Goal: Contribute content: Contribute content

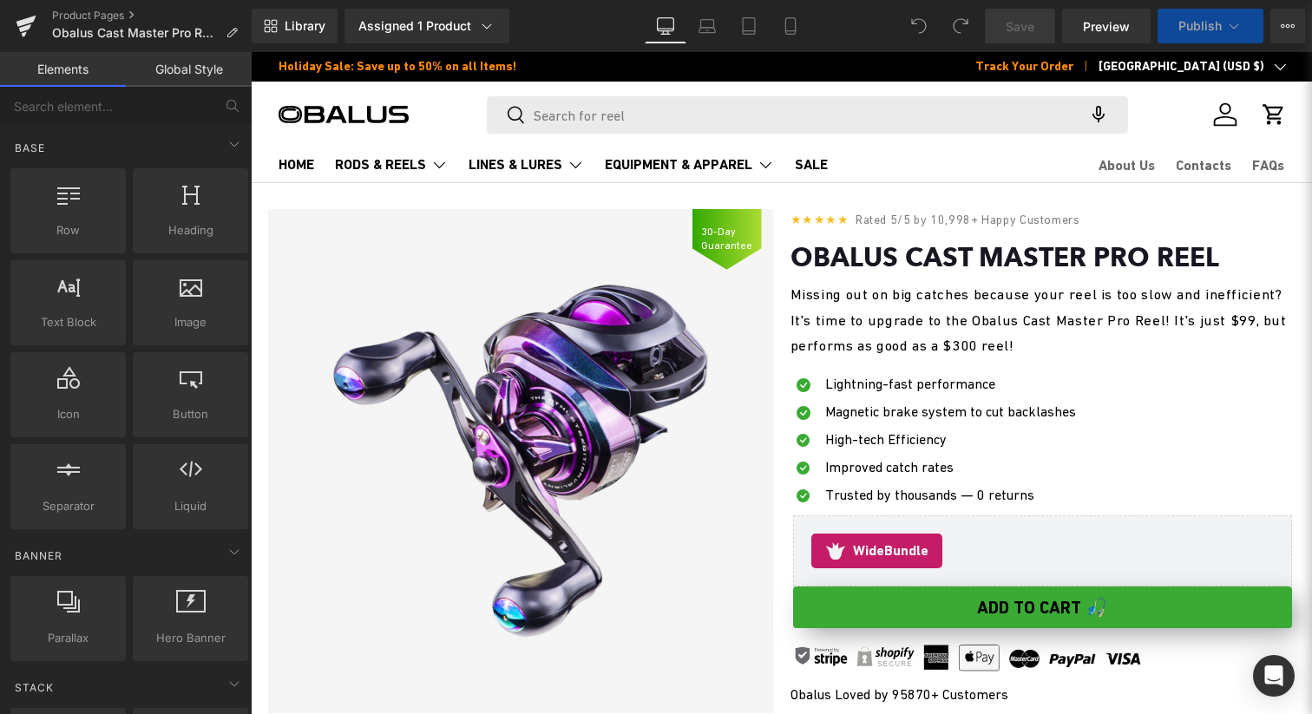
click at [968, 342] on span "Missing out on big catches because your reel is too slow and inefficient? It's …" at bounding box center [1039, 320] width 496 height 68
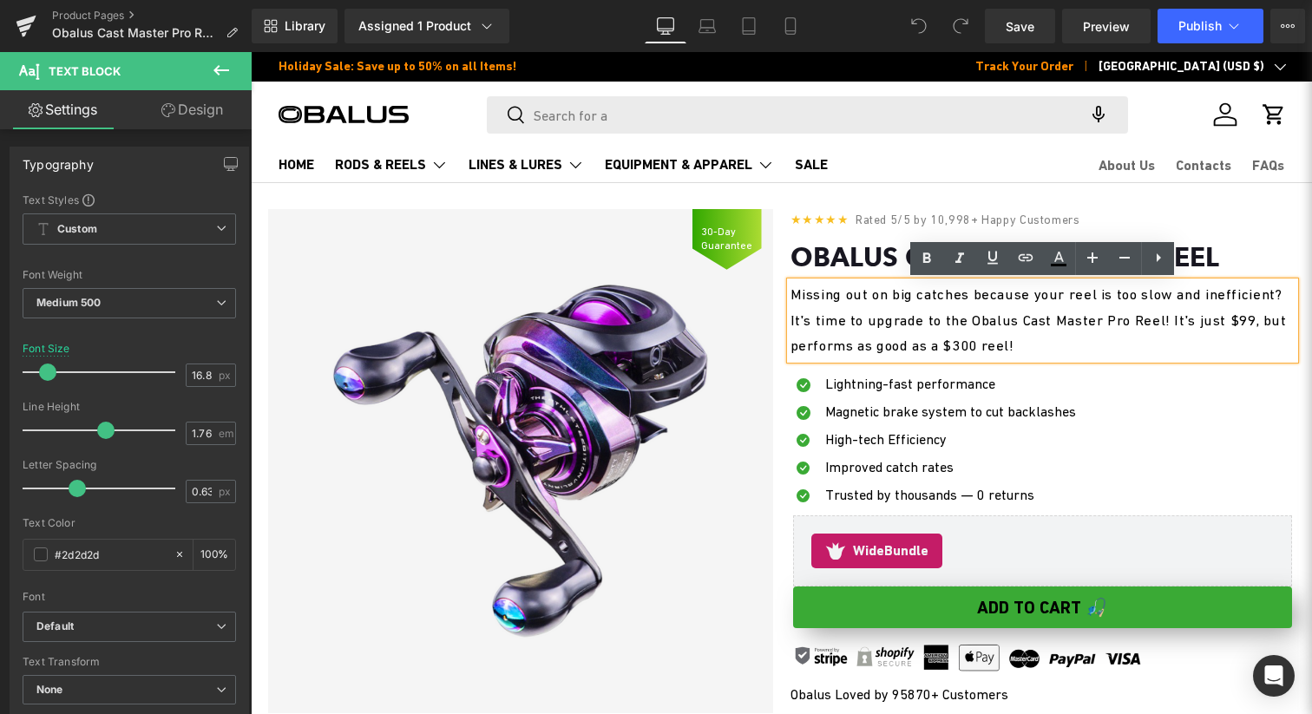
click at [837, 345] on span "Missing out on big catches because your reel is too slow and inefficient? It's …" at bounding box center [1039, 320] width 496 height 68
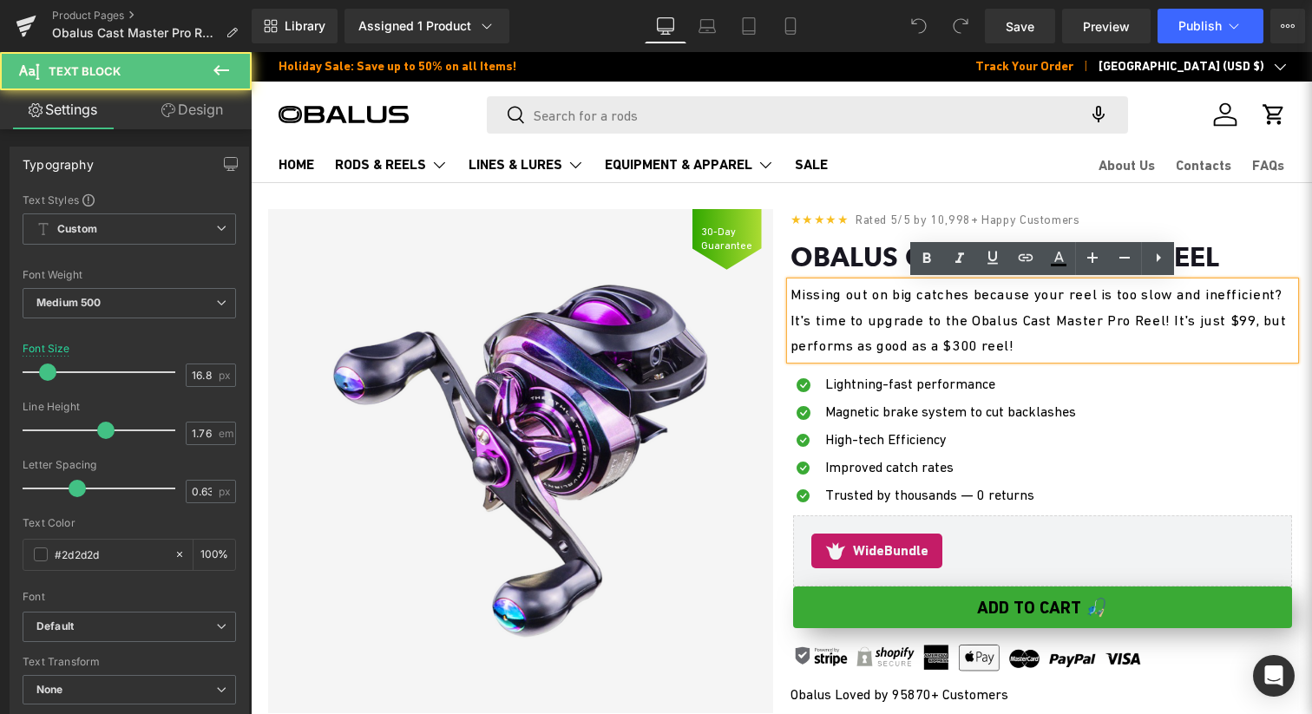
click at [841, 346] on span "Missing out on big catches because your reel is too slow and inefficient? It's …" at bounding box center [1039, 320] width 496 height 68
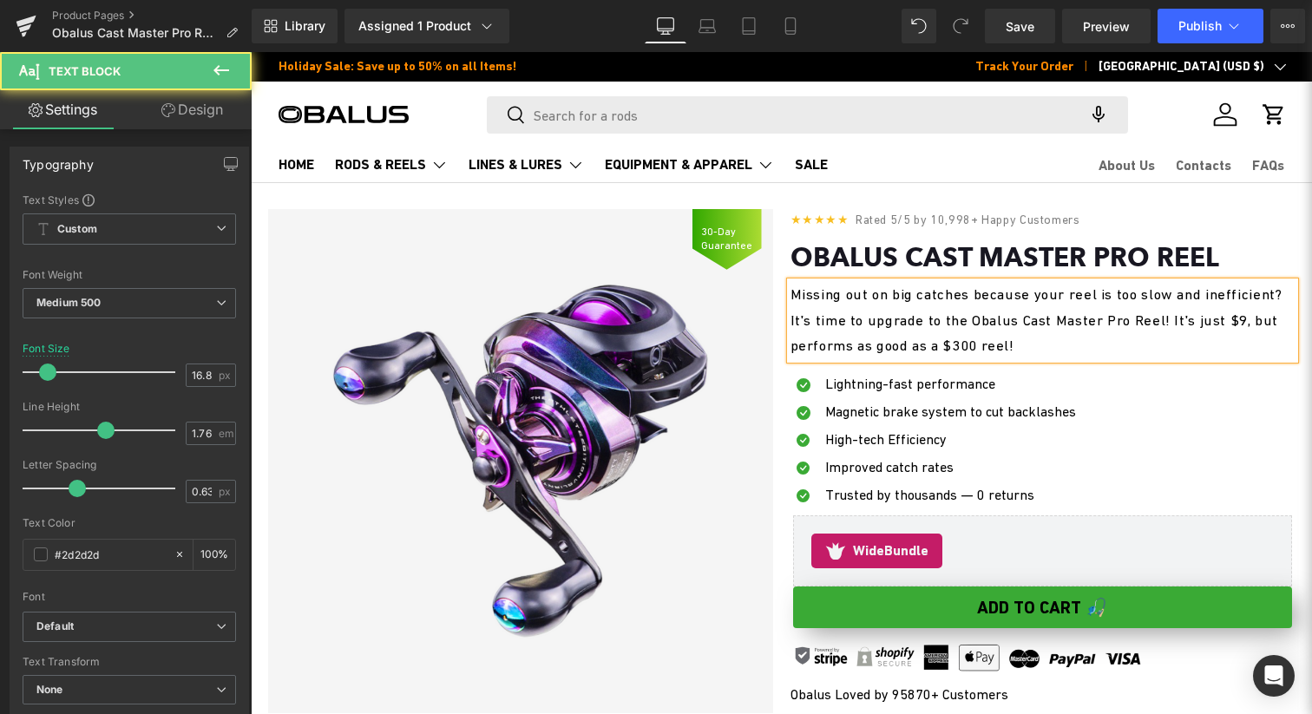
click at [837, 346] on span "Missing out on big catches because your reel is too slow and inefficient? It's …" at bounding box center [1037, 320] width 492 height 68
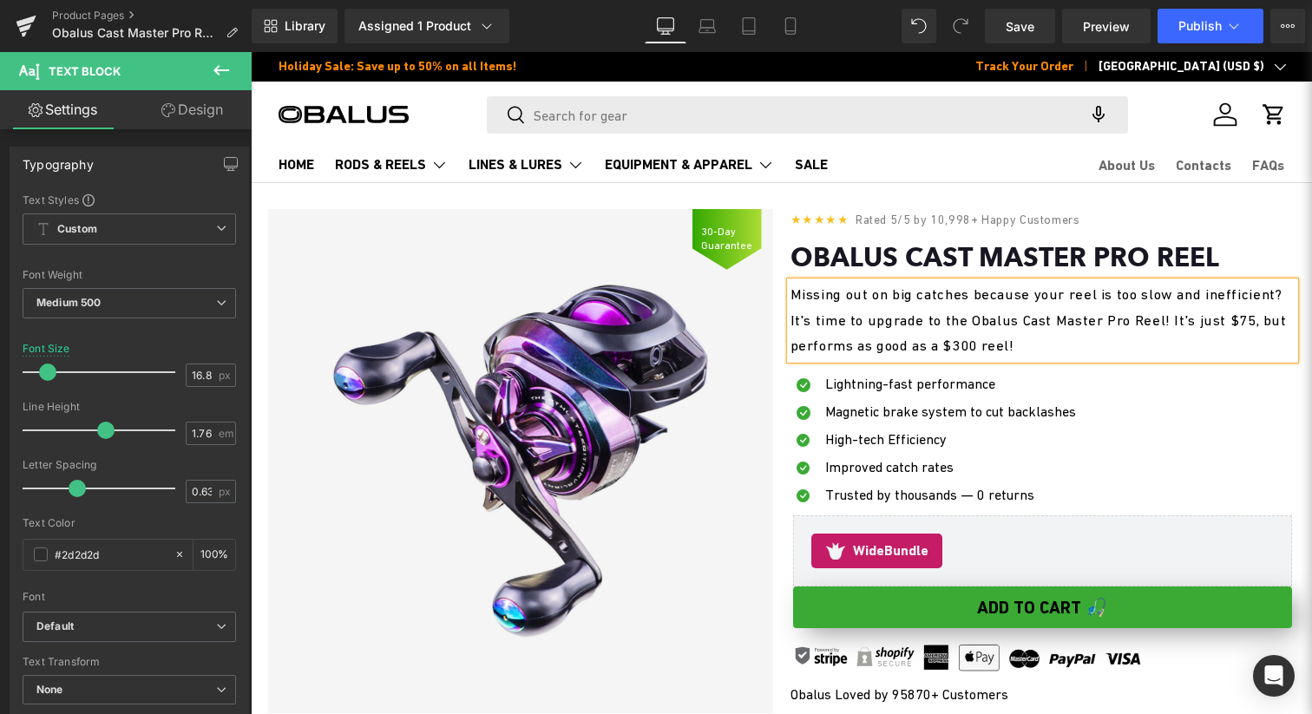
click at [997, 332] on p "Missing out on big catches because your reel is too slow and inefficient? It's …" at bounding box center [1043, 320] width 505 height 77
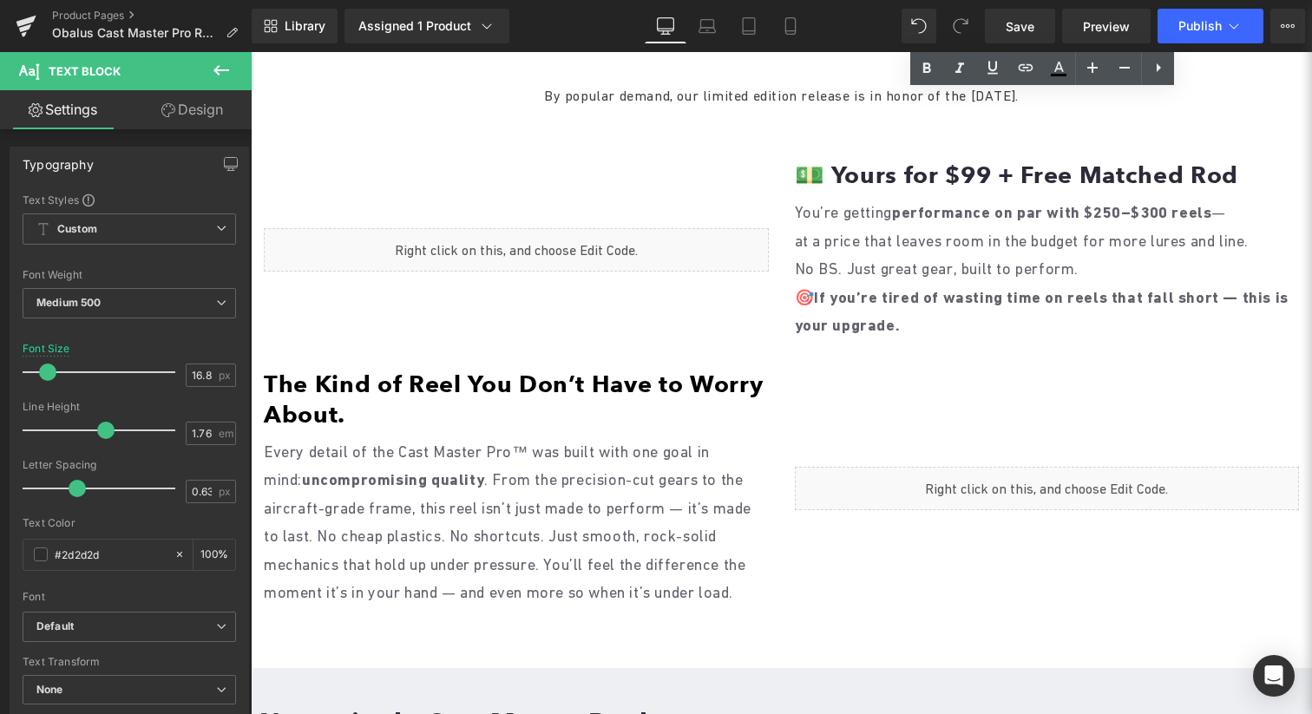
scroll to position [1345, 0]
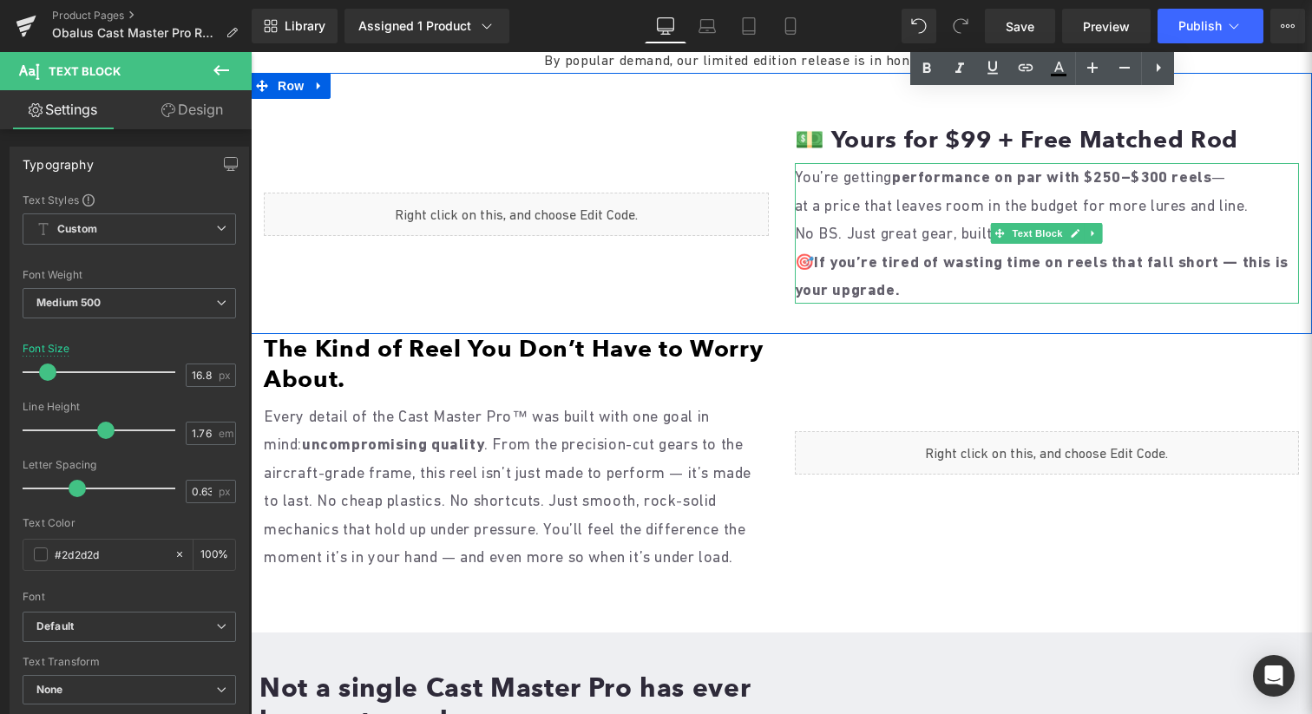
click at [880, 247] on p "No BS. Just great gear, built to perform." at bounding box center [1047, 234] width 505 height 28
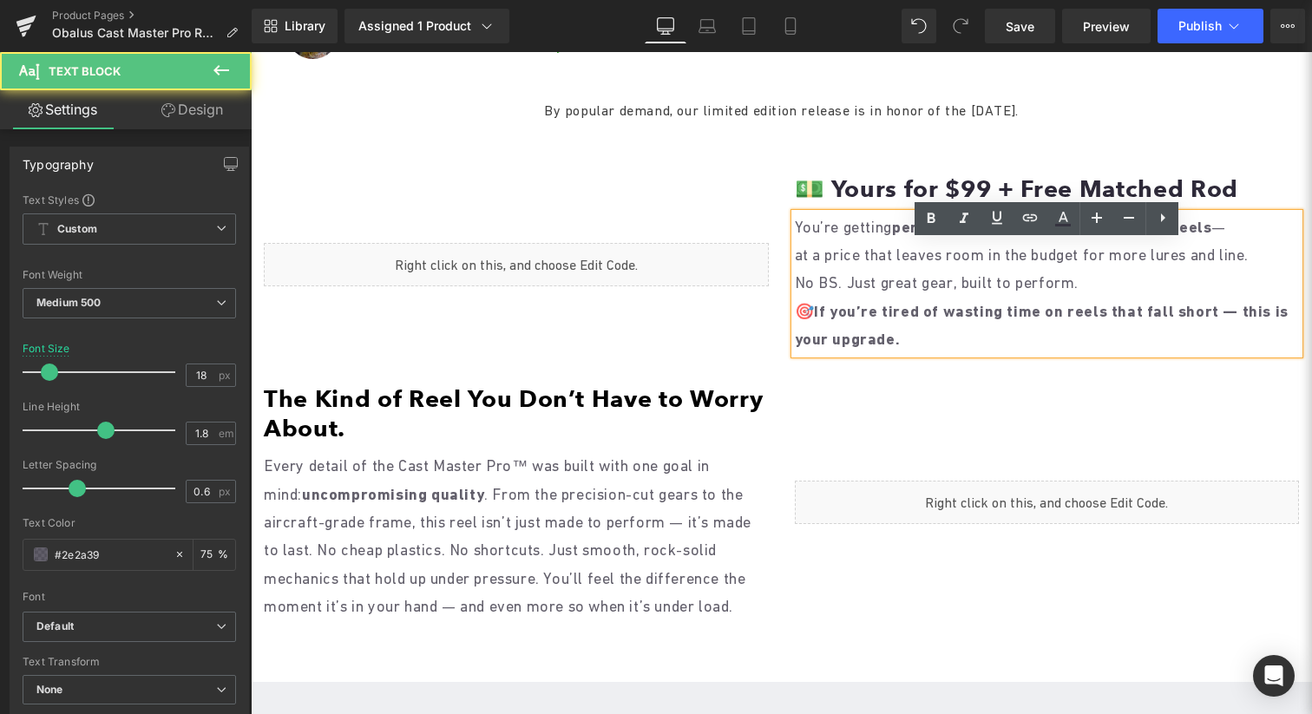
scroll to position [1281, 0]
click at [896, 205] on h1 "💵 Yours for $99 + Free Matched Rod" at bounding box center [1047, 190] width 505 height 30
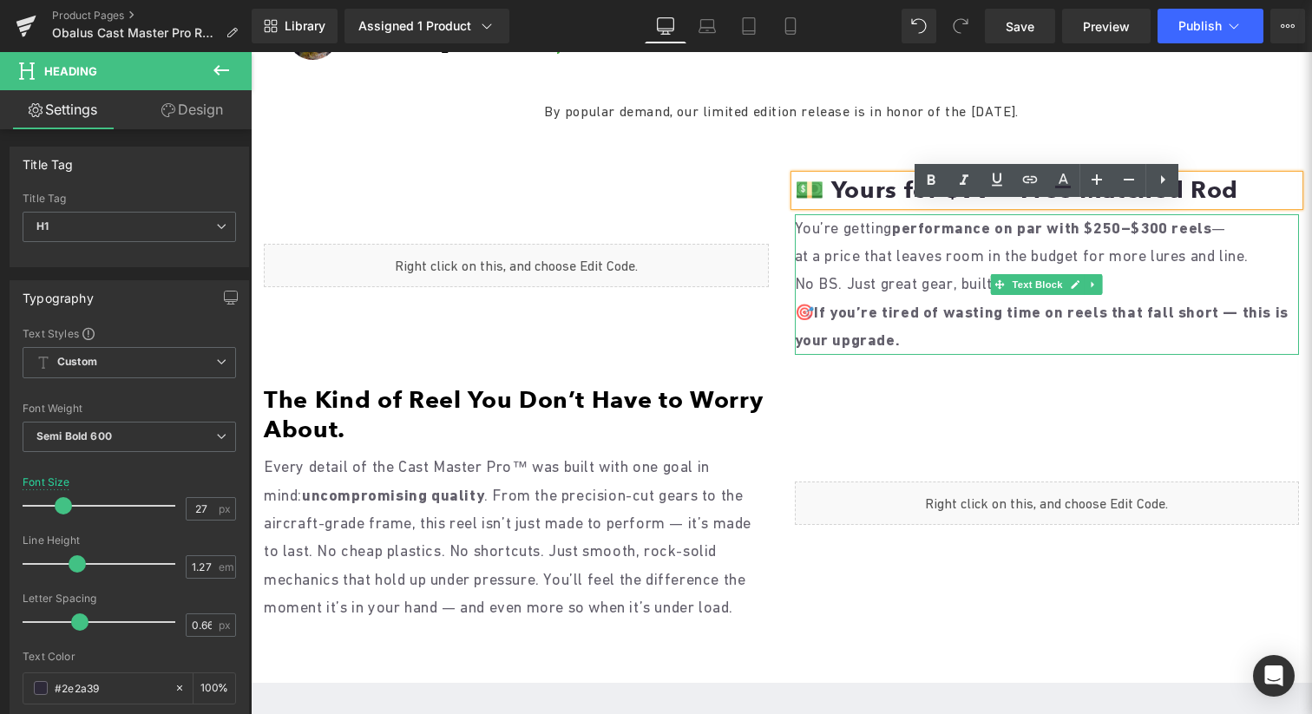
click at [957, 237] on strong "performance on par with $250–$300 reels" at bounding box center [1051, 228] width 319 height 18
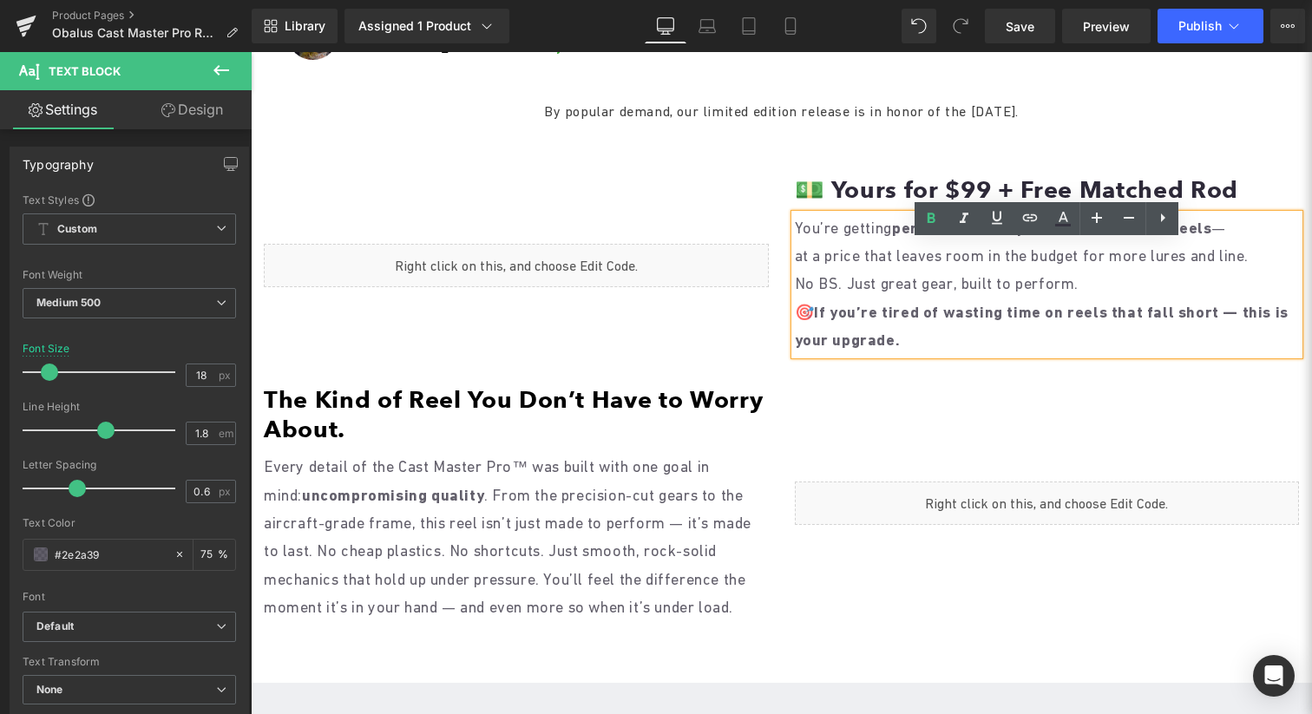
scroll to position [1259, 0]
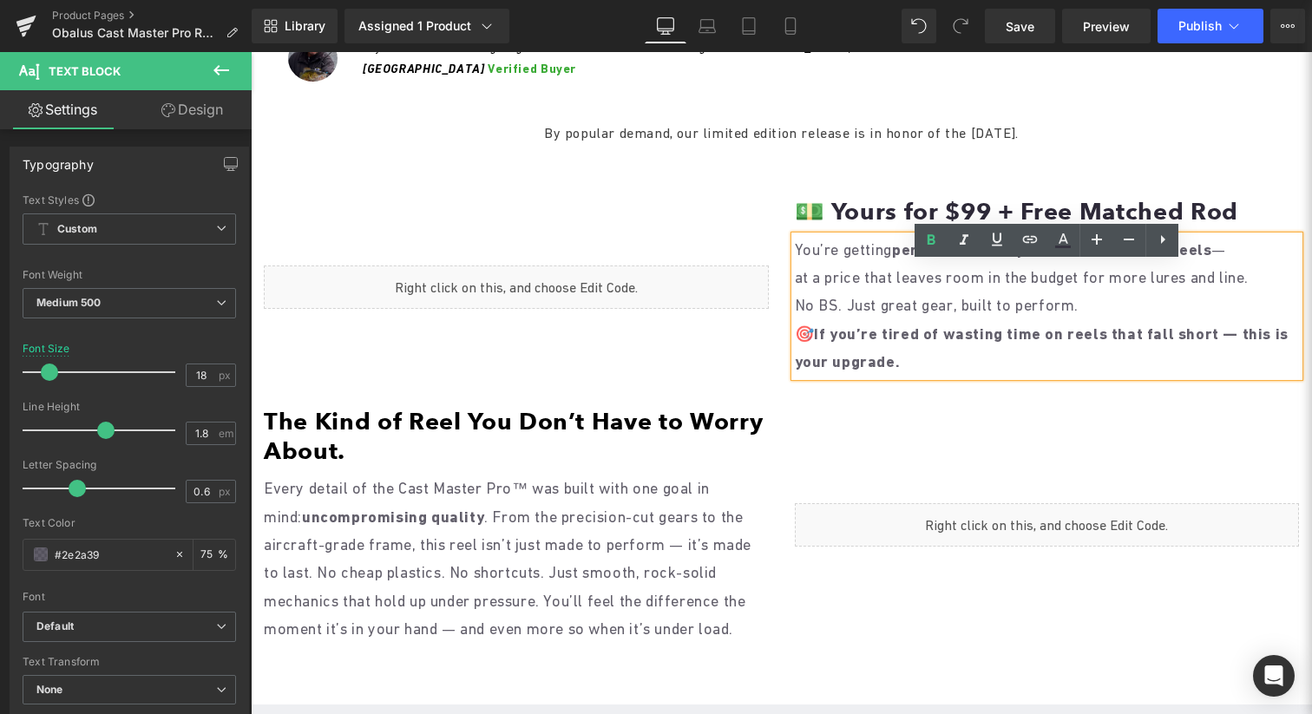
click at [862, 215] on div "Liquid 💵 Yours for $99 + Free Matched Rod Heading You’re getting performance on…" at bounding box center [781, 275] width 1061 height 261
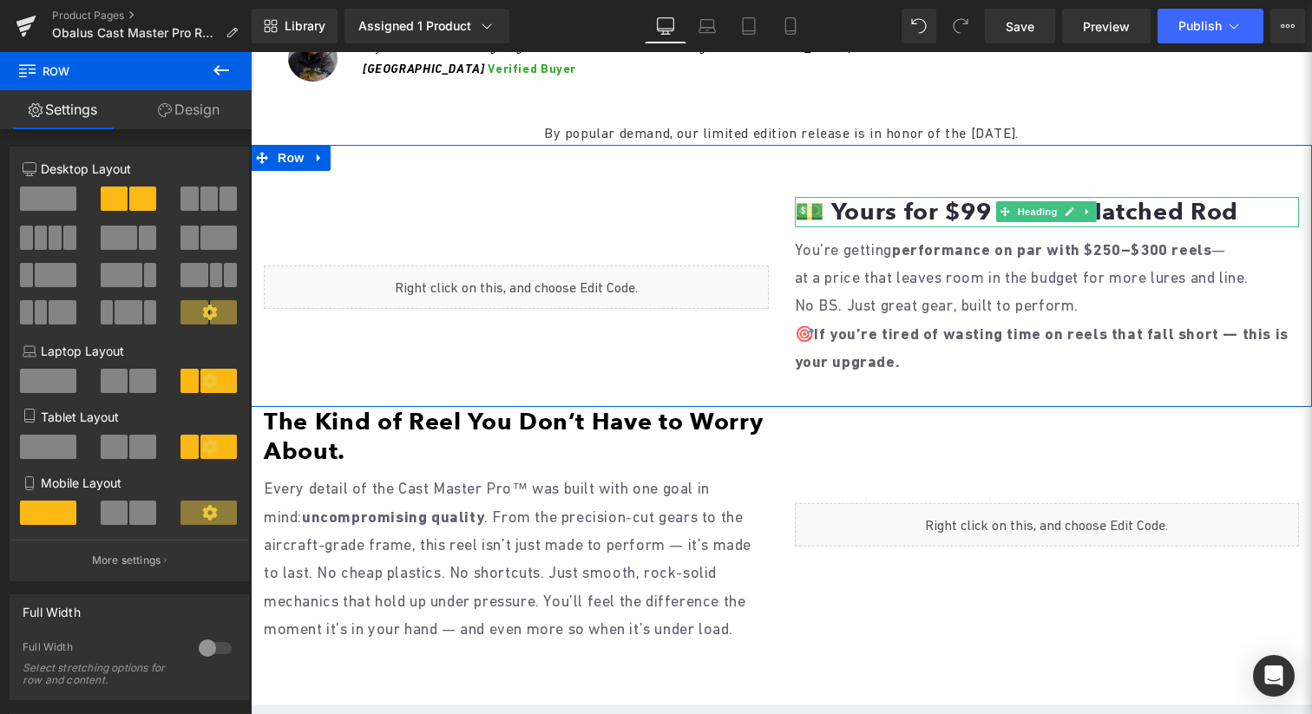
click at [943, 226] on h1 "💵 Yours for $99 + Free Matched Rod" at bounding box center [1047, 212] width 505 height 30
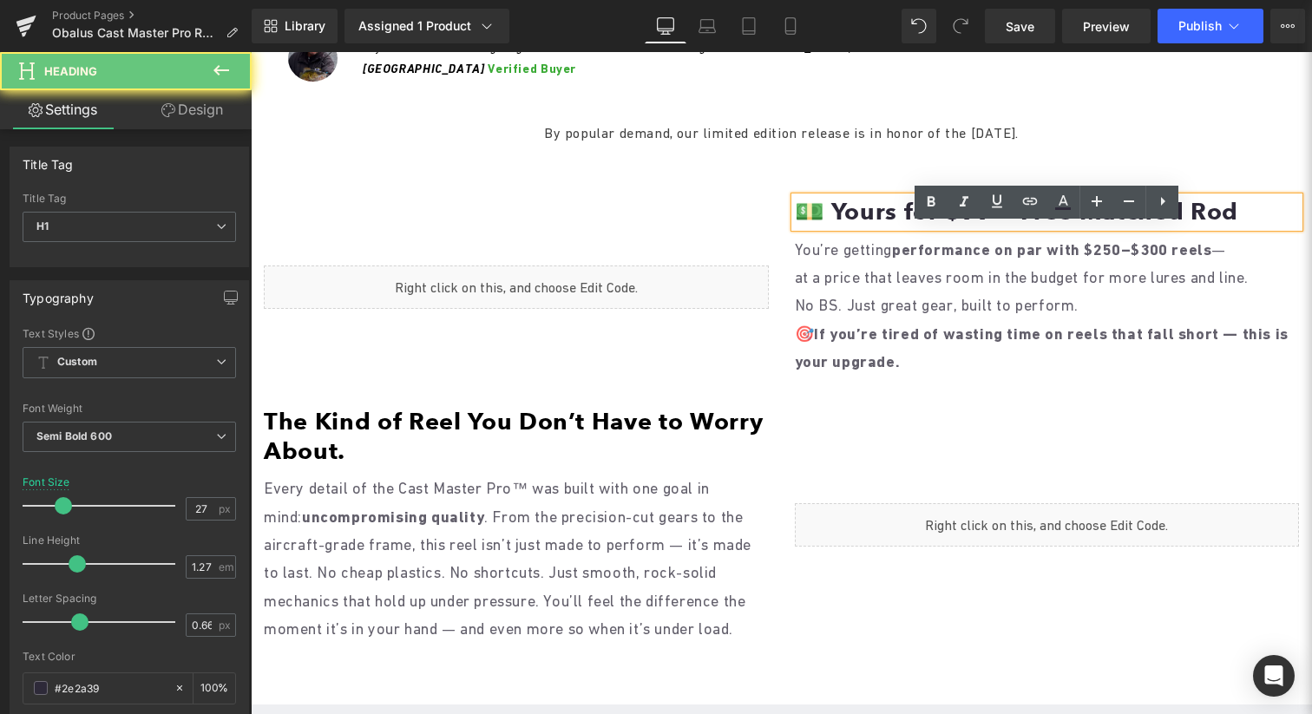
click at [976, 226] on h1 "💵 Yours for $99 + Free Matched Rod" at bounding box center [1047, 212] width 505 height 30
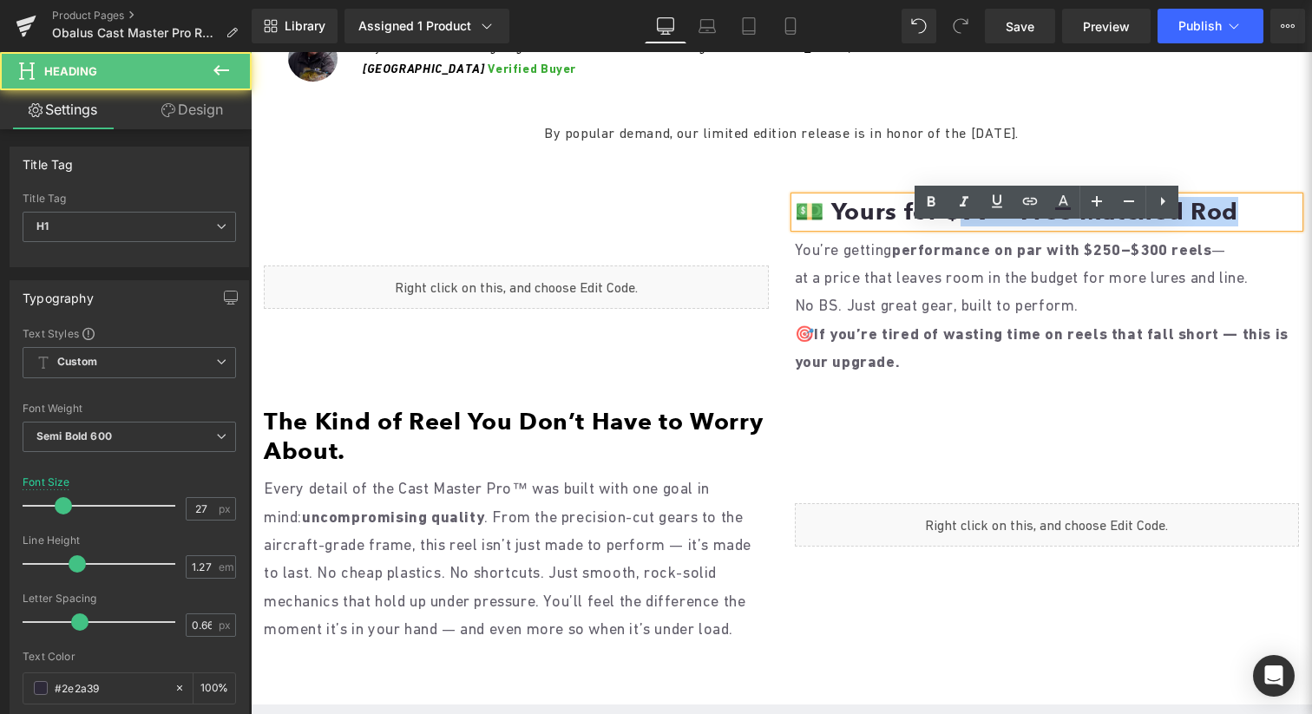
drag, startPoint x: 948, startPoint y: 241, endPoint x: 1217, endPoint y: 241, distance: 269.0
click at [1217, 226] on h1 "💵 Yours for $99 + Free Matched Rod" at bounding box center [1047, 212] width 505 height 30
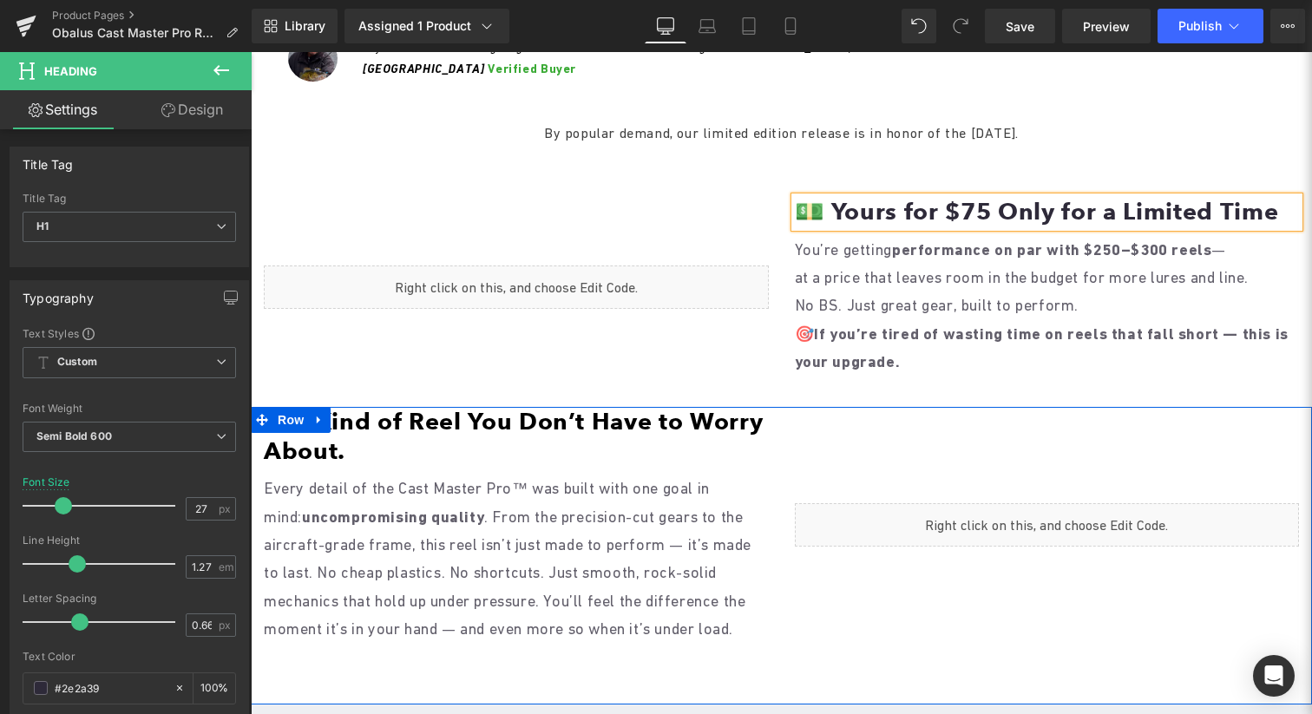
click at [790, 528] on div "Liquid" at bounding box center [1047, 525] width 531 height 237
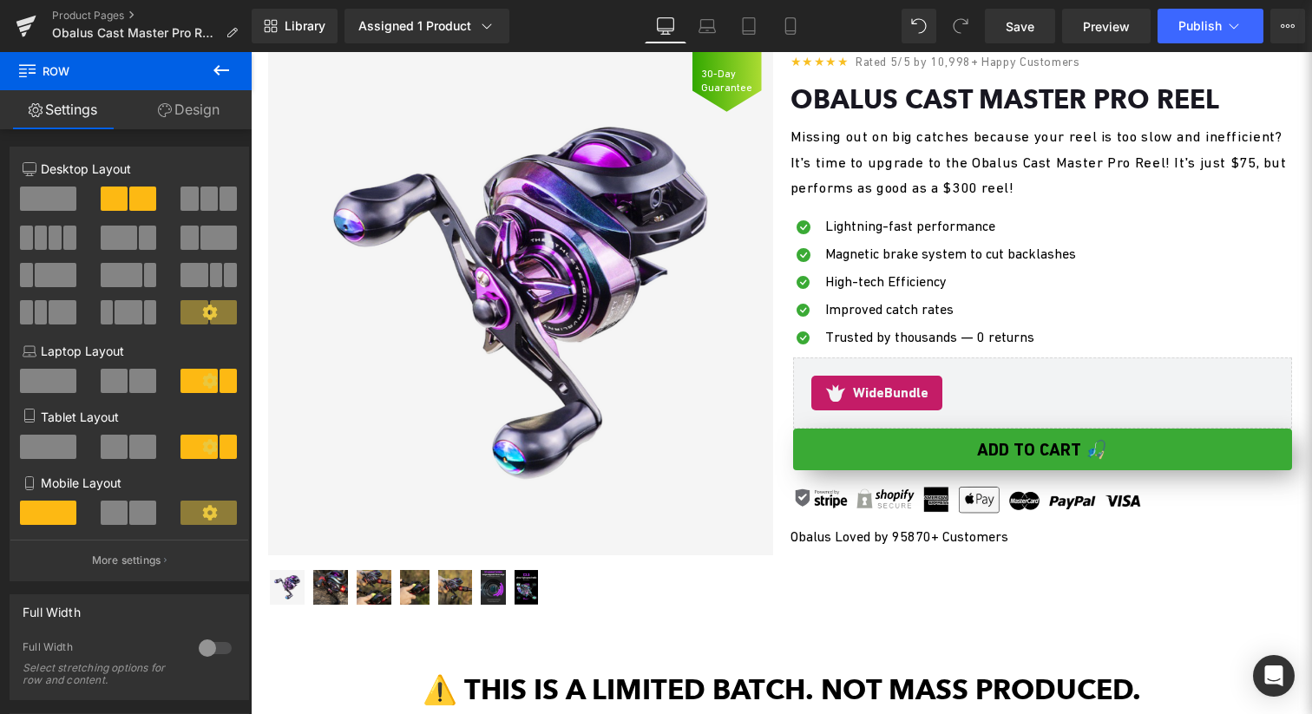
scroll to position [167, 0]
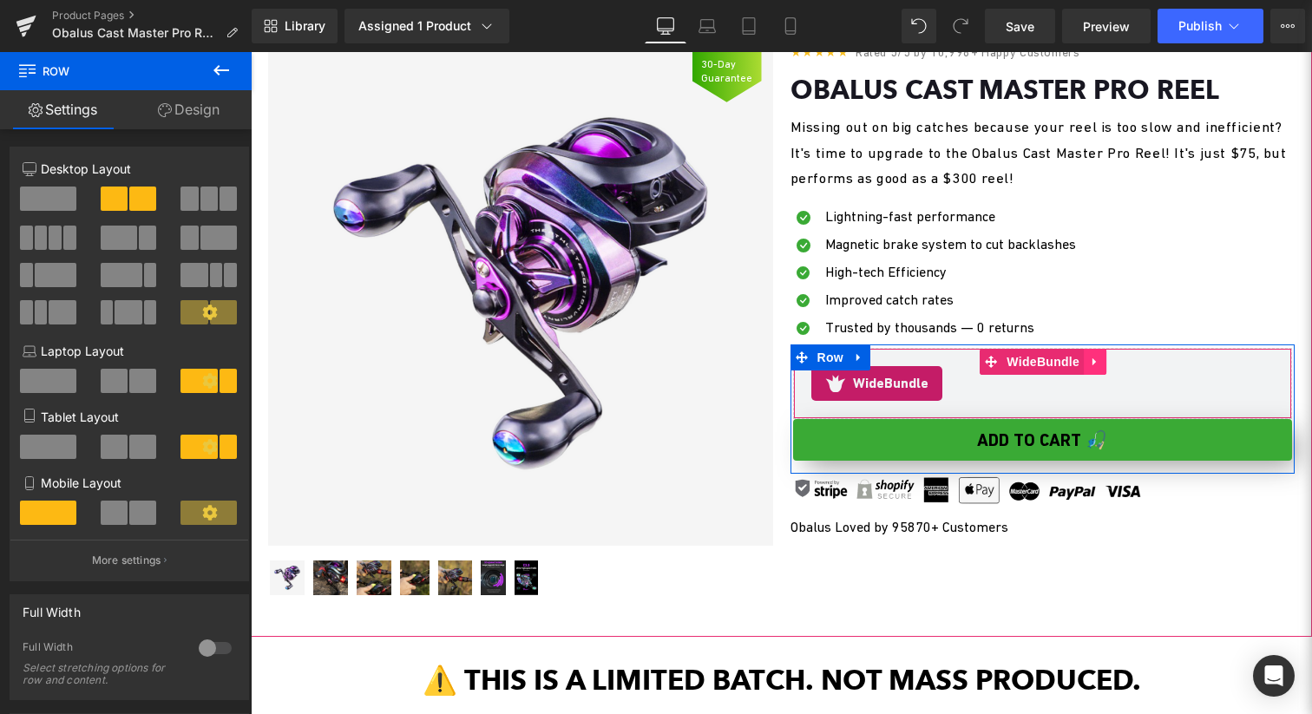
click at [1087, 353] on link at bounding box center [1095, 362] width 23 height 26
click at [1112, 362] on link at bounding box center [1106, 362] width 23 height 26
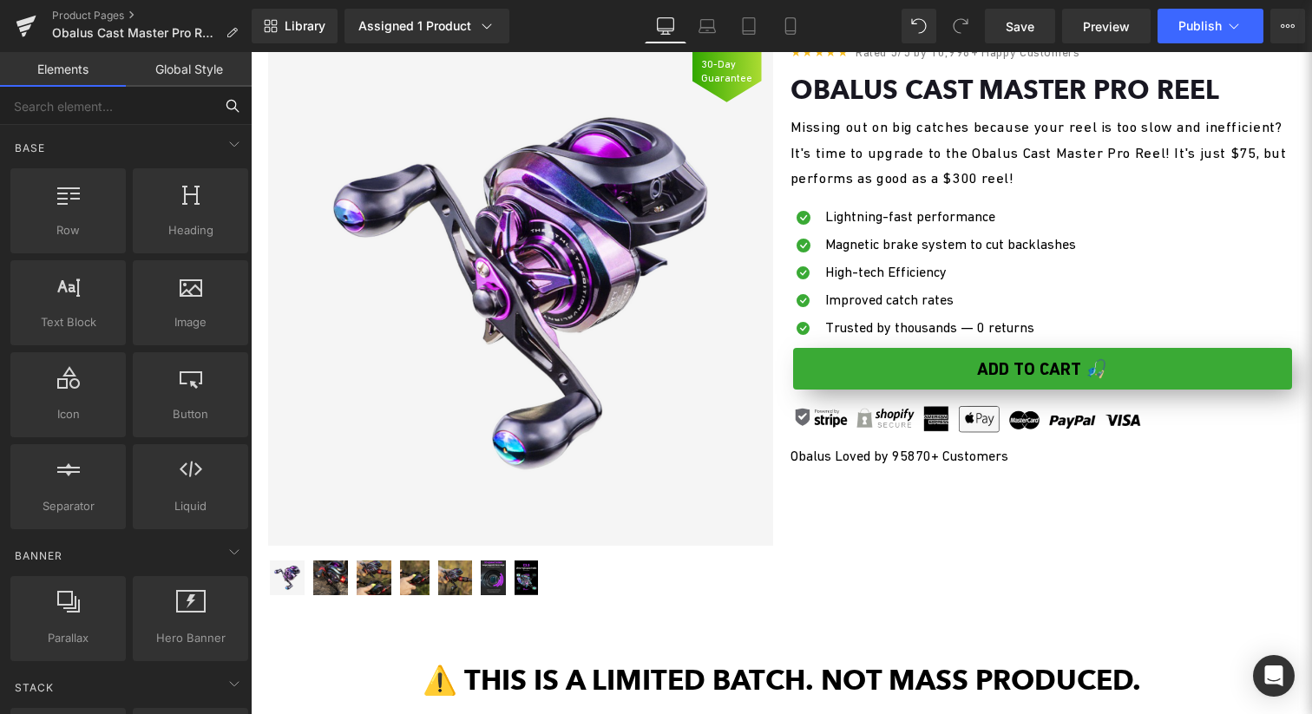
click at [181, 119] on input "text" at bounding box center [106, 106] width 213 height 38
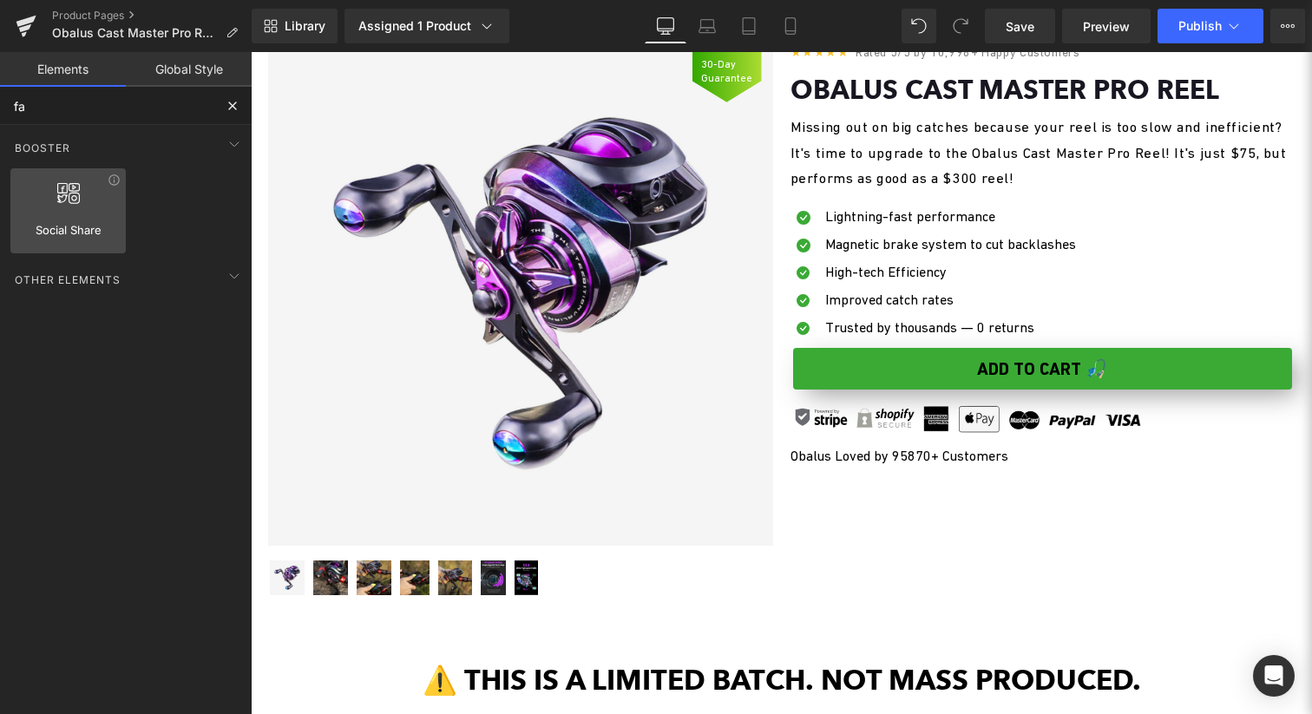
type input "f"
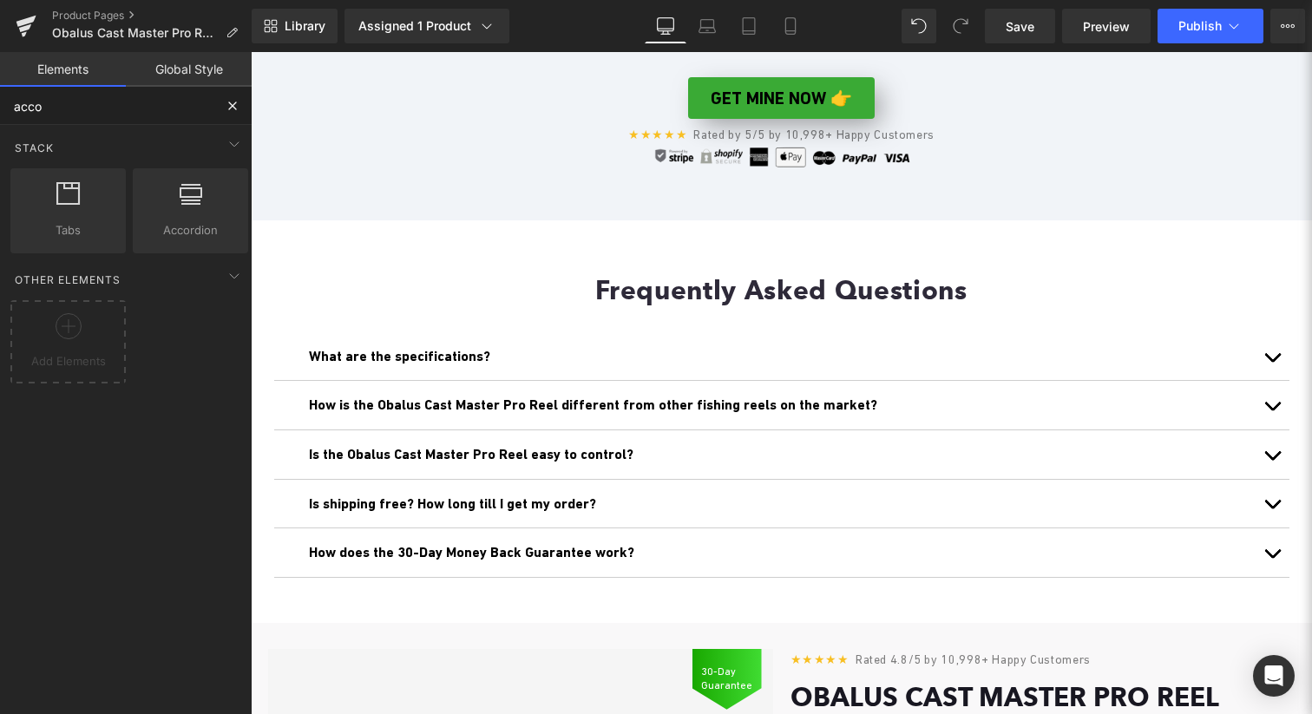
scroll to position [4172, 0]
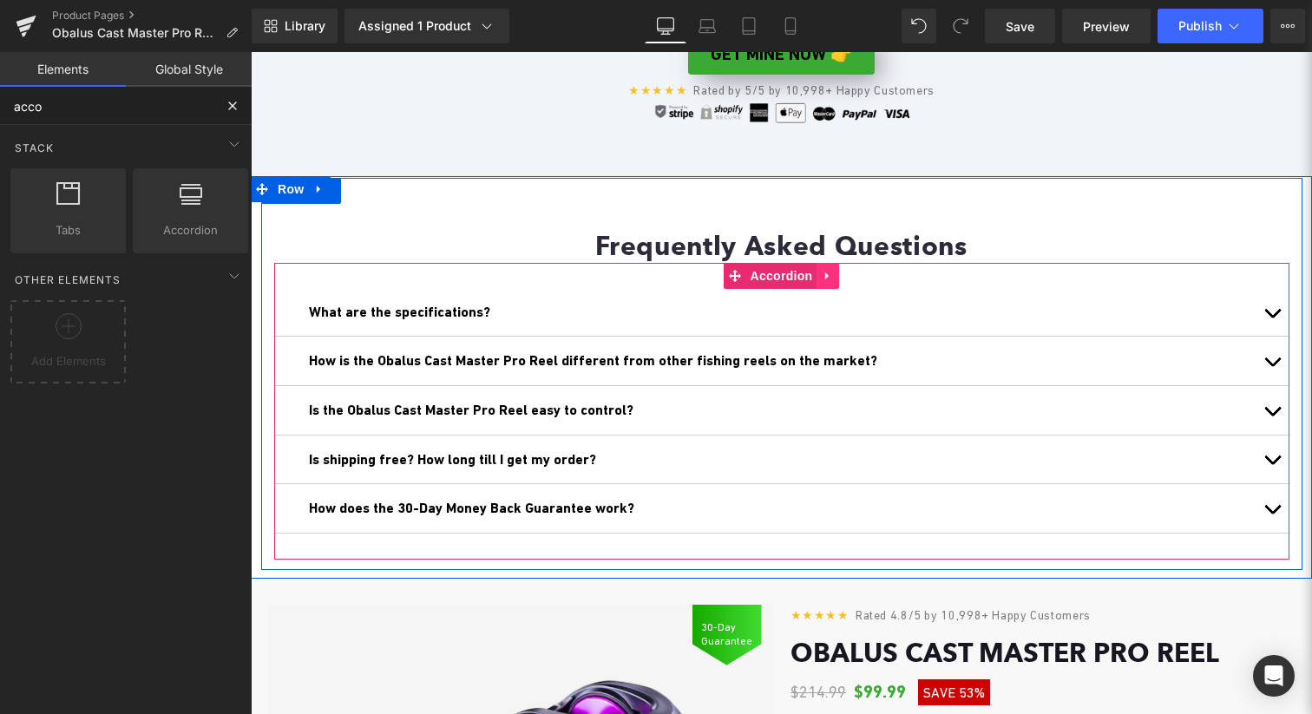
type input "acco"
click at [837, 289] on link at bounding box center [828, 276] width 23 height 26
click at [819, 282] on icon at bounding box center [816, 275] width 12 height 13
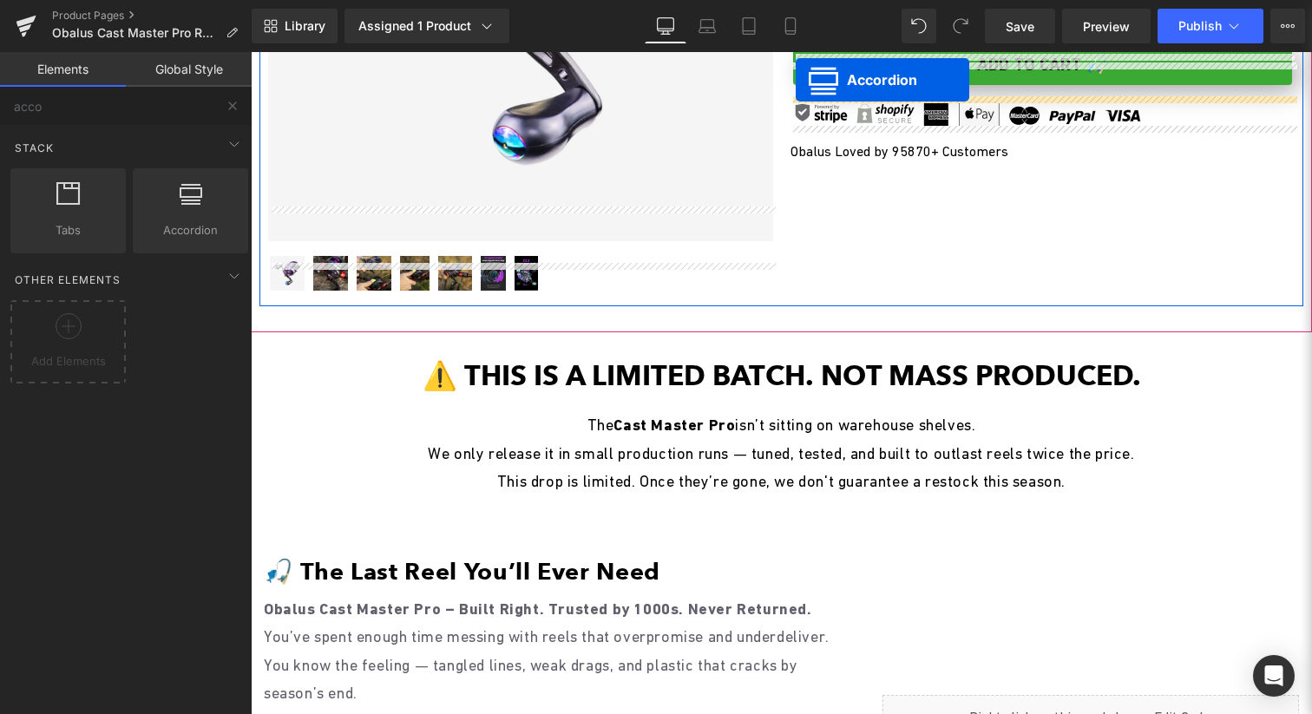
scroll to position [420, 0]
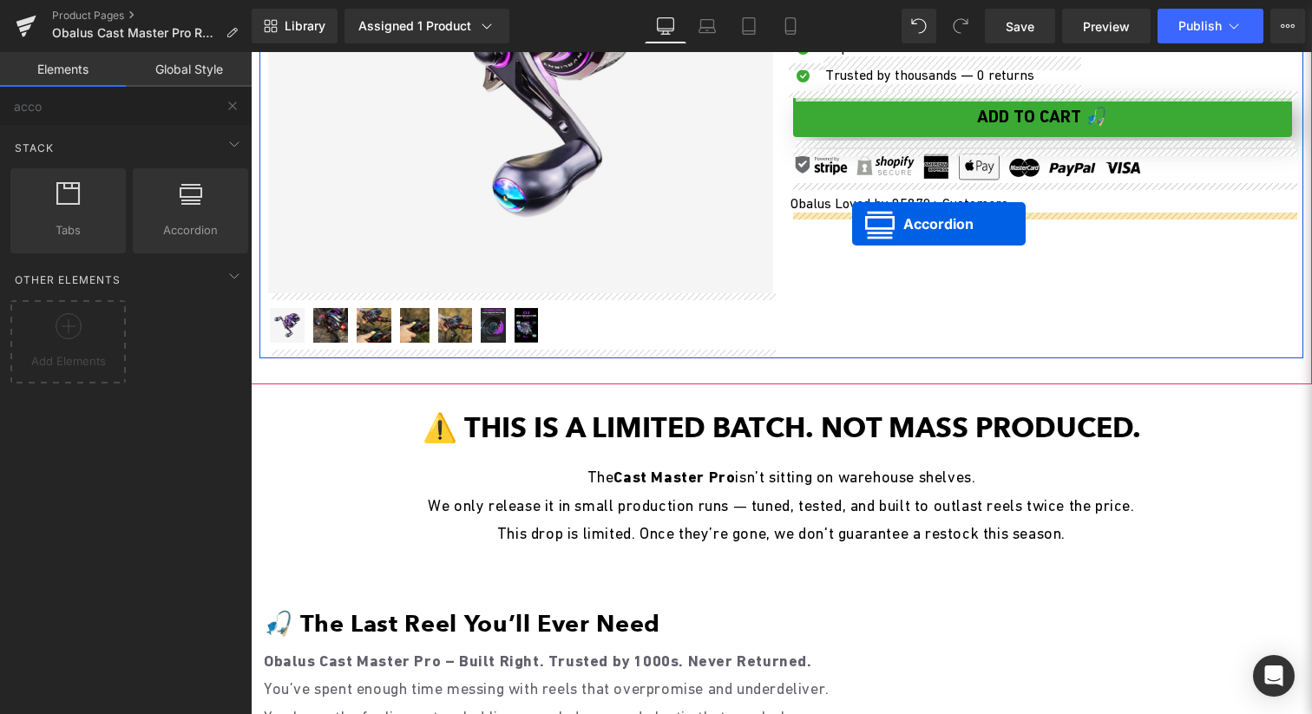
drag, startPoint x: 733, startPoint y: 173, endPoint x: 852, endPoint y: 221, distance: 128.4
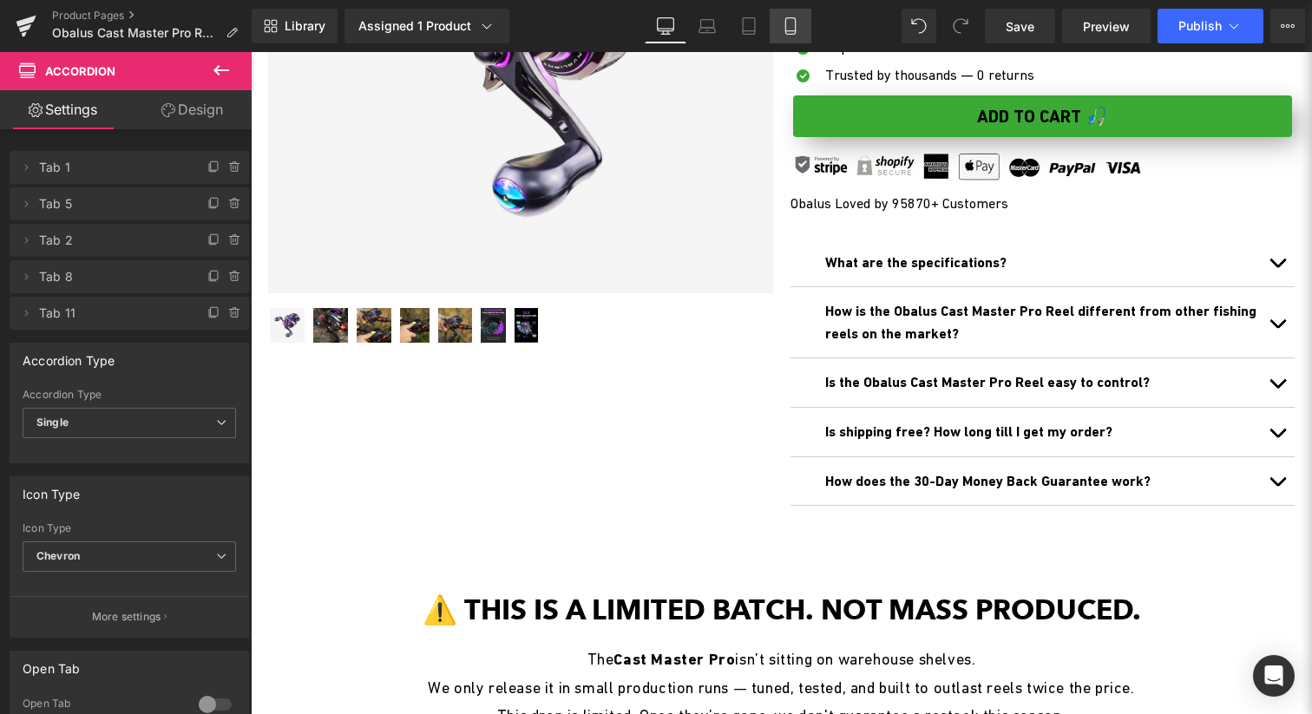
click at [786, 23] on icon at bounding box center [790, 26] width 10 height 16
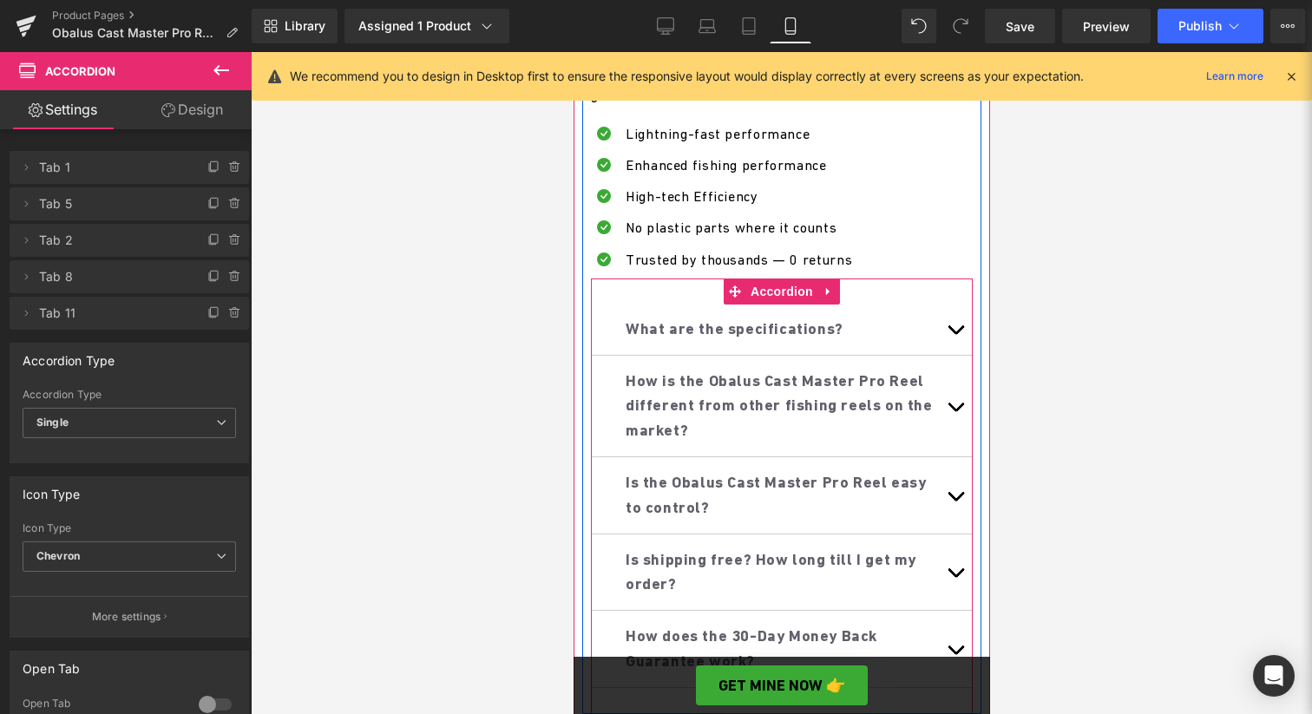
scroll to position [1018, 0]
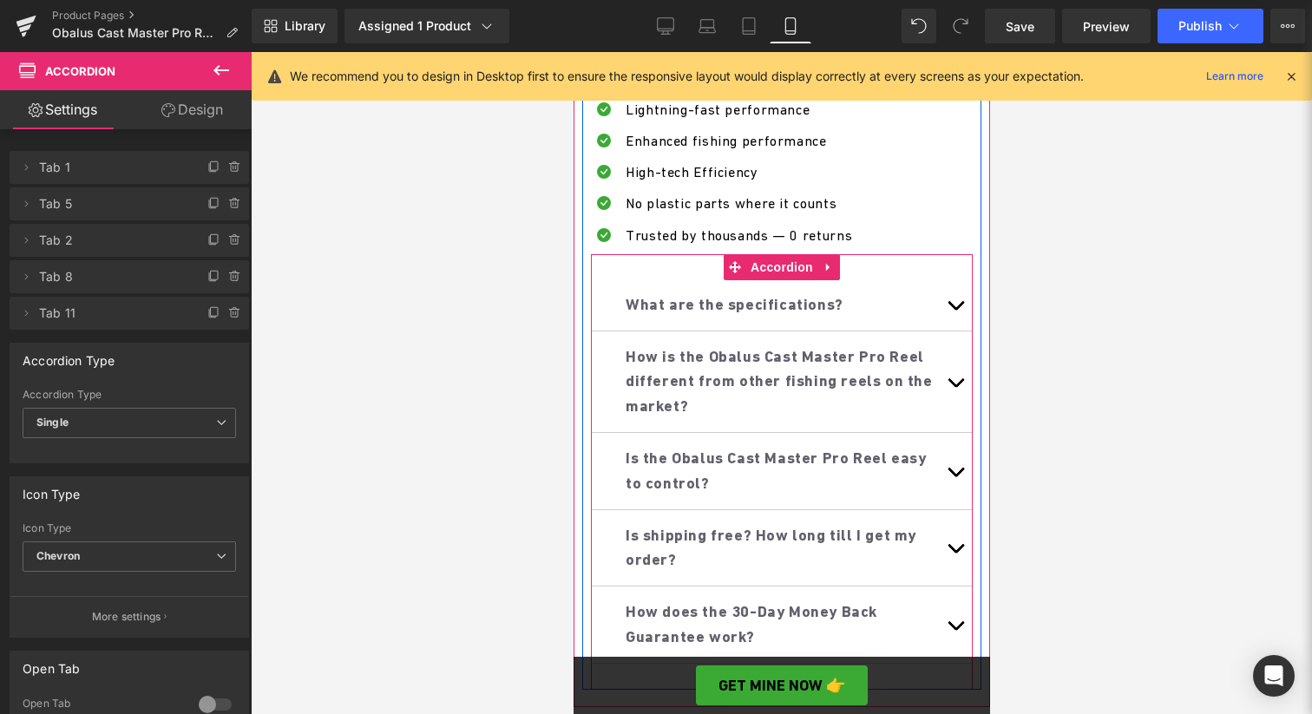
click at [957, 299] on button "button" at bounding box center [954, 304] width 35 height 51
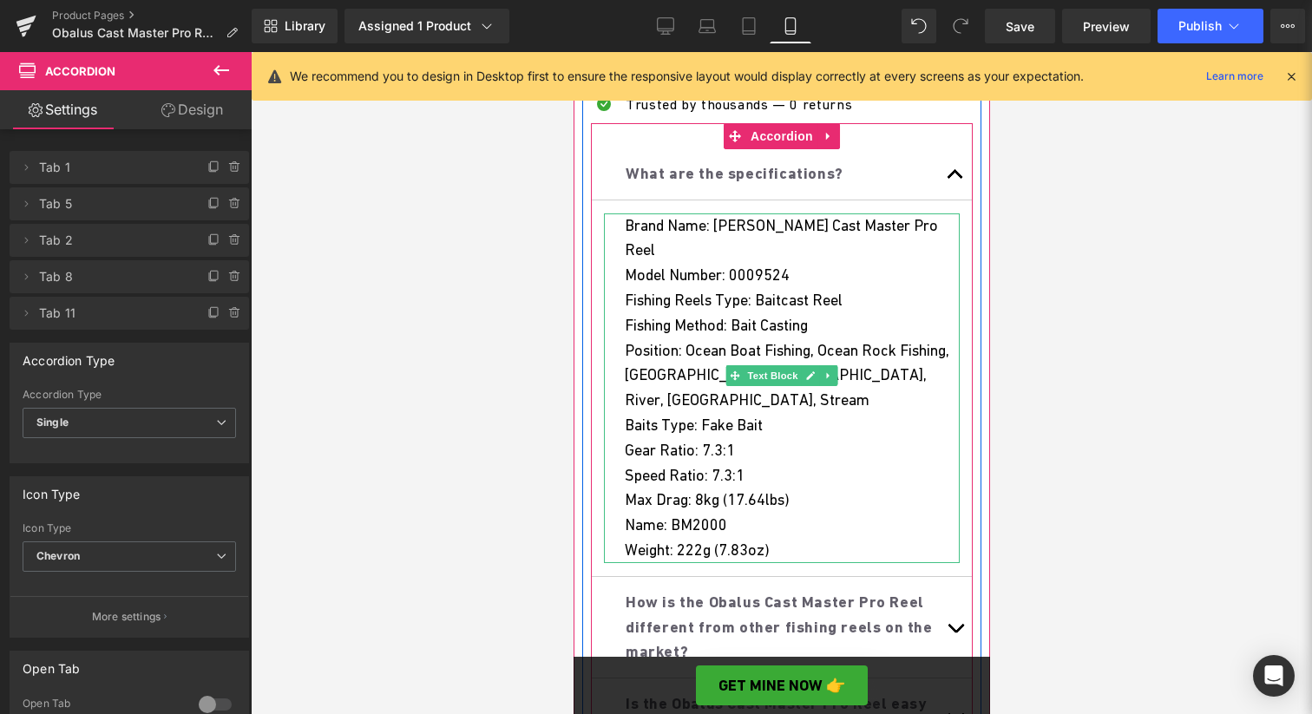
scroll to position [1191, 0]
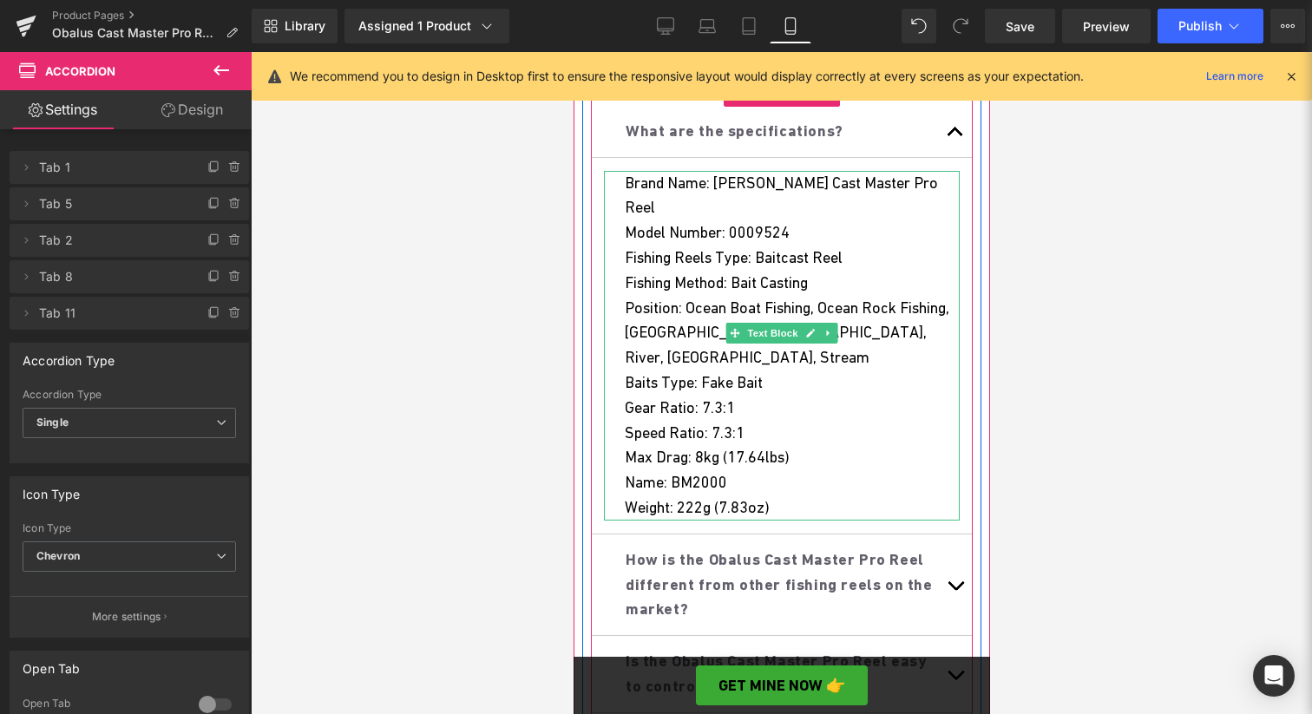
click at [813, 220] on div "Model Number: 0009524" at bounding box center [791, 232] width 335 height 25
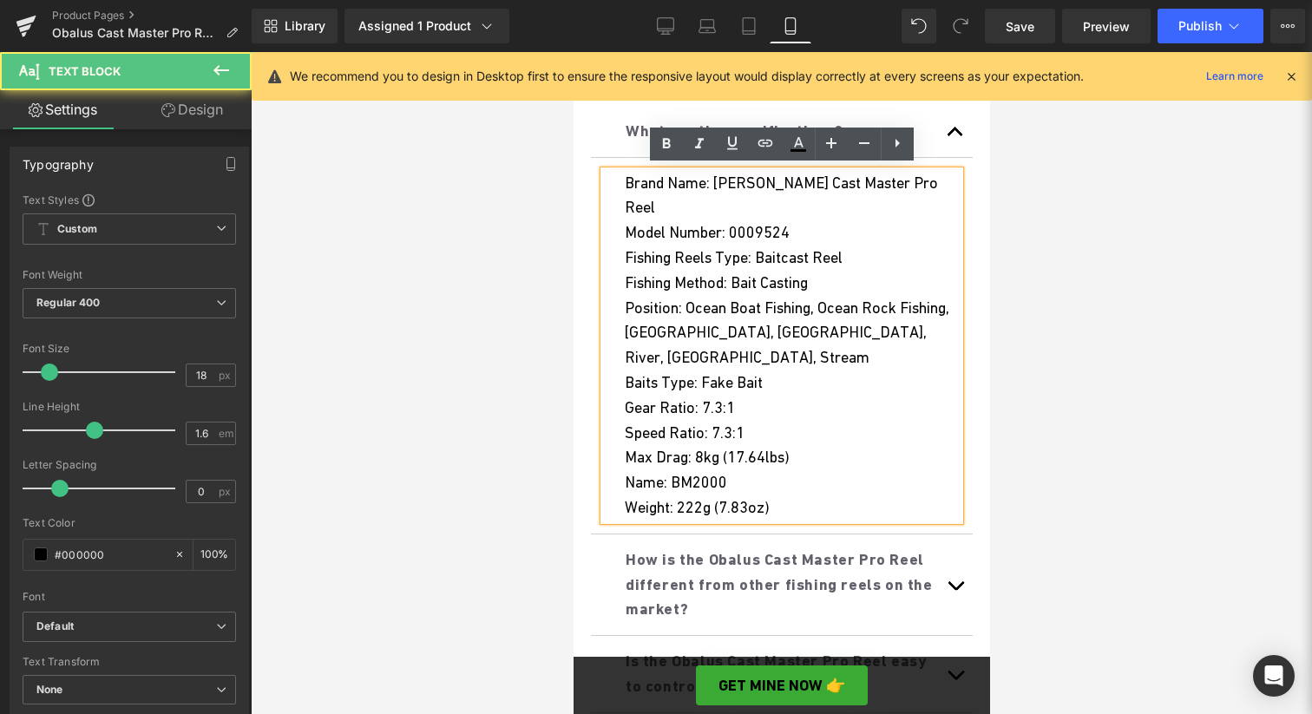
click at [813, 220] on div "Model Number: 0009524" at bounding box center [791, 232] width 335 height 25
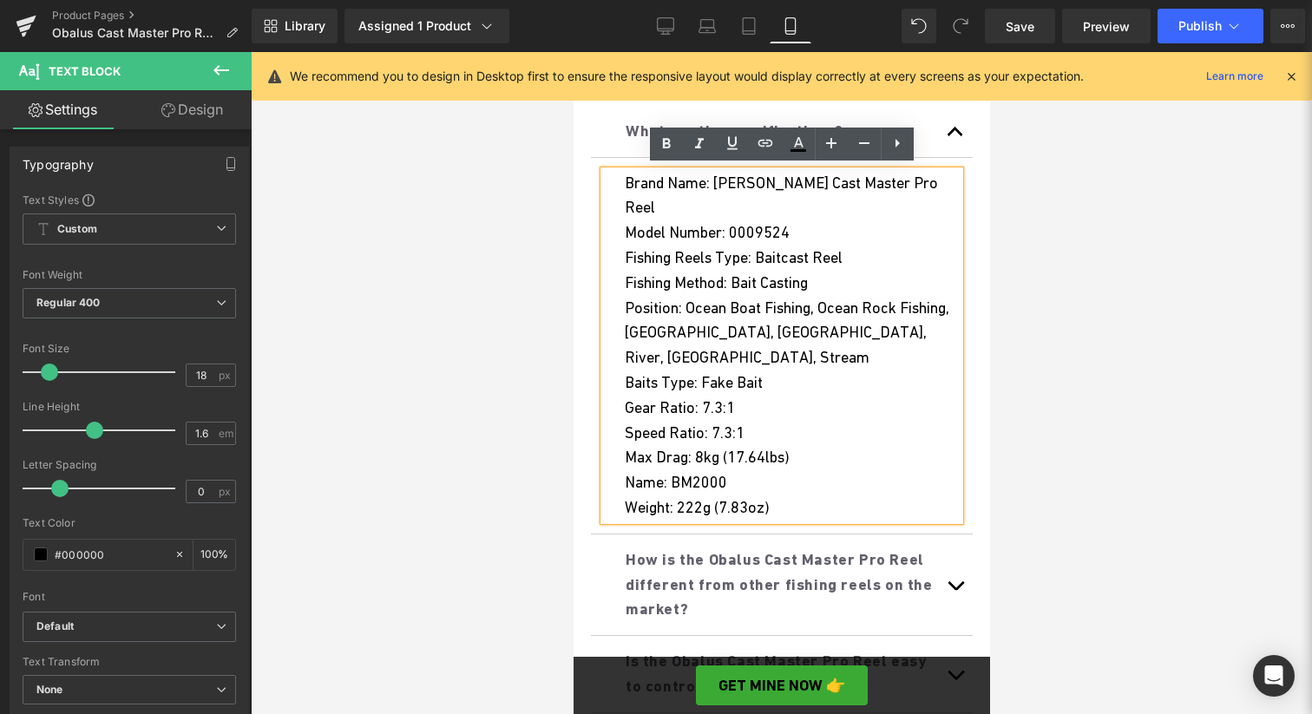
click at [773, 178] on span "Brand Name: [PERSON_NAME] Cast Master Pro Reel" at bounding box center [780, 195] width 313 height 43
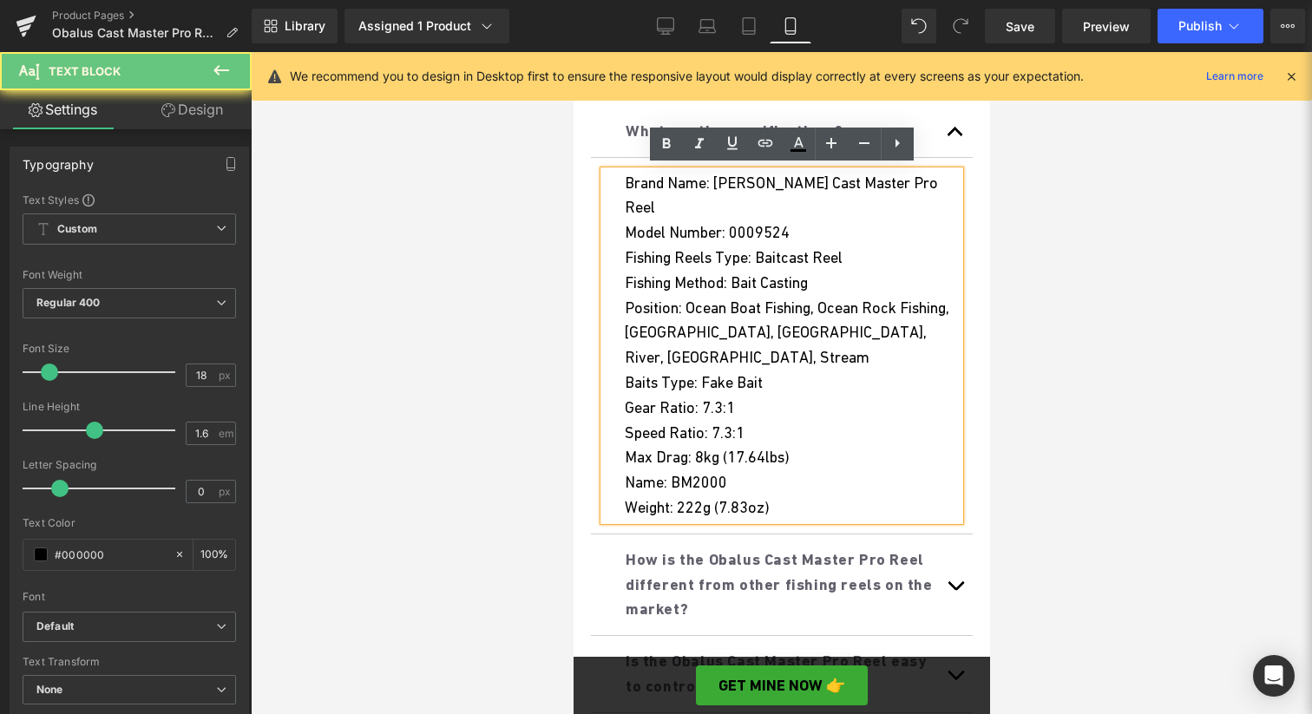
click at [773, 178] on span "Brand Name: [PERSON_NAME] Cast Master Pro Reel" at bounding box center [780, 195] width 313 height 43
click at [801, 220] on div "Model Number: 0009524" at bounding box center [791, 232] width 335 height 25
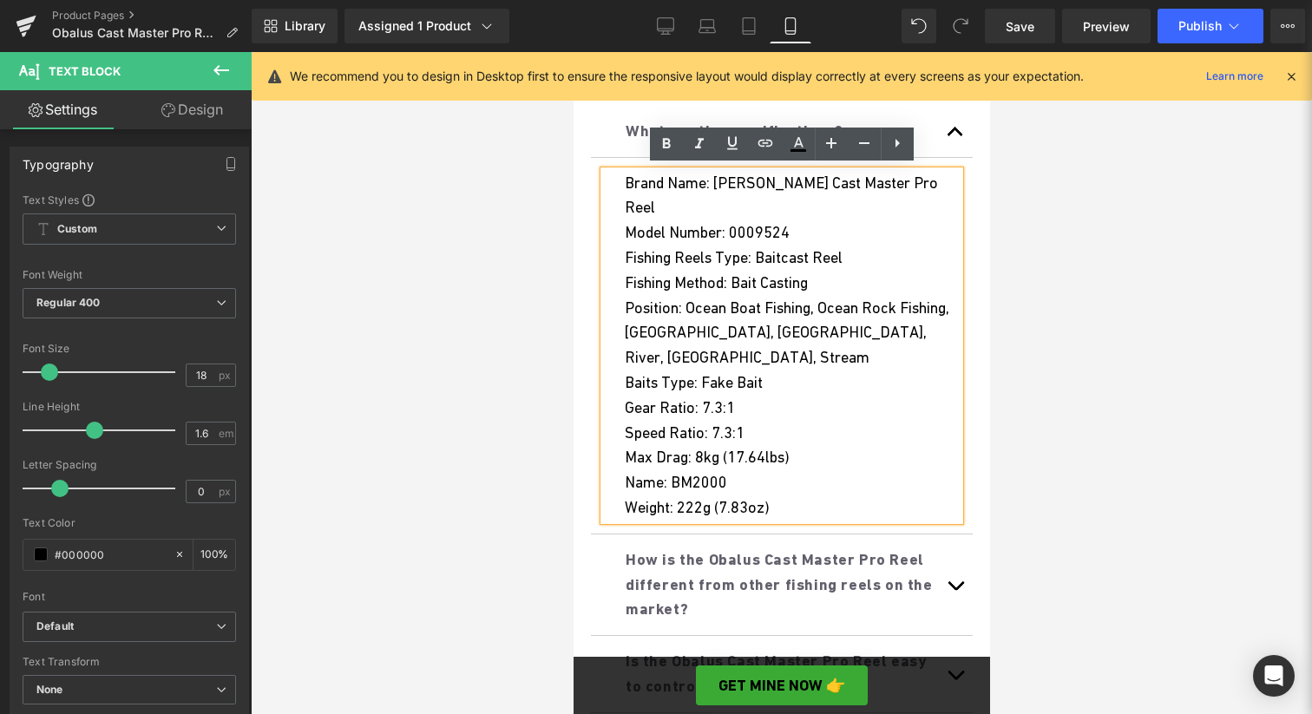
click at [880, 246] on div "Fishing Reels Type: Baitcast Reel" at bounding box center [791, 258] width 335 height 25
click at [747, 248] on span "Fishing Reels Type: Baitcast Reel" at bounding box center [733, 257] width 218 height 18
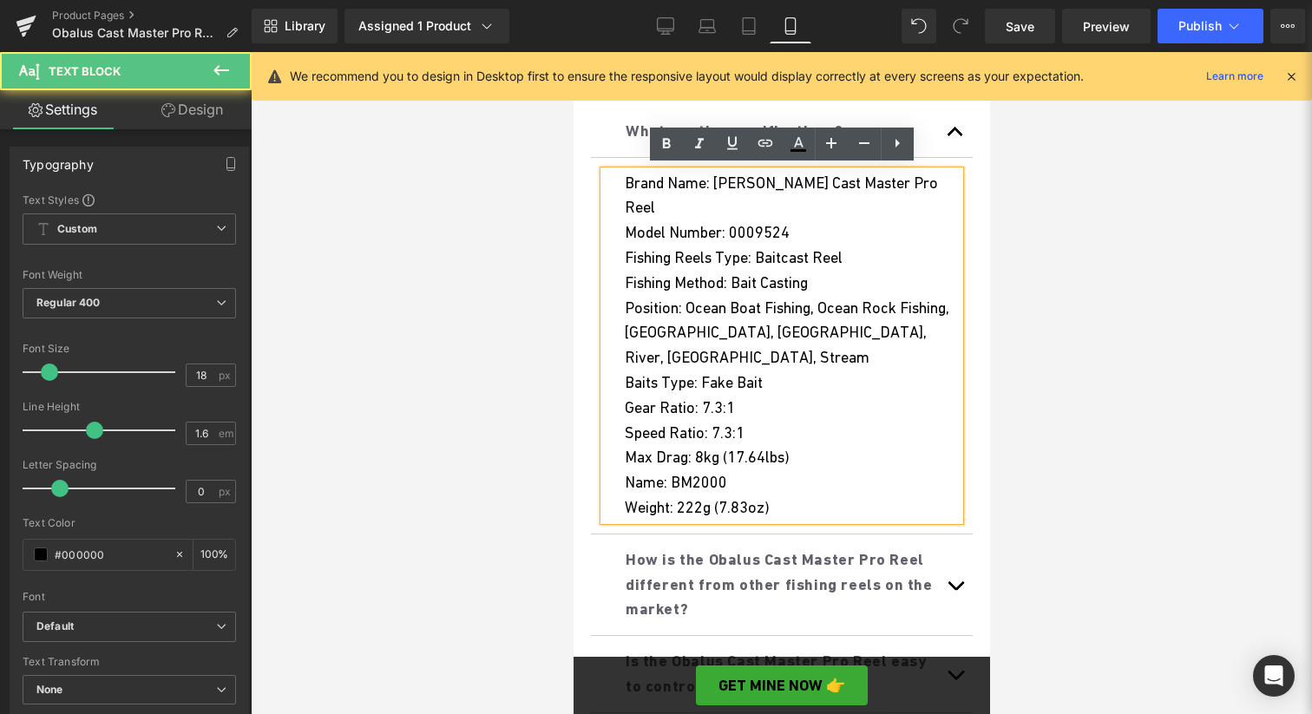
click at [697, 246] on div "Fishing Reels Type: Baitcast Reel" at bounding box center [791, 258] width 335 height 25
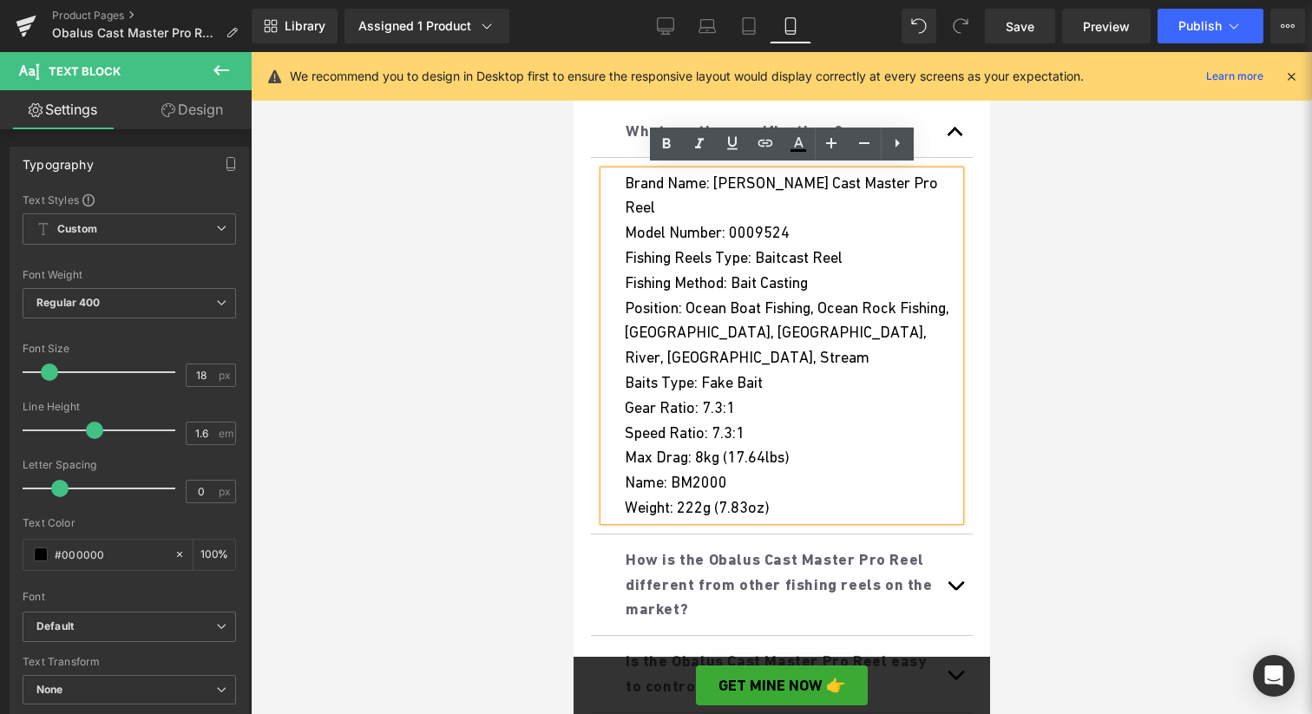
click at [721, 248] on span "Fishing Reels Type: Baitcast Reel" at bounding box center [733, 257] width 218 height 18
click at [716, 248] on span "Fishing Reels Type: Baitcast Reel" at bounding box center [733, 257] width 218 height 18
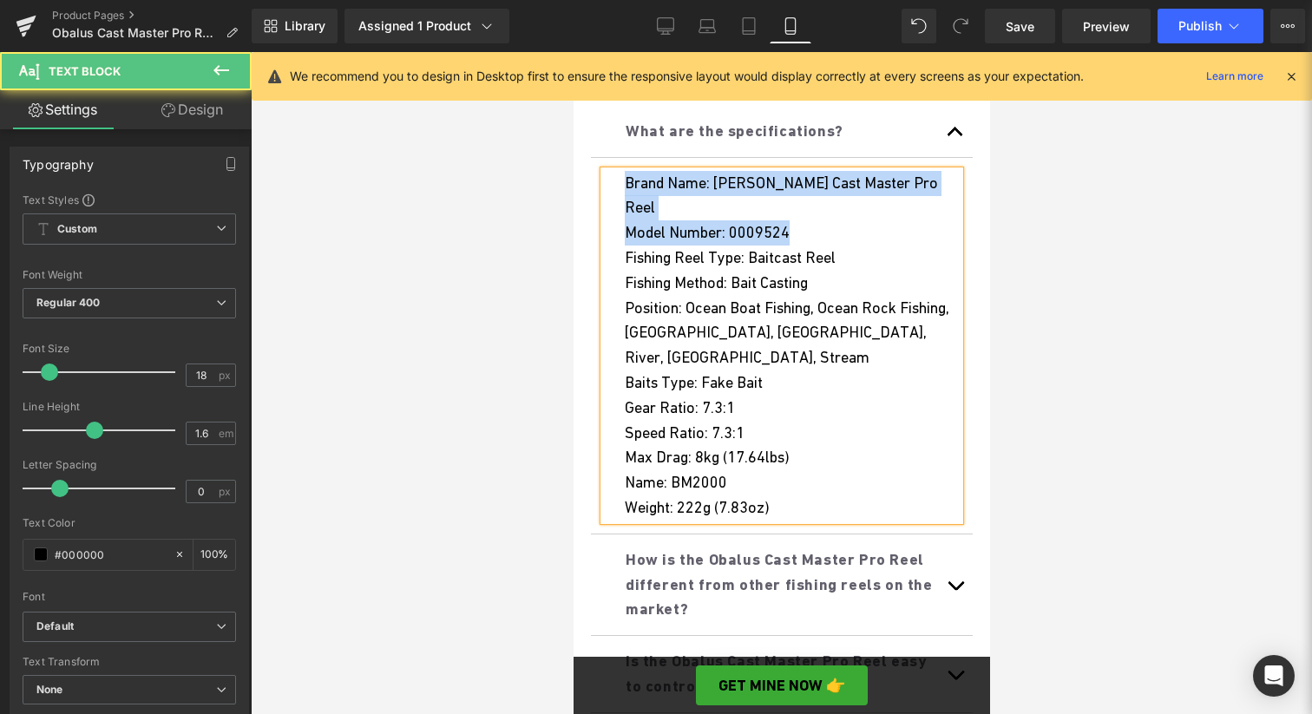
drag, startPoint x: 804, startPoint y: 214, endPoint x: 508, endPoint y: 183, distance: 296.7
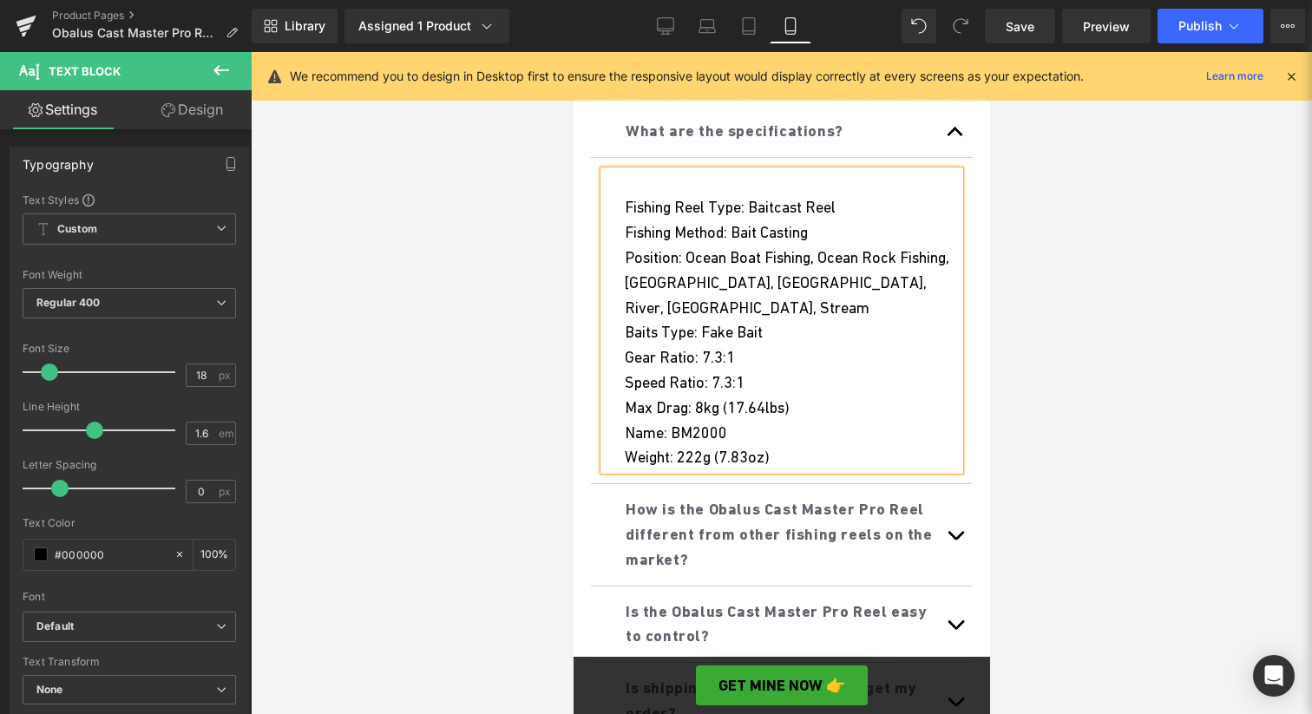
click at [624, 205] on span "Fishing Reel Type: Baitcast Reel" at bounding box center [729, 207] width 211 height 18
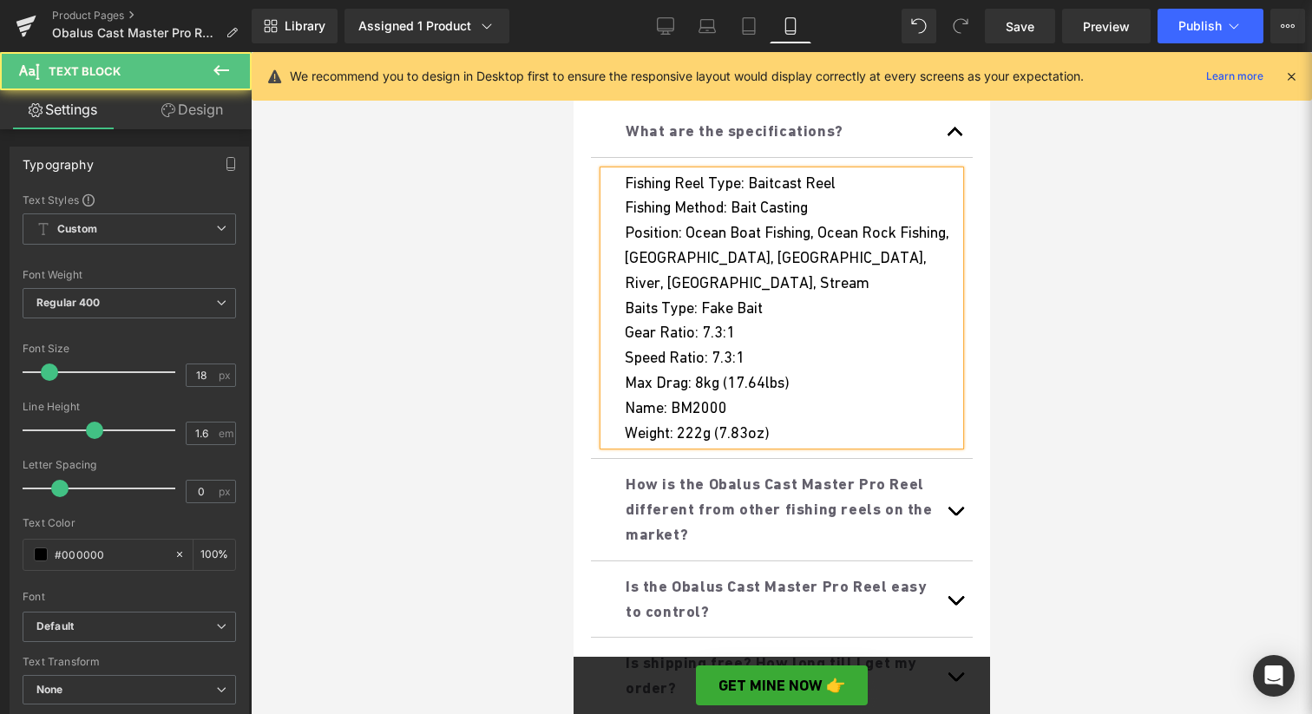
click at [705, 213] on span "Fishing Method: Bait Casting" at bounding box center [715, 207] width 183 height 18
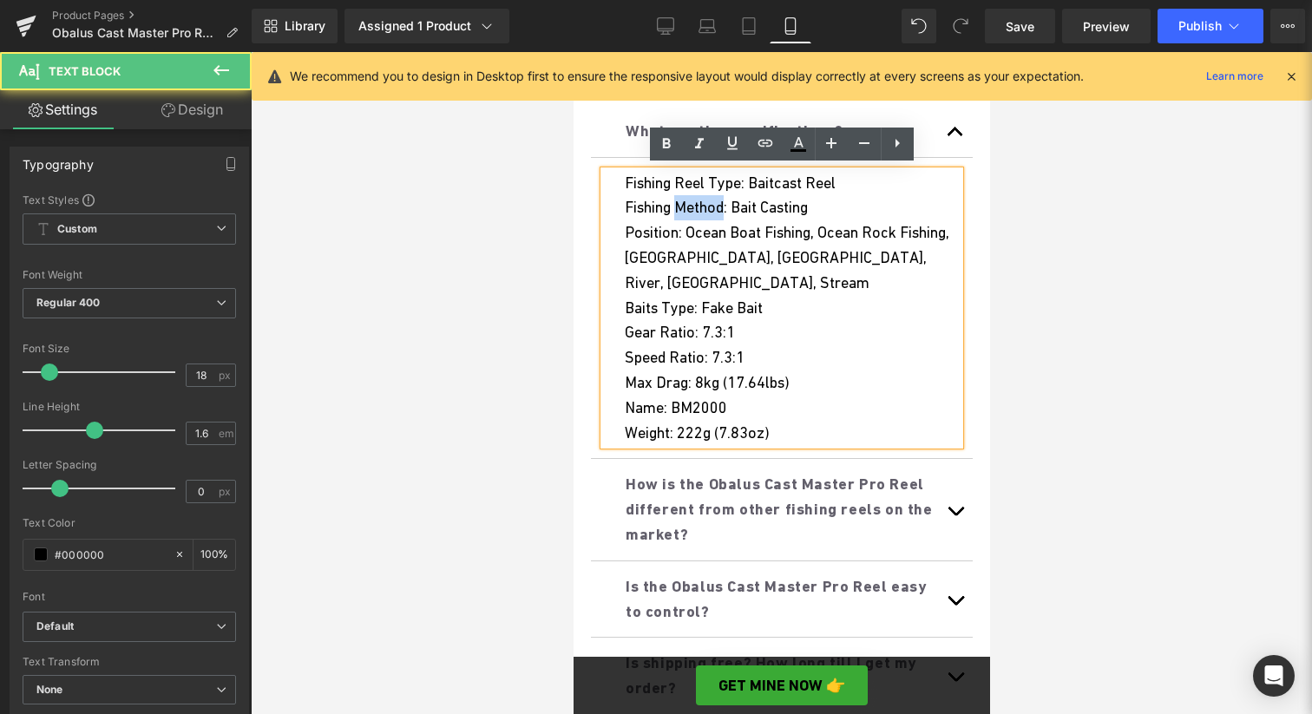
click at [705, 213] on span "Fishing Method: Bait Casting" at bounding box center [715, 207] width 183 height 18
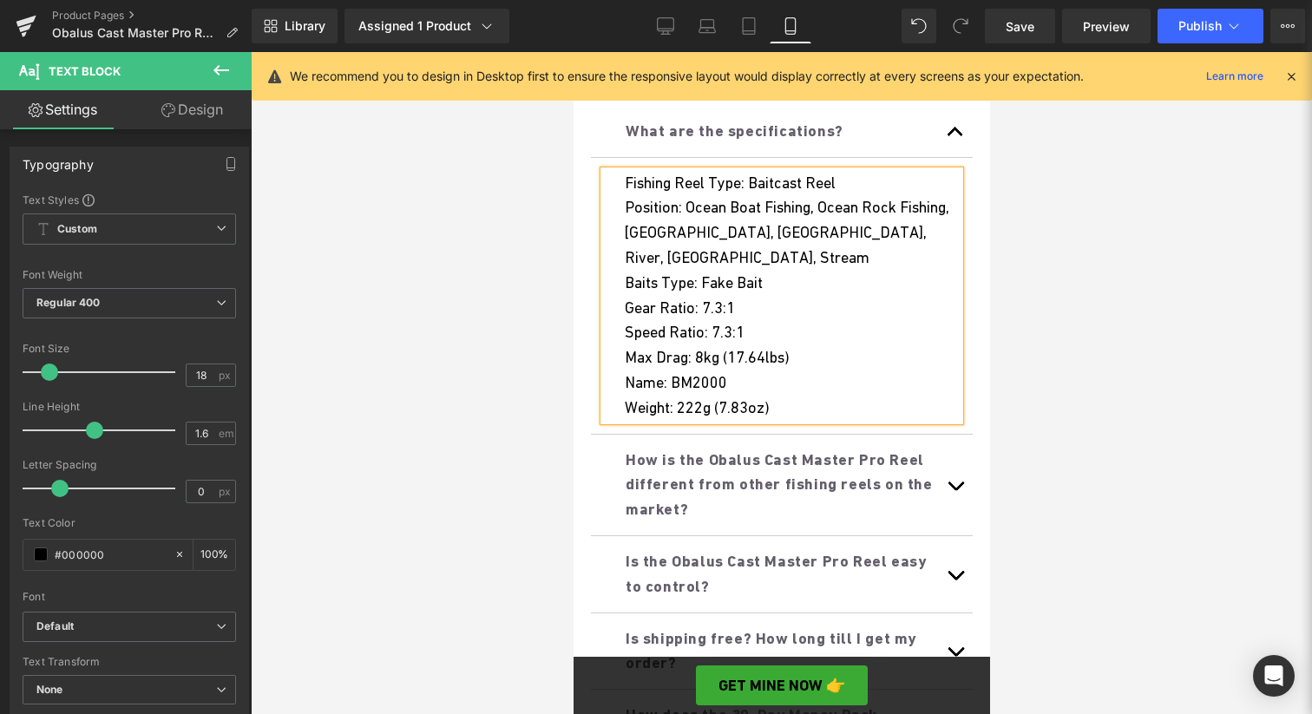
click at [662, 203] on div "Position: Ocean Boat Fishing, Ocean Rock Fishing, [GEOGRAPHIC_DATA], [GEOGRAPHI…" at bounding box center [791, 232] width 335 height 75
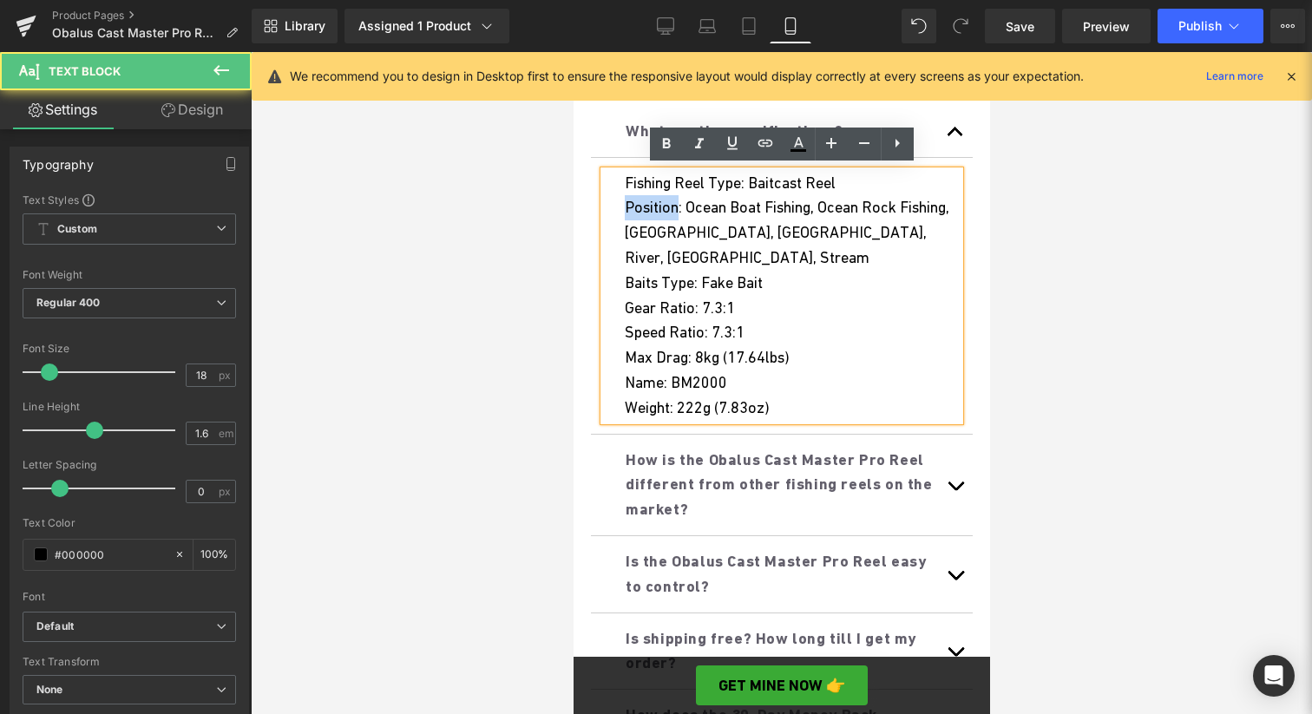
click at [662, 203] on div "Position: Ocean Boat Fishing, Ocean Rock Fishing, [GEOGRAPHIC_DATA], [GEOGRAPHI…" at bounding box center [791, 232] width 335 height 75
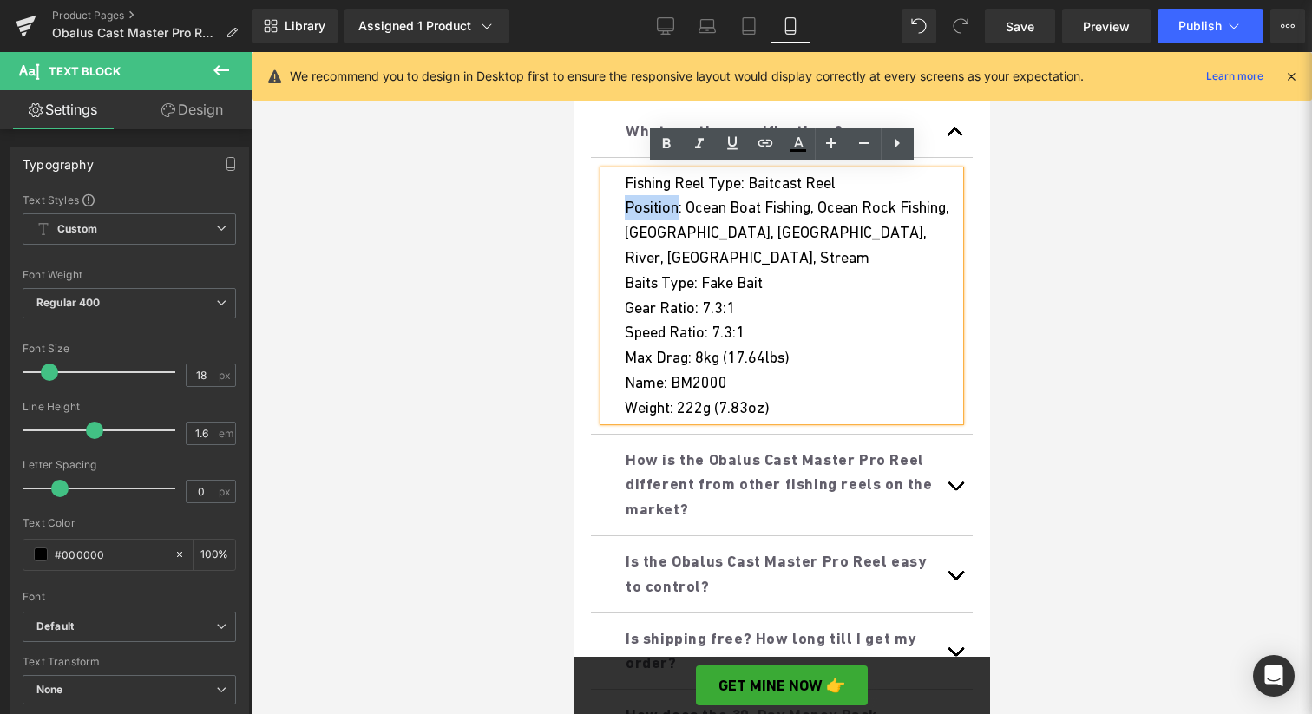
click at [666, 206] on div "Position: Ocean Boat Fishing, Ocean Rock Fishing, [GEOGRAPHIC_DATA], [GEOGRAPHI…" at bounding box center [791, 232] width 335 height 75
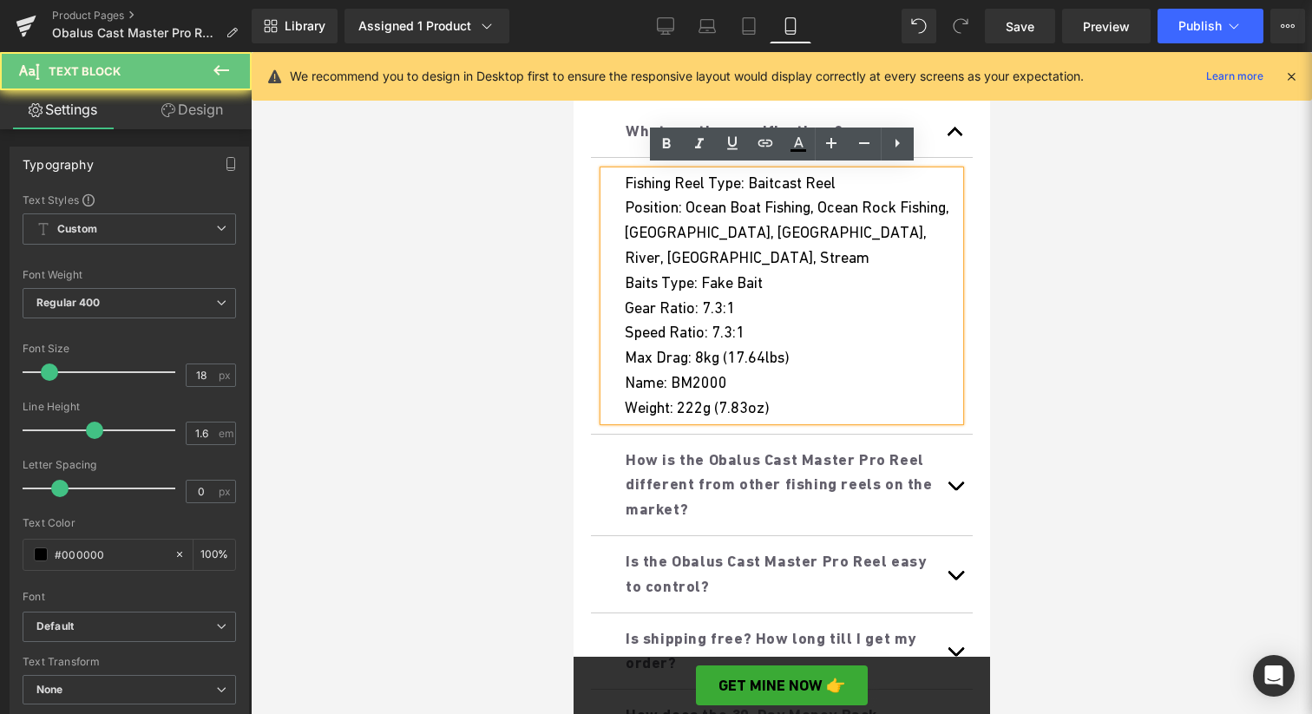
click at [666, 206] on div "Position: Ocean Boat Fishing, Ocean Rock Fishing, [GEOGRAPHIC_DATA], [GEOGRAPHI…" at bounding box center [791, 232] width 335 height 75
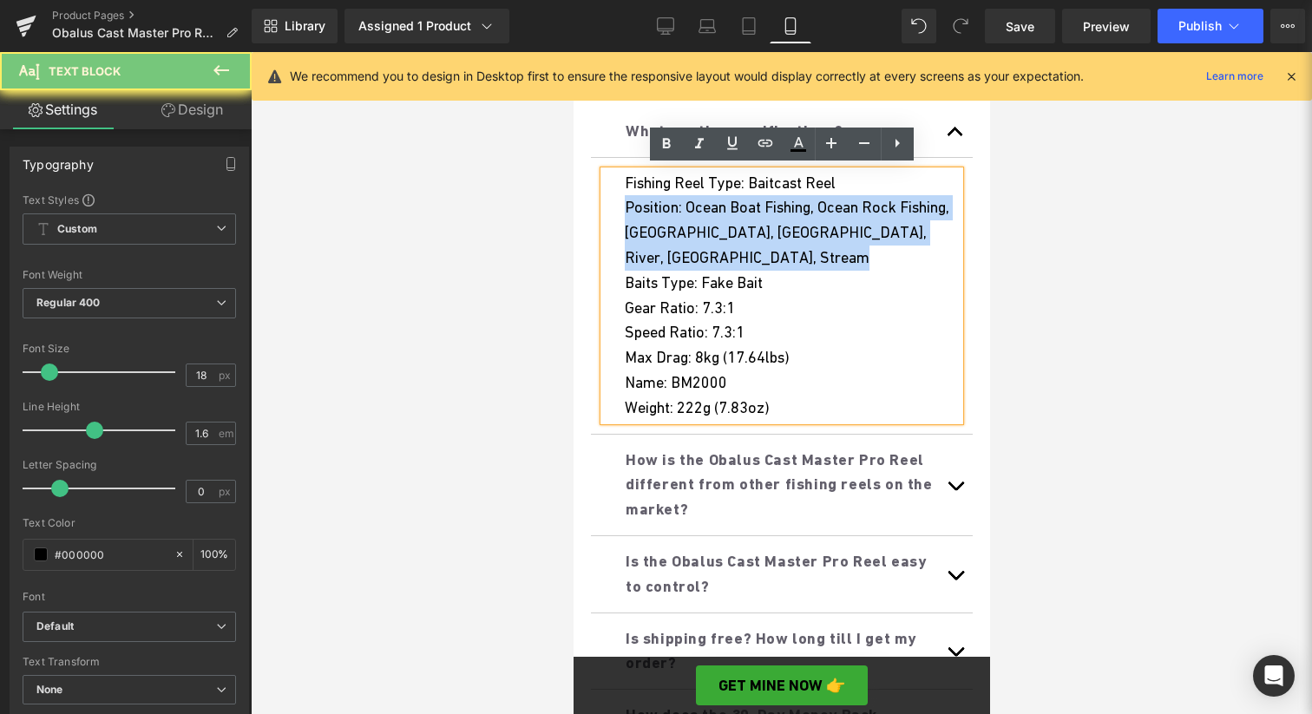
click at [666, 206] on div "Position: Ocean Boat Fishing, Ocean Rock Fishing, [GEOGRAPHIC_DATA], [GEOGRAPHI…" at bounding box center [791, 232] width 335 height 75
click at [772, 203] on div "Position: Ocean Boat Fishing, Ocean Rock Fishing, [GEOGRAPHIC_DATA], [GEOGRAPHI…" at bounding box center [791, 232] width 335 height 75
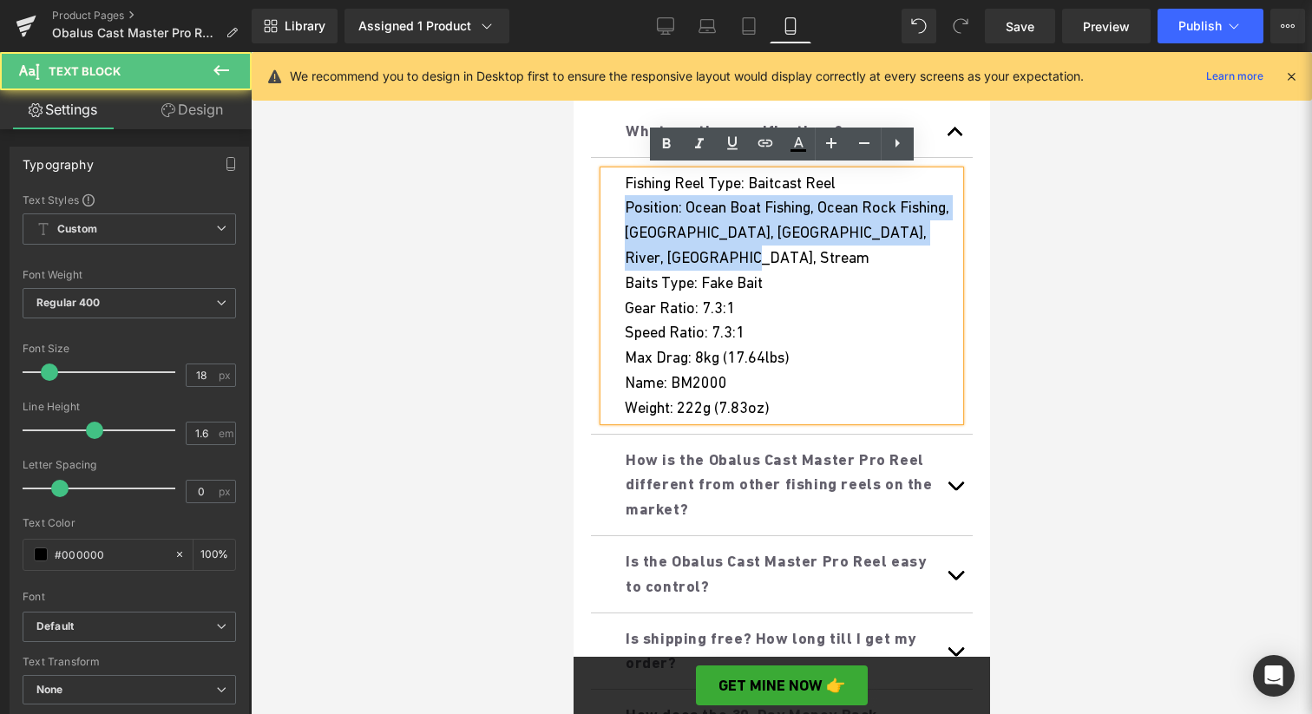
drag, startPoint x: 808, startPoint y: 253, endPoint x: 621, endPoint y: 207, distance: 192.2
click at [621, 207] on div "Fishing Reel Type: Baitcast Reel Position: Ocean Boat Fishing, Ocean Rock Fishi…" at bounding box center [781, 296] width 356 height 250
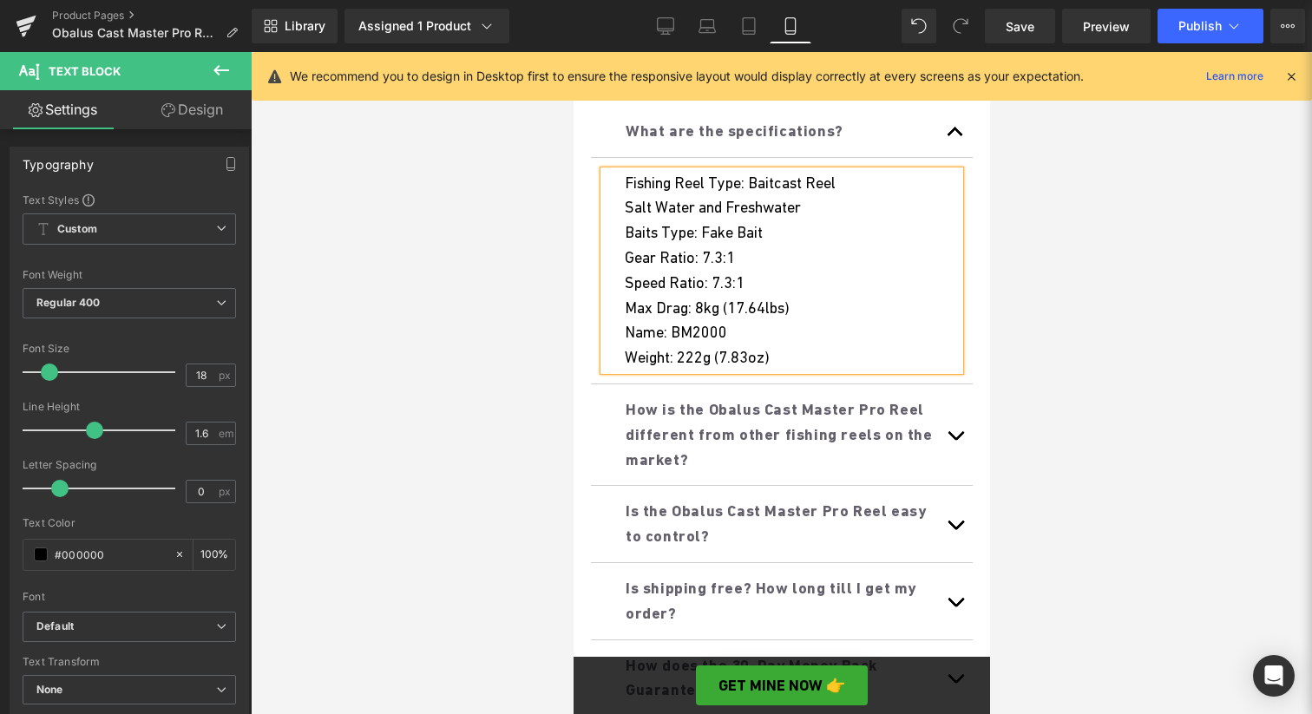
click at [785, 211] on div "Salt Water and Freshwater" at bounding box center [791, 207] width 335 height 25
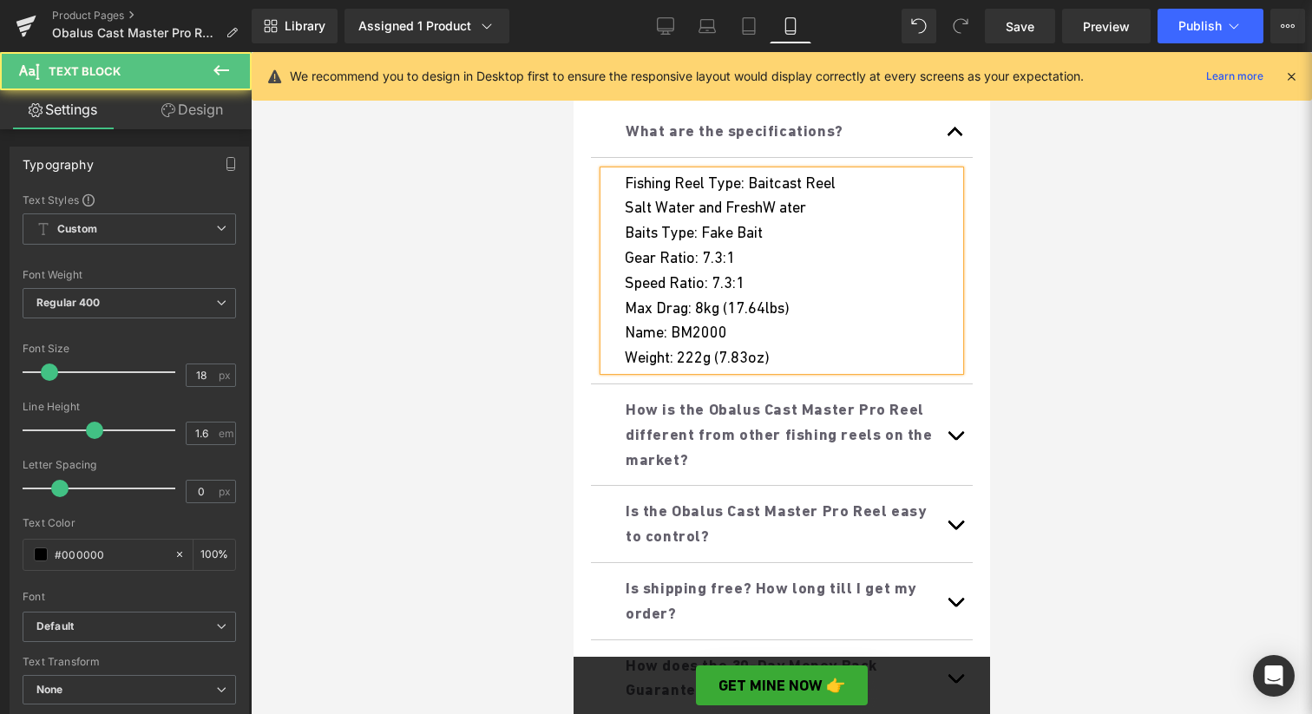
click at [775, 209] on div "Salt Water and FreshW ater" at bounding box center [791, 207] width 335 height 25
click at [802, 208] on div "Salt Water and Fresh W ater" at bounding box center [791, 207] width 335 height 25
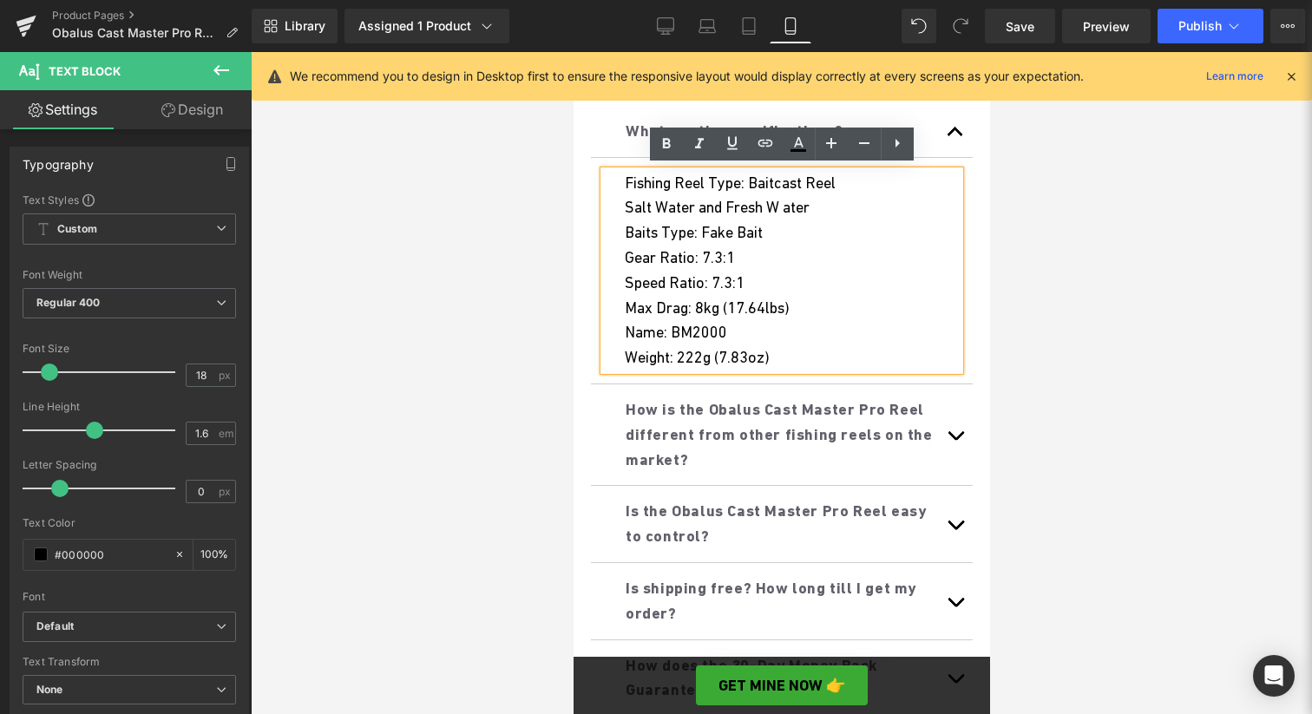
click at [797, 208] on div "Salt Water and Fresh W ater" at bounding box center [791, 207] width 335 height 25
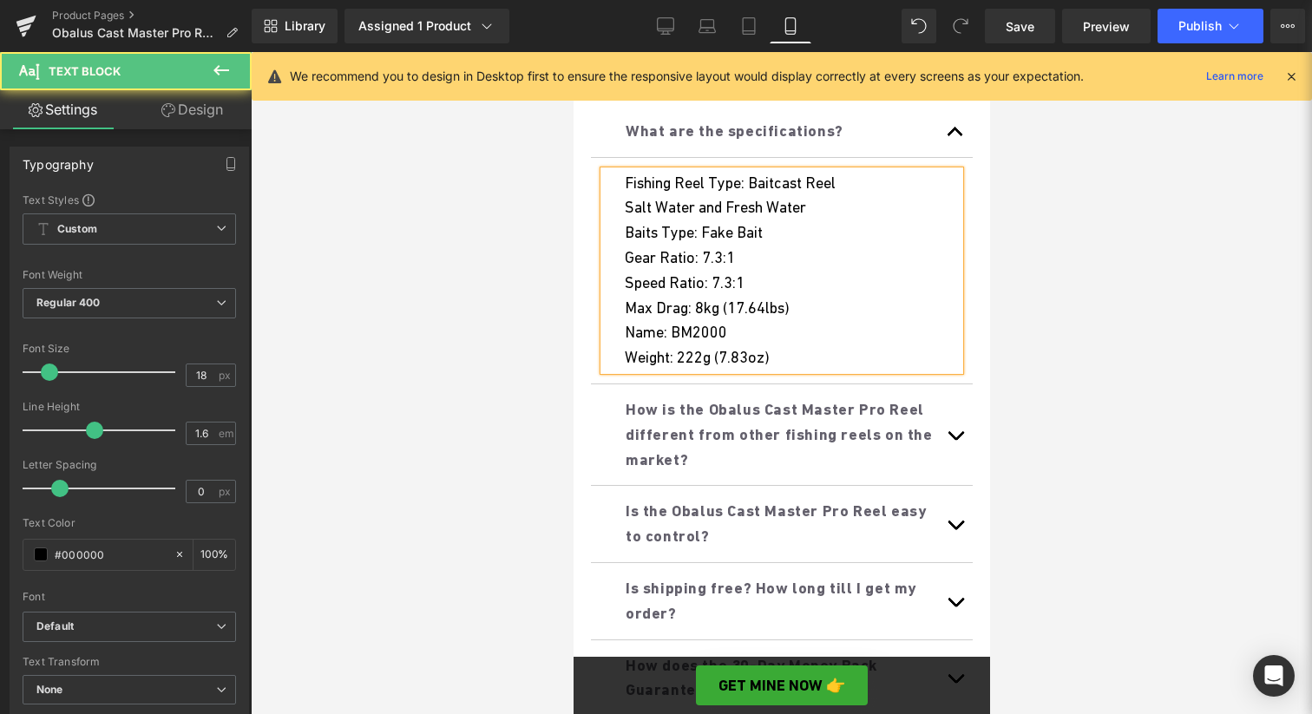
click at [838, 206] on div "Salt Water and Fresh Water" at bounding box center [791, 207] width 335 height 25
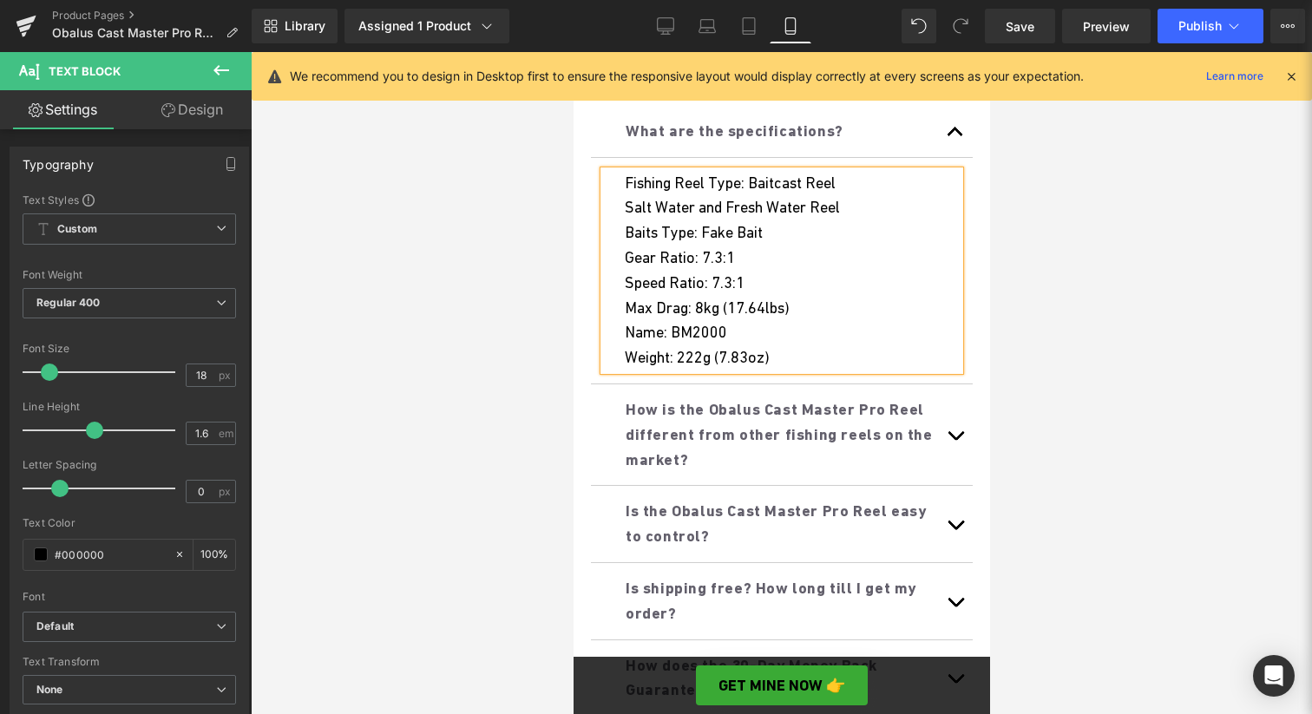
click at [807, 231] on div "Baits Type: Fake Bait" at bounding box center [791, 232] width 335 height 25
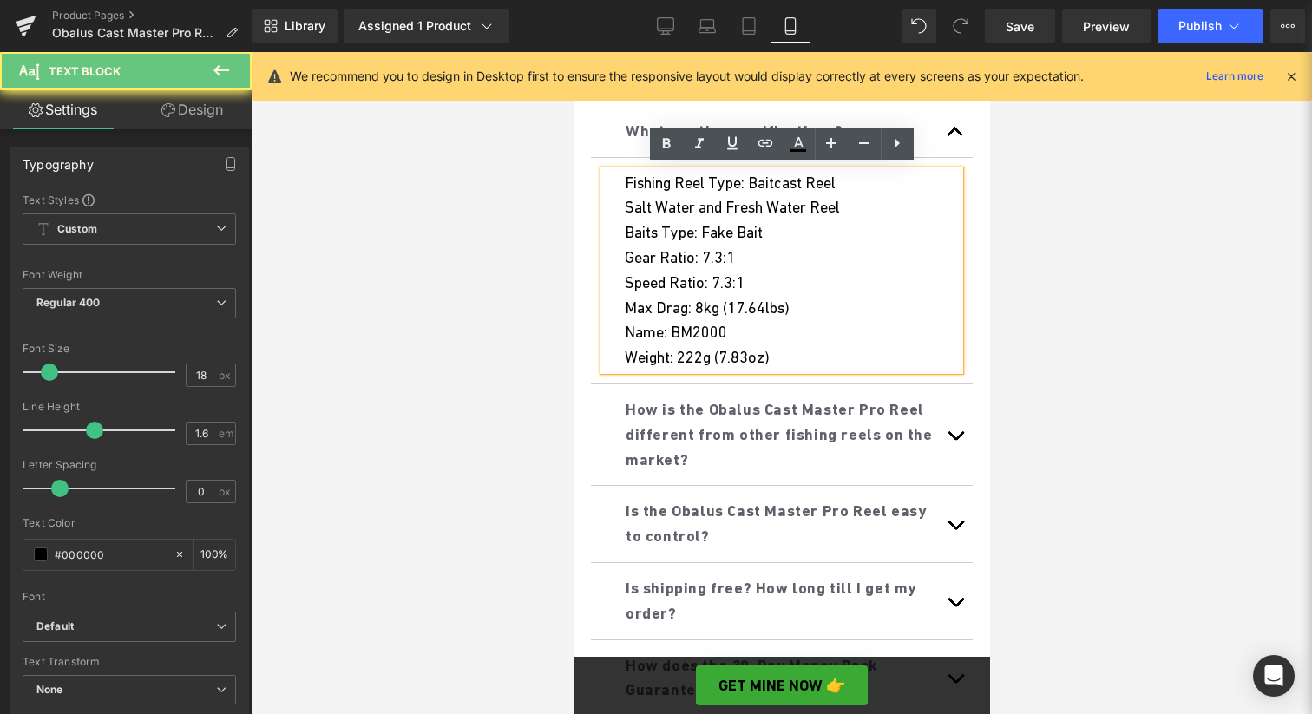
click at [740, 235] on span "Baits Type: Fake Bait" at bounding box center [693, 232] width 138 height 18
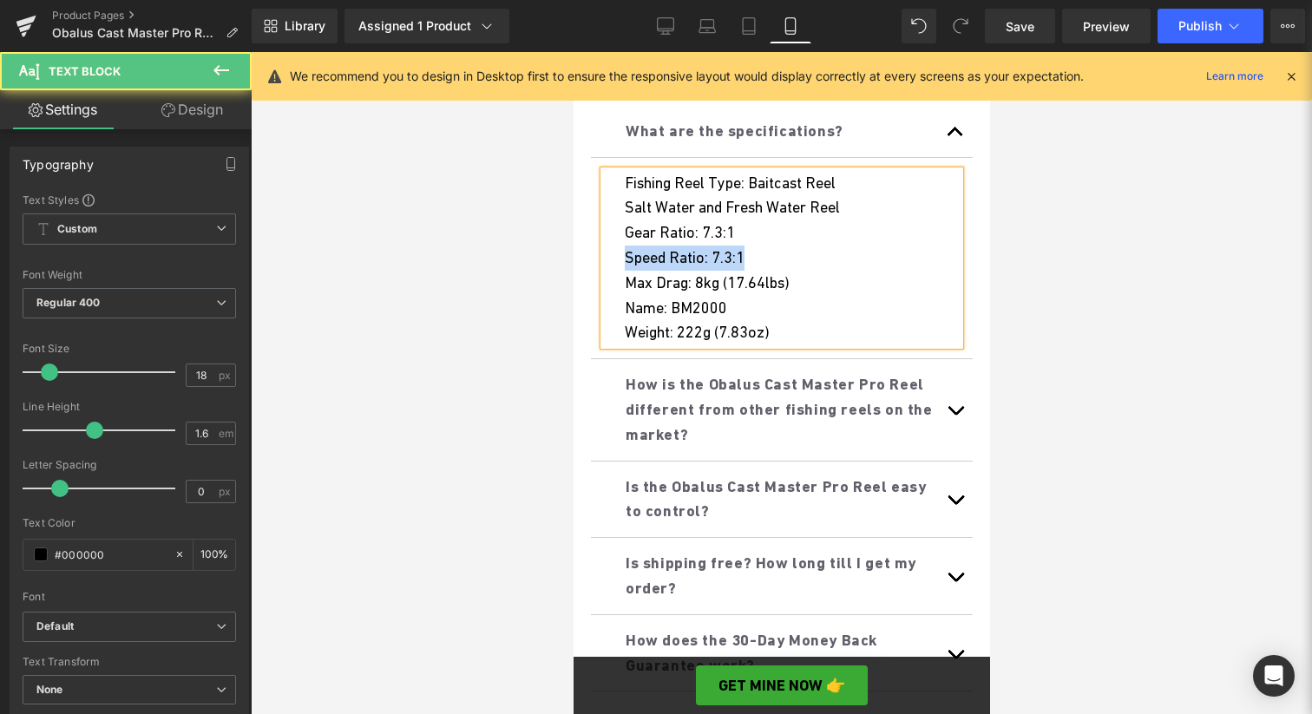
drag, startPoint x: 763, startPoint y: 249, endPoint x: 573, endPoint y: 257, distance: 190.2
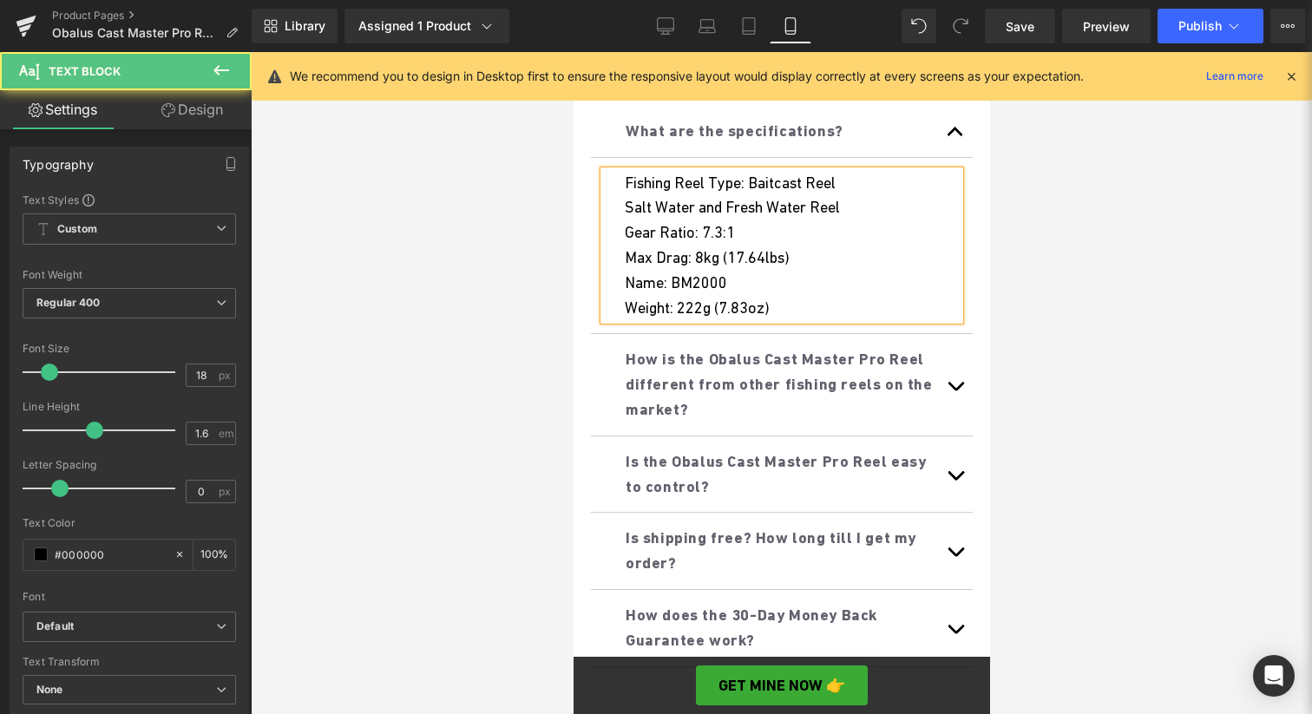
click at [793, 271] on div "Name: BM2000" at bounding box center [791, 283] width 335 height 25
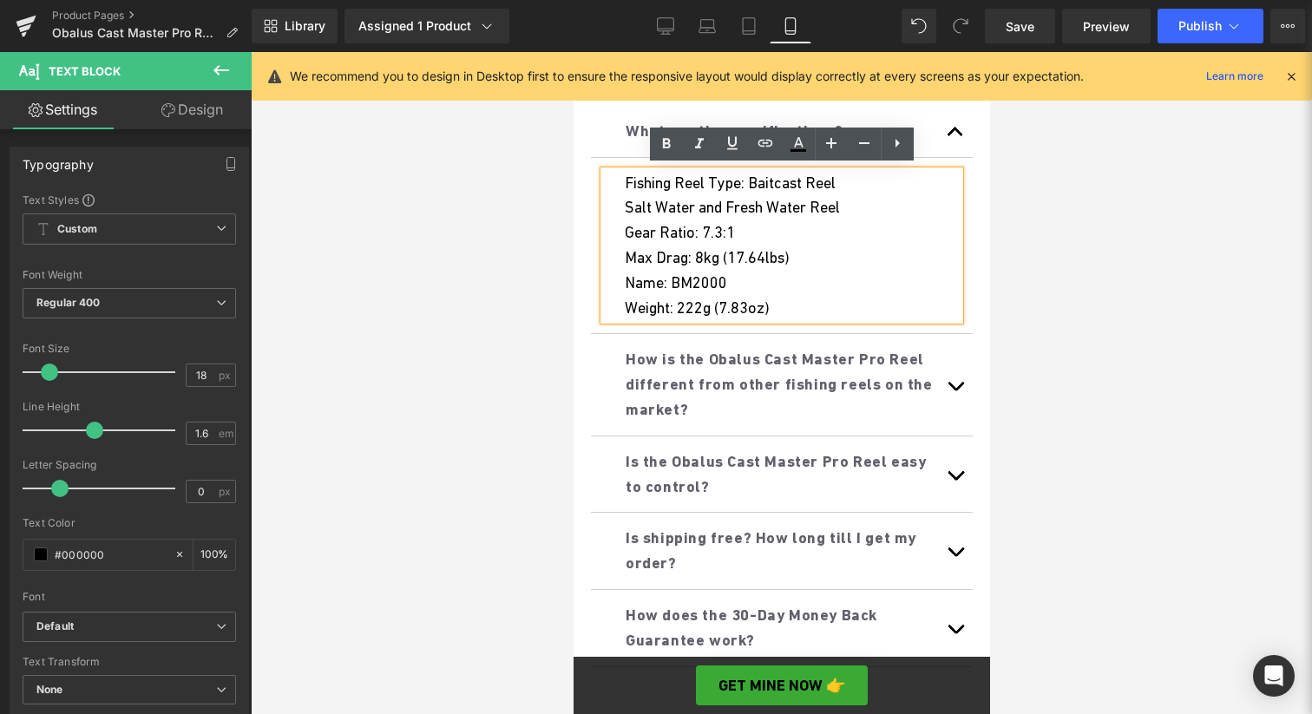
scroll to position [1158, 0]
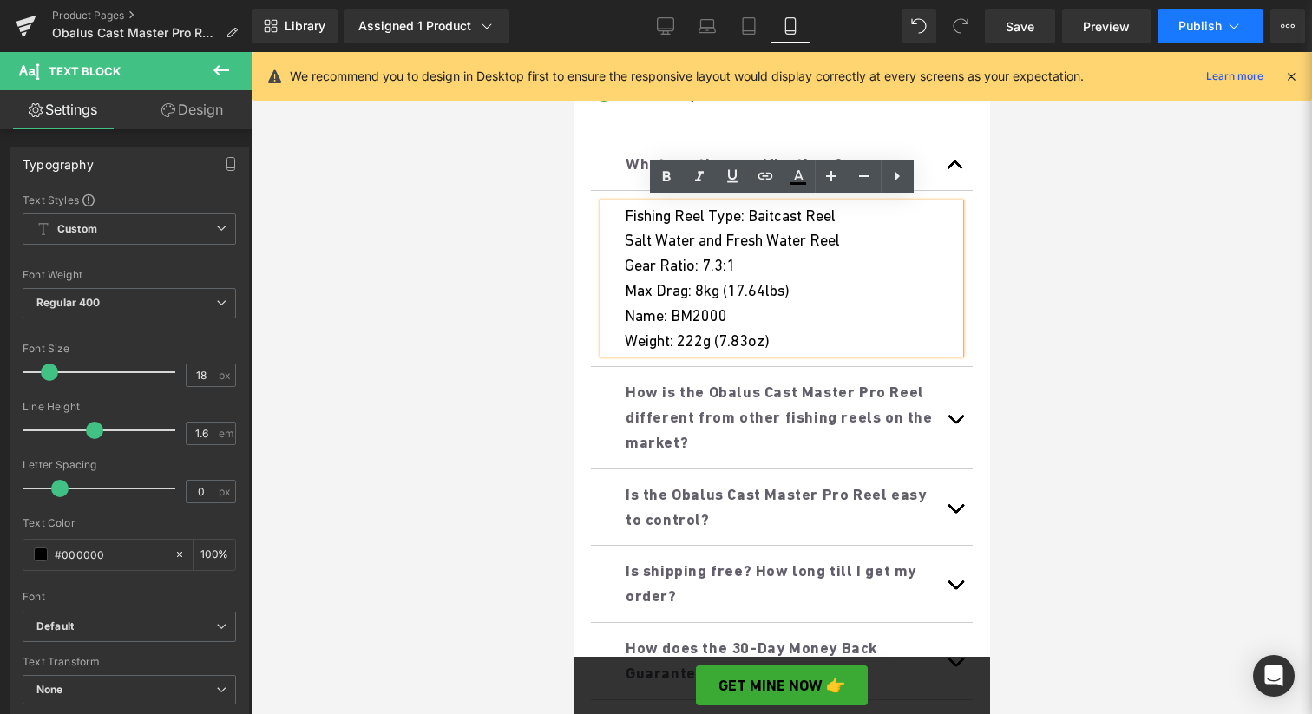
click at [1204, 27] on span "Publish" at bounding box center [1199, 26] width 43 height 14
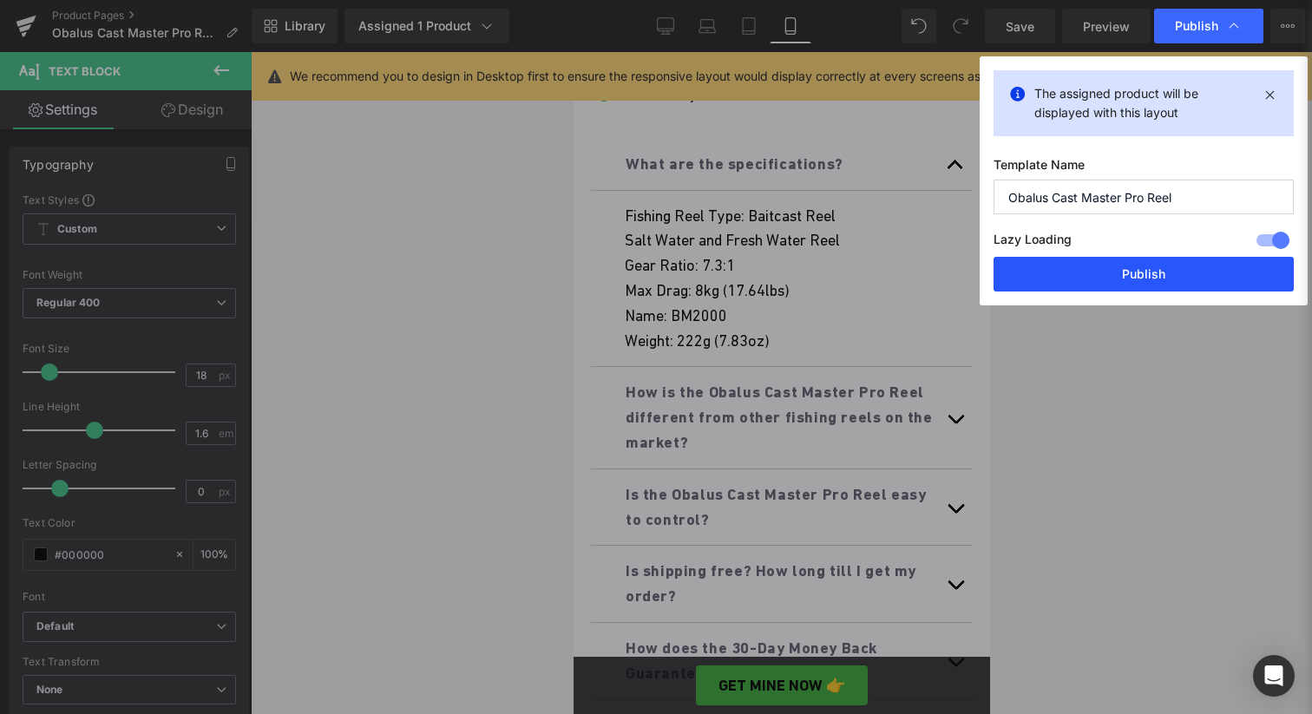
click at [0, 0] on button "Publish" at bounding box center [0, 0] width 0 height 0
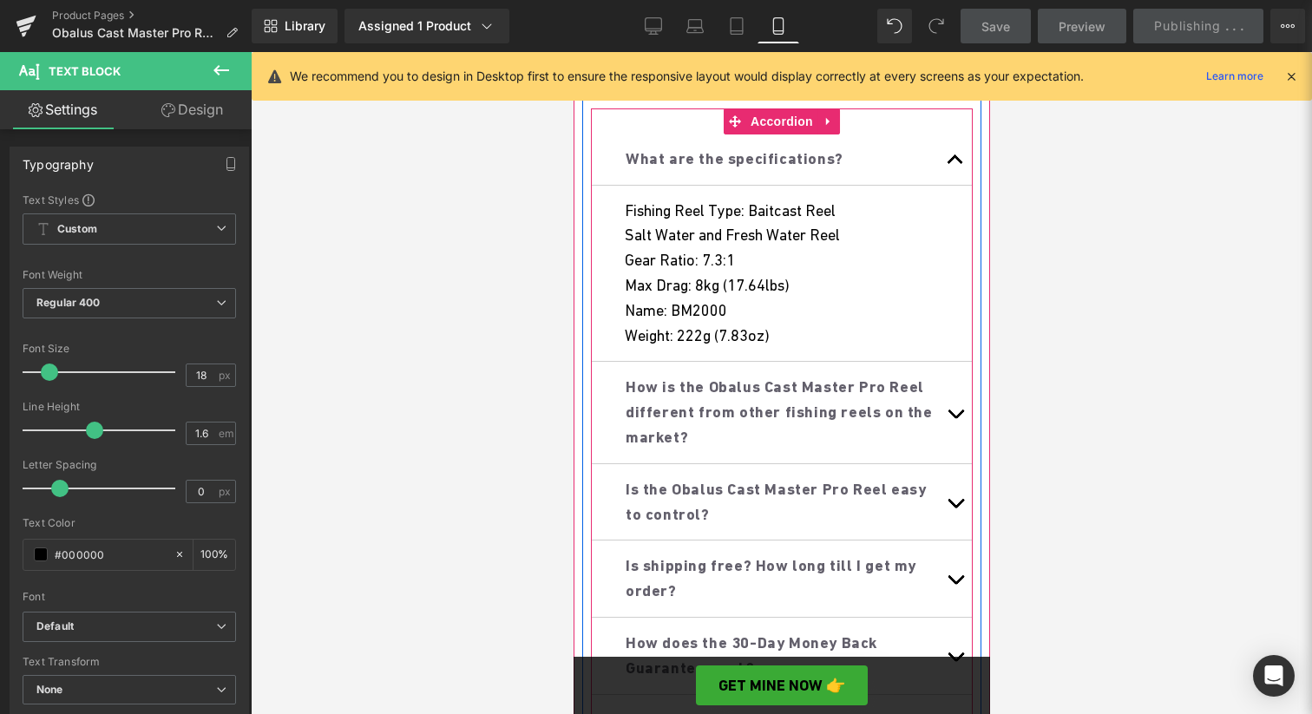
scroll to position [1054, 0]
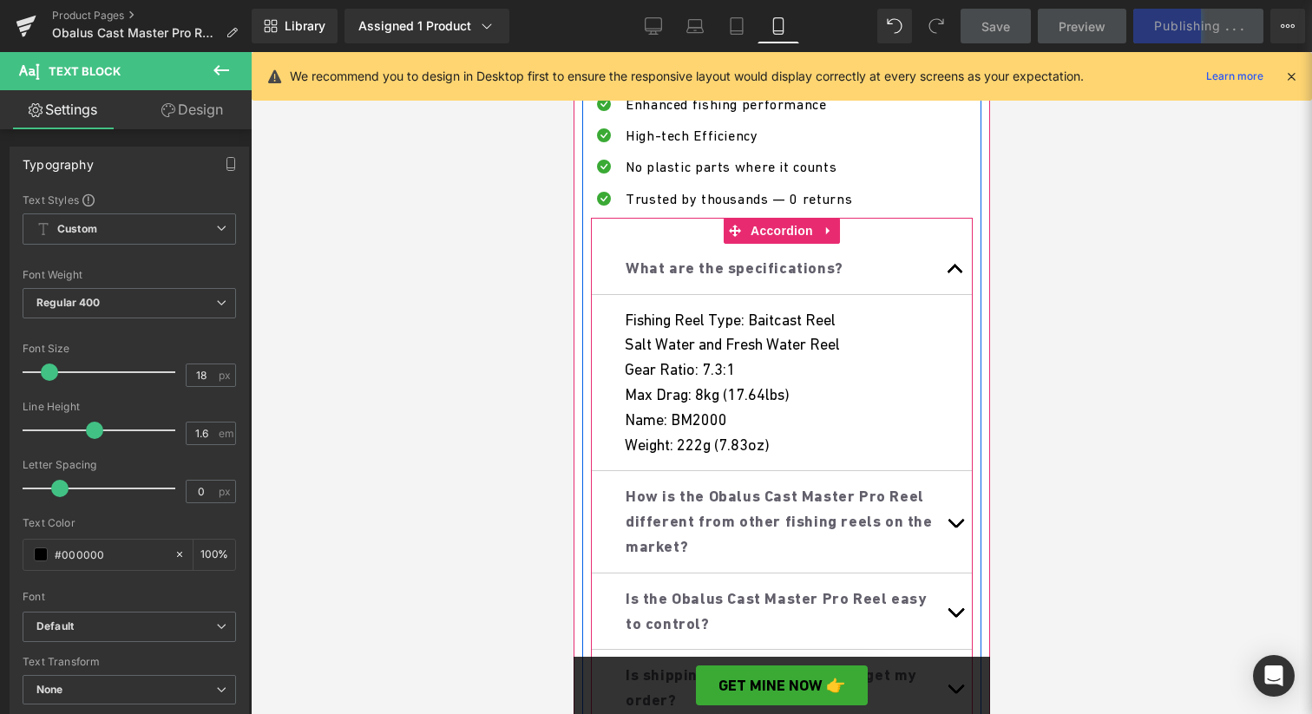
click at [952, 271] on button "button" at bounding box center [954, 268] width 35 height 51
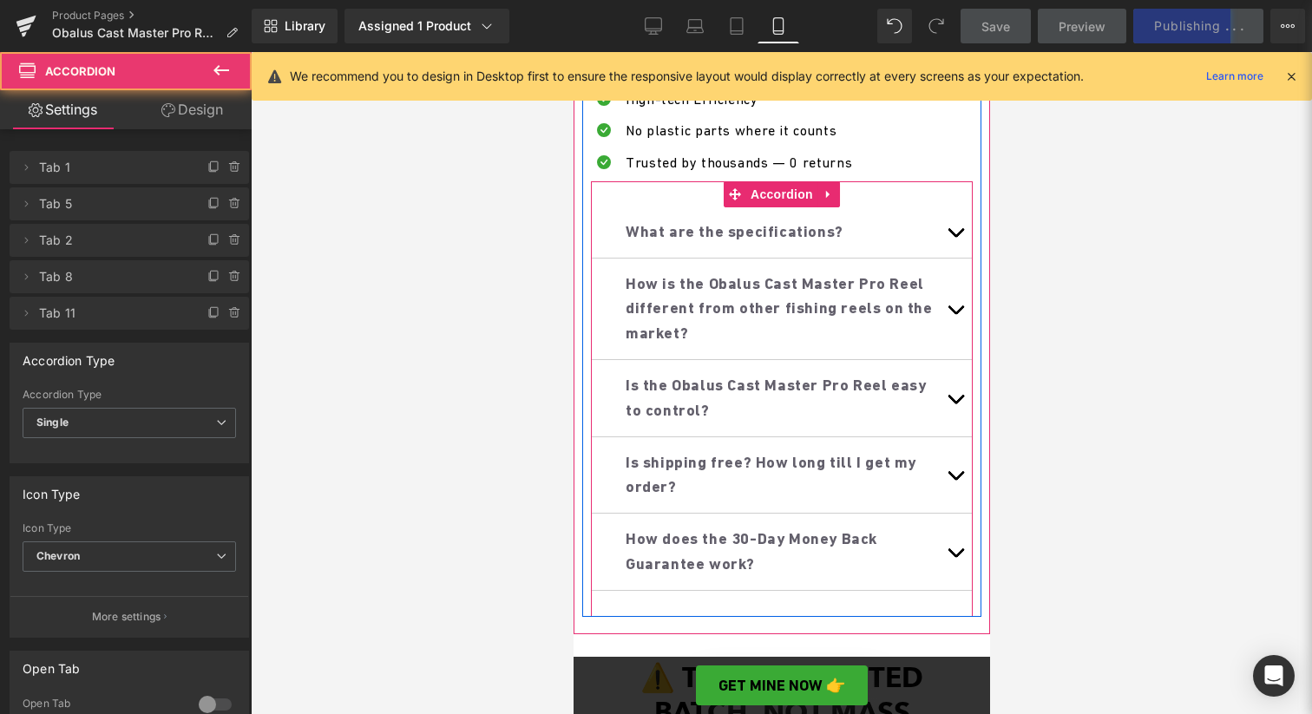
scroll to position [1092, 0]
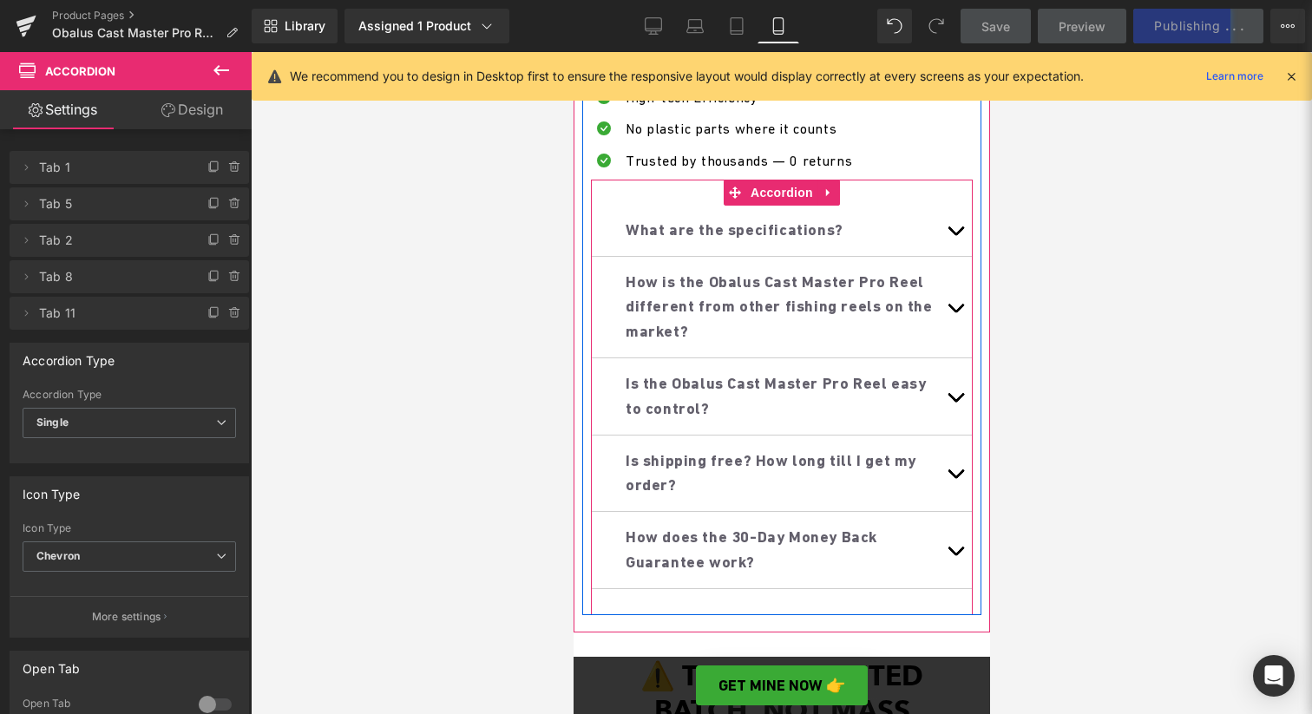
click at [955, 402] on span "button" at bounding box center [955, 402] width 0 height 0
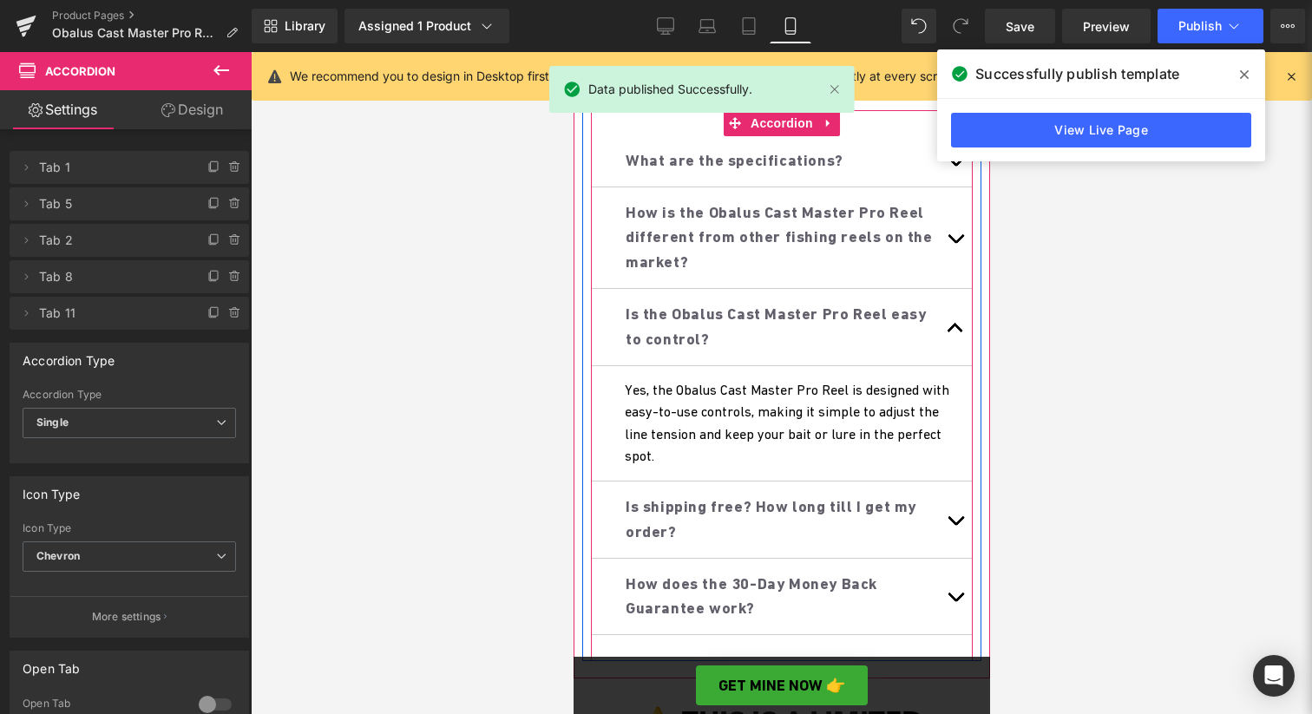
scroll to position [1164, 0]
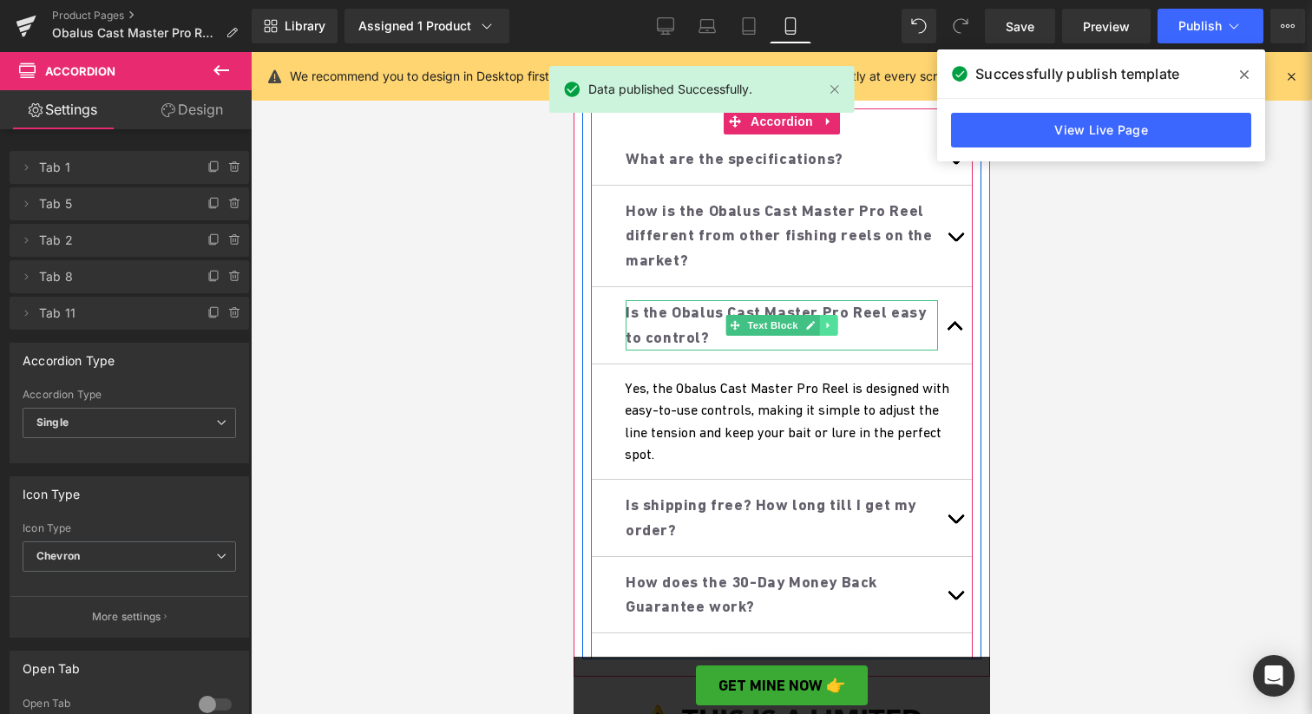
click at [825, 320] on icon at bounding box center [828, 325] width 10 height 10
click at [871, 300] on div at bounding box center [781, 302] width 312 height 4
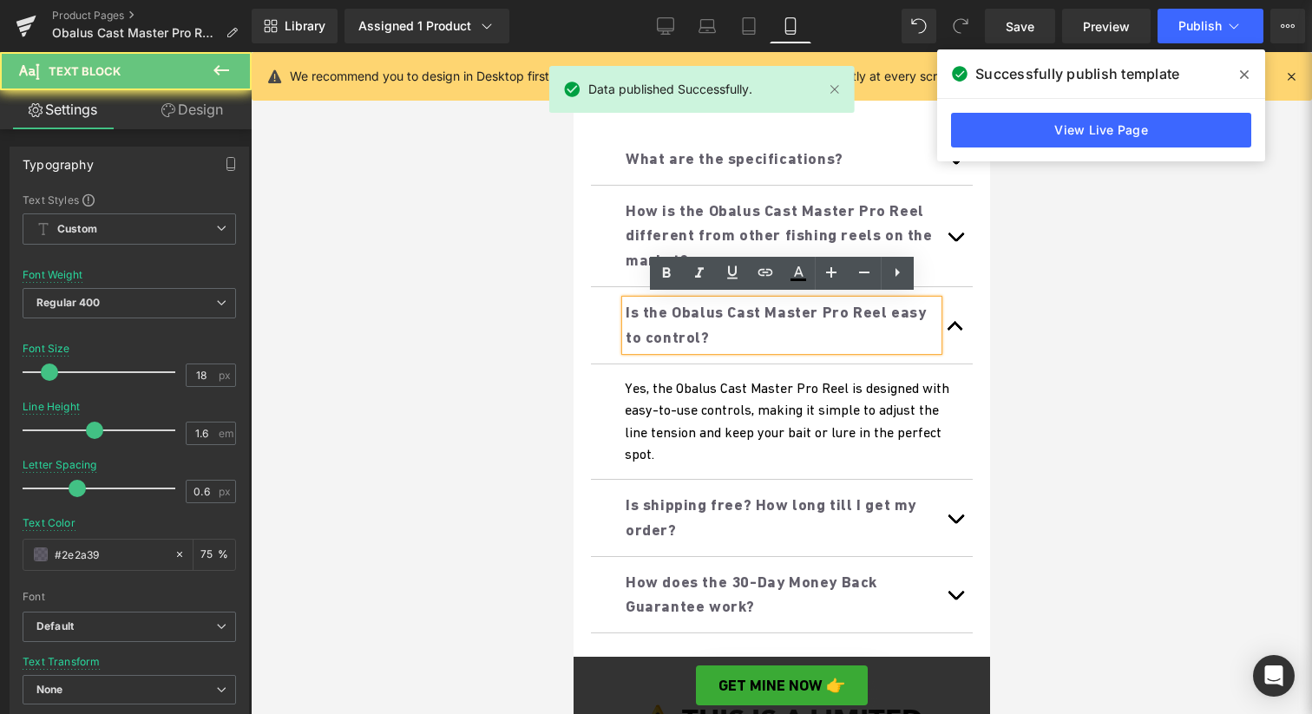
click at [843, 318] on p "Is the Obalus Cast Master Pro Reel easy to control?" at bounding box center [781, 325] width 312 height 50
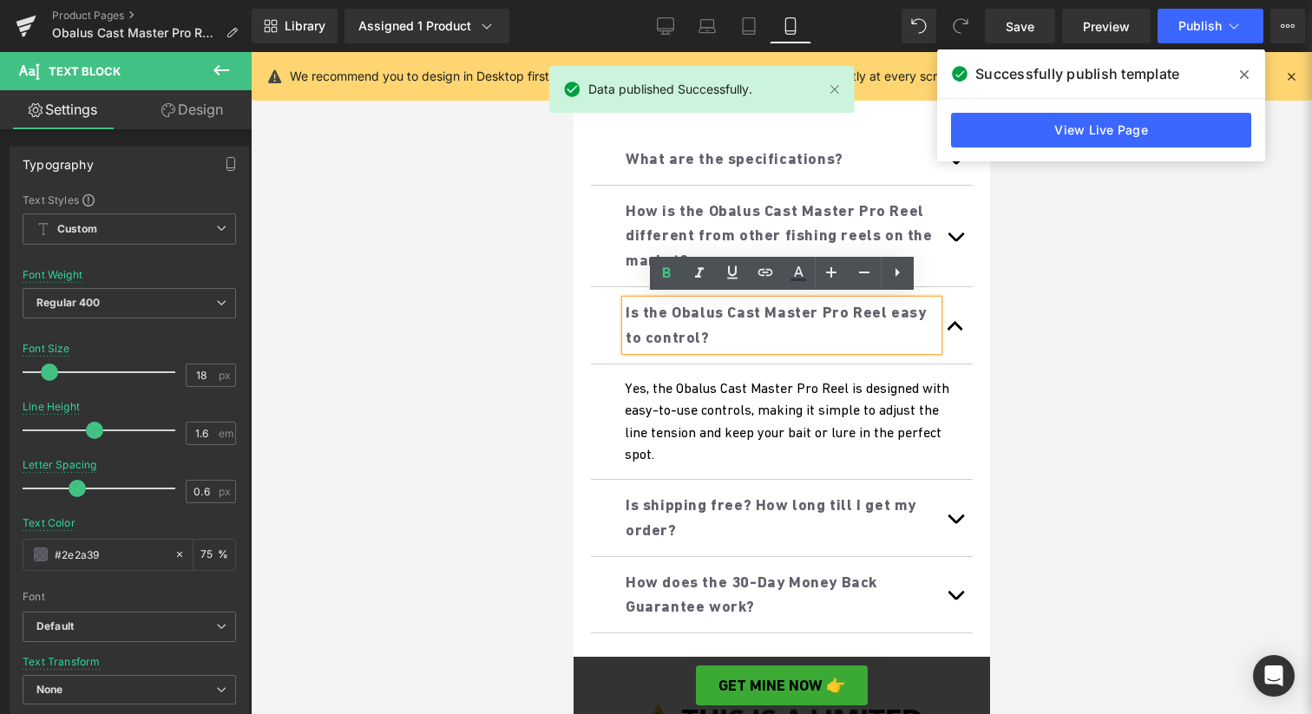
click at [749, 322] on p "Is the Obalus Cast Master Pro Reel easy to control?" at bounding box center [781, 325] width 312 height 50
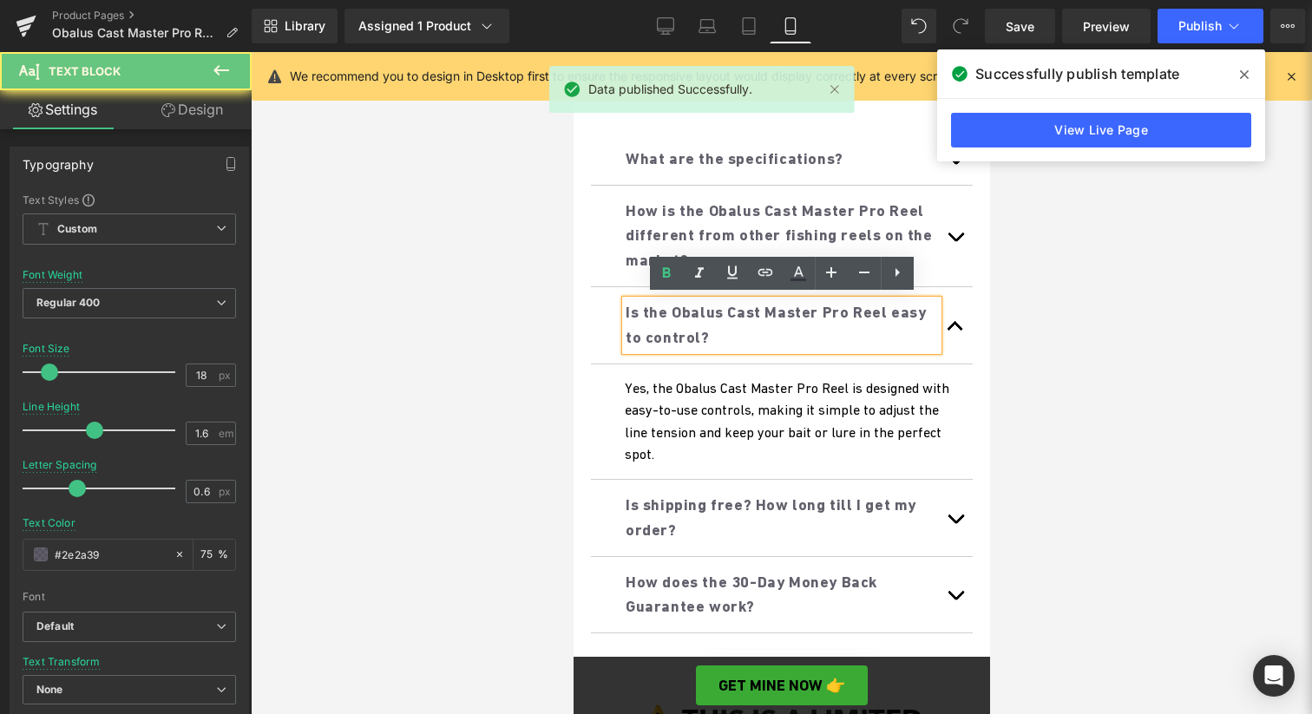
click at [749, 322] on p "Is the Obalus Cast Master Pro Reel easy to control?" at bounding box center [781, 325] width 312 height 50
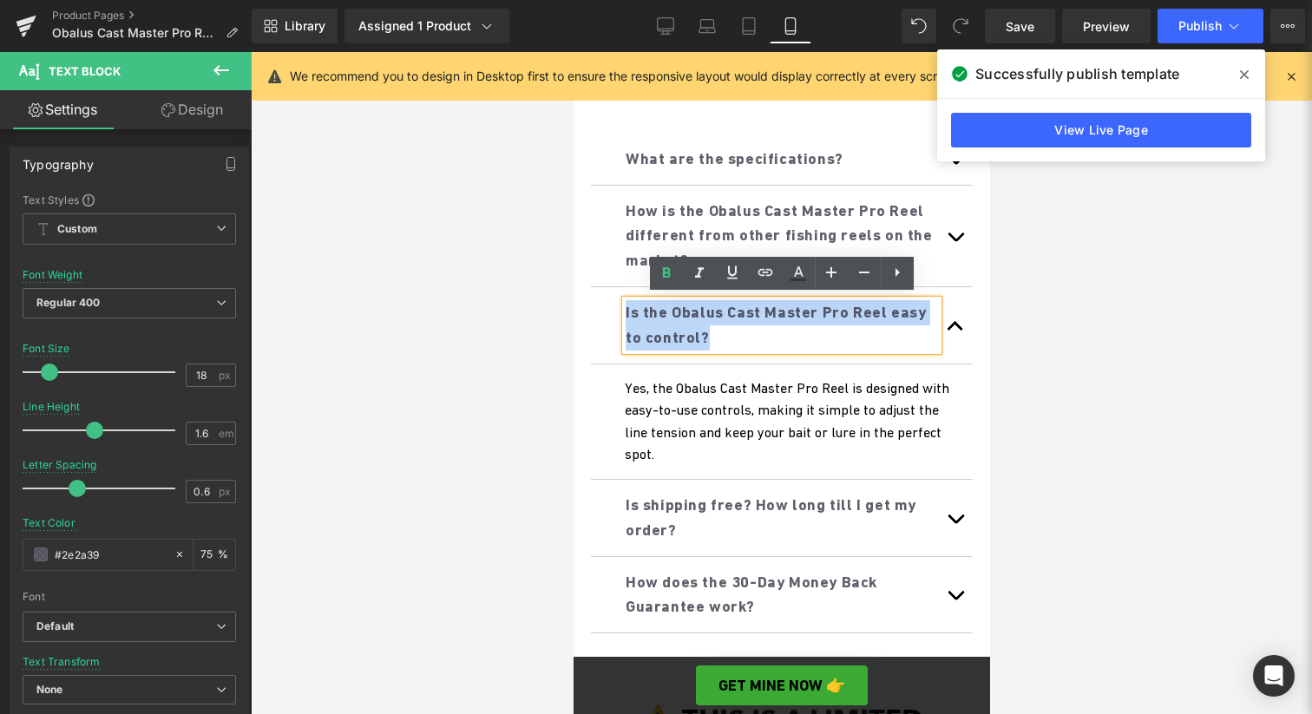
click at [738, 325] on b "Is the Obalus Cast Master Pro Reel easy to control?" at bounding box center [775, 324] width 300 height 43
drag, startPoint x: 744, startPoint y: 331, endPoint x: 625, endPoint y: 308, distance: 121.0
click at [625, 308] on b "Is the Obalus Cast Master Pro Reel easy to control?" at bounding box center [775, 324] width 300 height 43
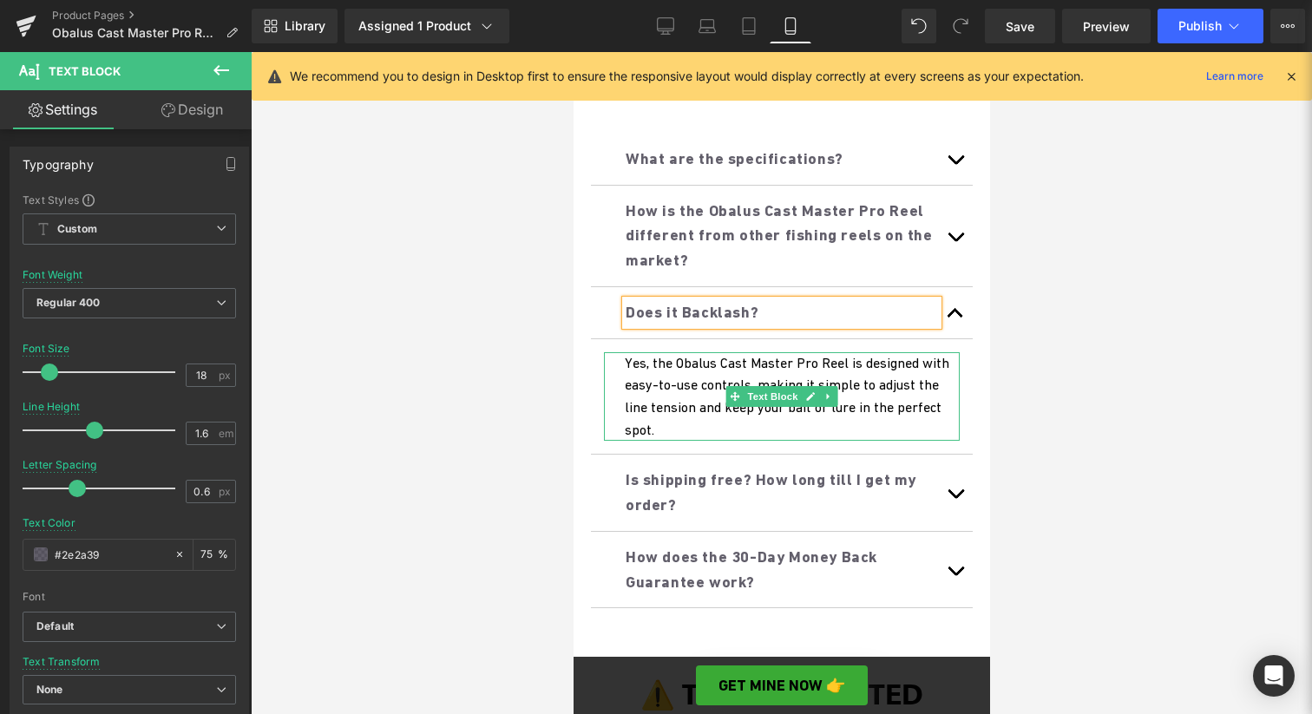
click at [668, 368] on p "Yes, the Obalus Cast Master Pro Reel is designed with easy-to-use controls, mak…" at bounding box center [791, 396] width 335 height 89
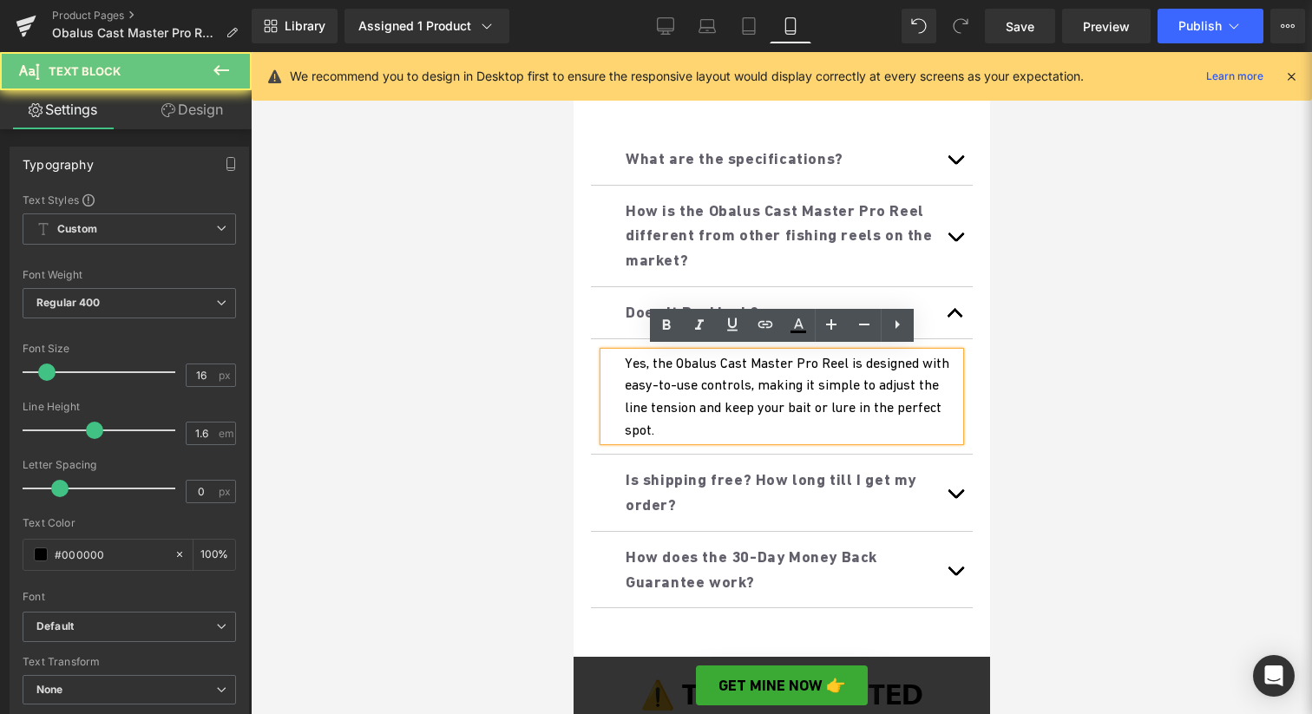
click at [672, 377] on p "Yes, the Obalus Cast Master Pro Reel is designed with easy-to-use controls, mak…" at bounding box center [791, 396] width 335 height 89
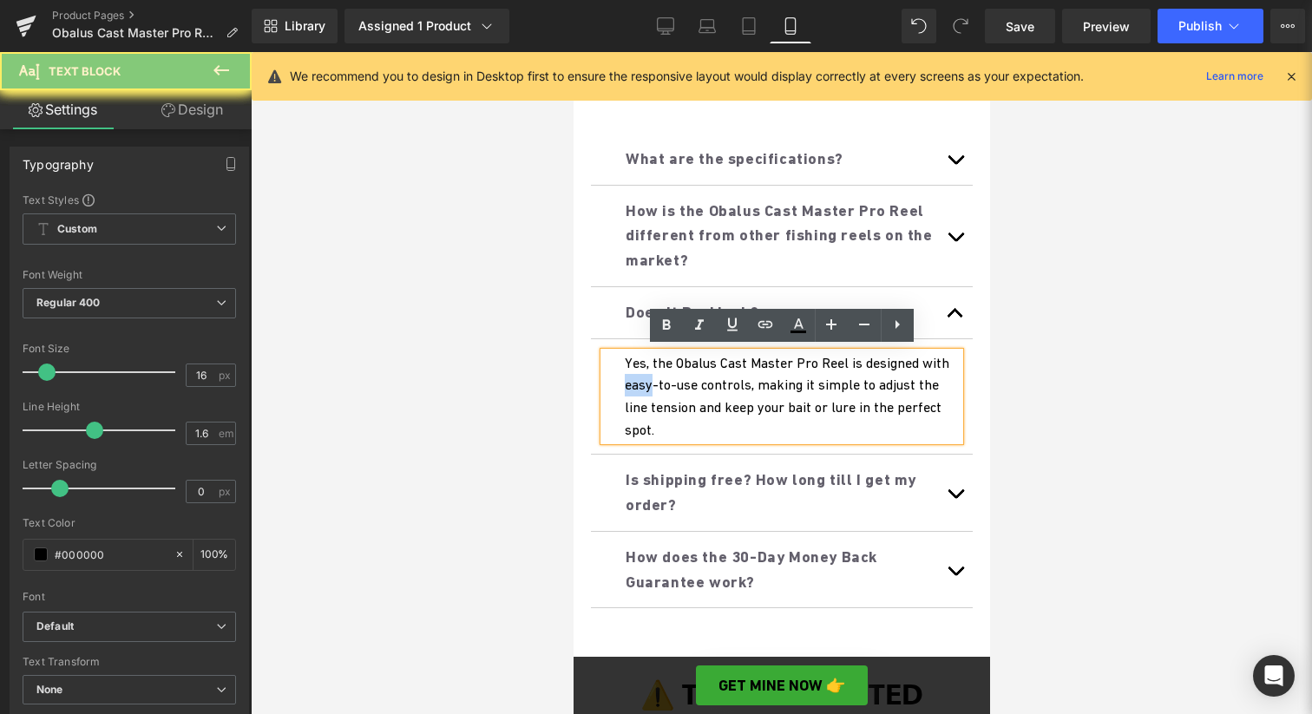
click at [672, 377] on p "Yes, the Obalus Cast Master Pro Reel is designed with easy-to-use controls, mak…" at bounding box center [791, 396] width 335 height 89
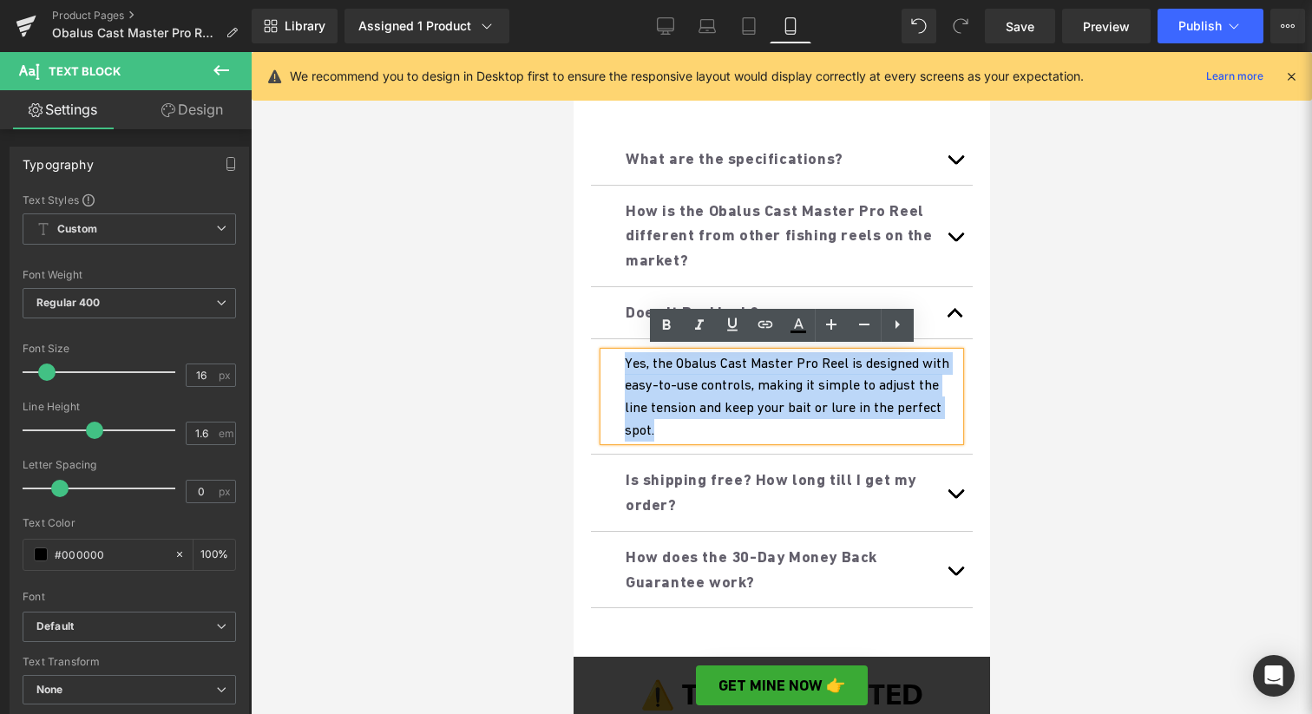
click at [672, 377] on p "Yes, the Obalus Cast Master Pro Reel is designed with easy-to-use controls, mak…" at bounding box center [791, 396] width 335 height 89
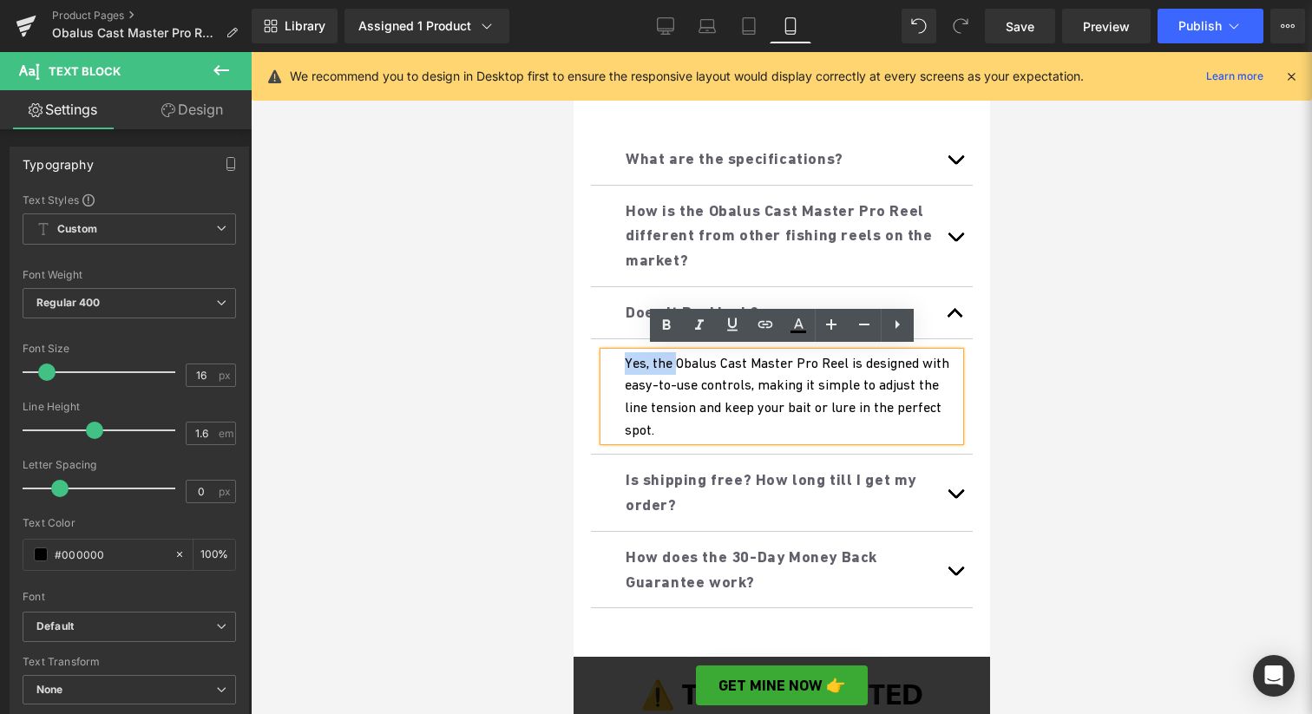
drag, startPoint x: 679, startPoint y: 366, endPoint x: 588, endPoint y: 366, distance: 90.2
click at [587, 366] on div "★★★★★ Rated 5/5 by 10,998+ Happy Customers Text Block Obalus Cast Master Pro Re…" at bounding box center [780, 41] width 399 height 1190
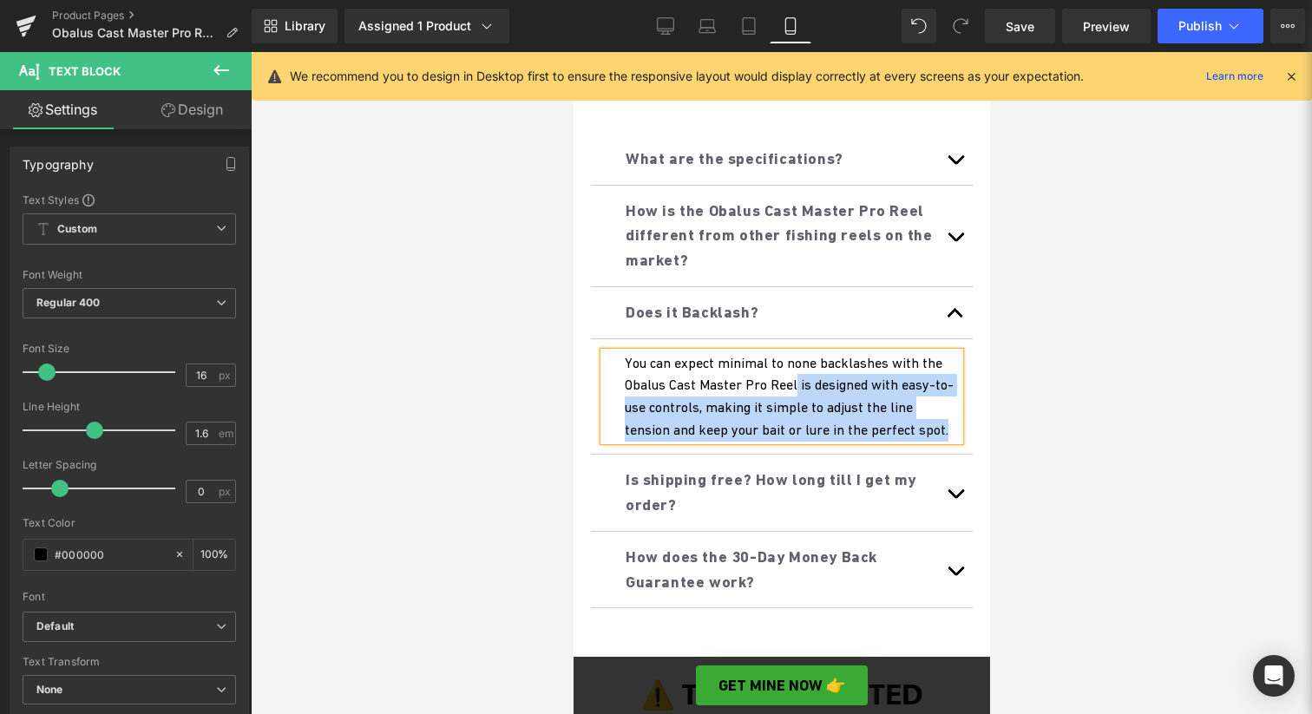
drag, startPoint x: 804, startPoint y: 380, endPoint x: 947, endPoint y: 426, distance: 149.6
click at [947, 426] on p "You can expect minimal to none backlashes with the Obalus Cast Master Pro Reel …" at bounding box center [791, 396] width 335 height 89
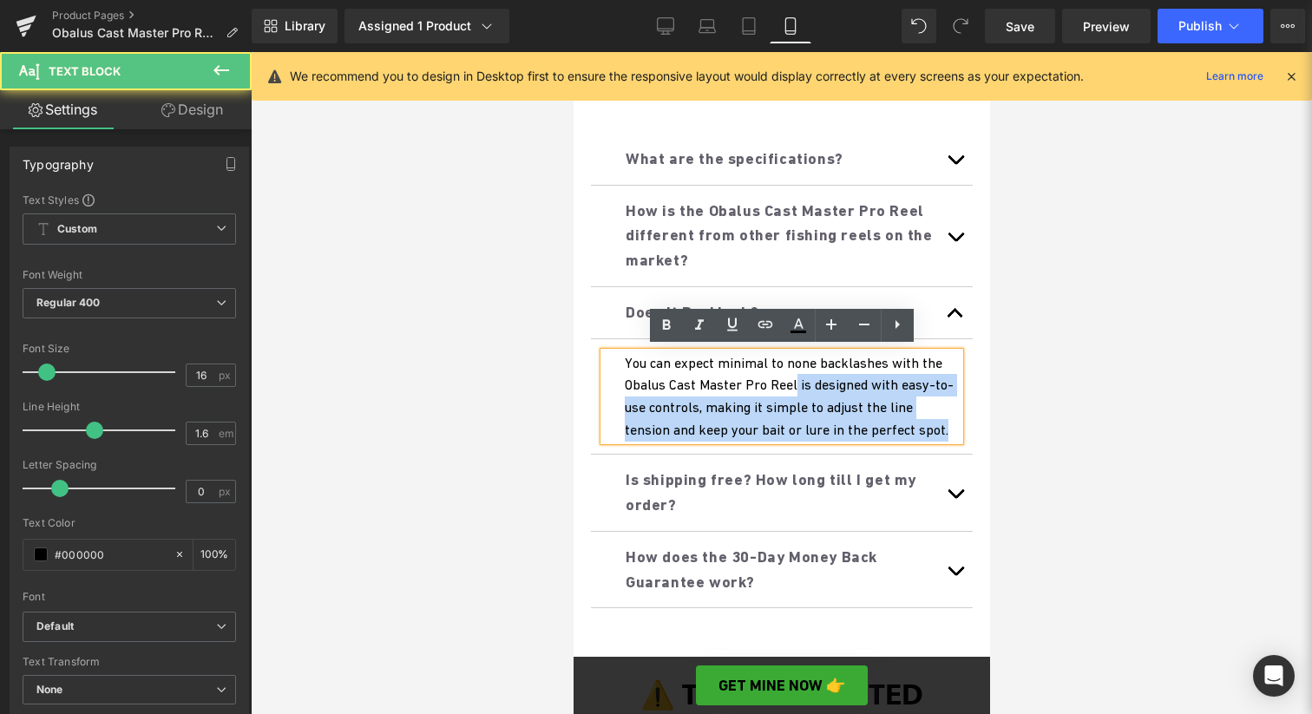
click at [817, 390] on p "You can expect minimal to none backlashes with the Obalus Cast Master Pro Reel …" at bounding box center [791, 396] width 335 height 89
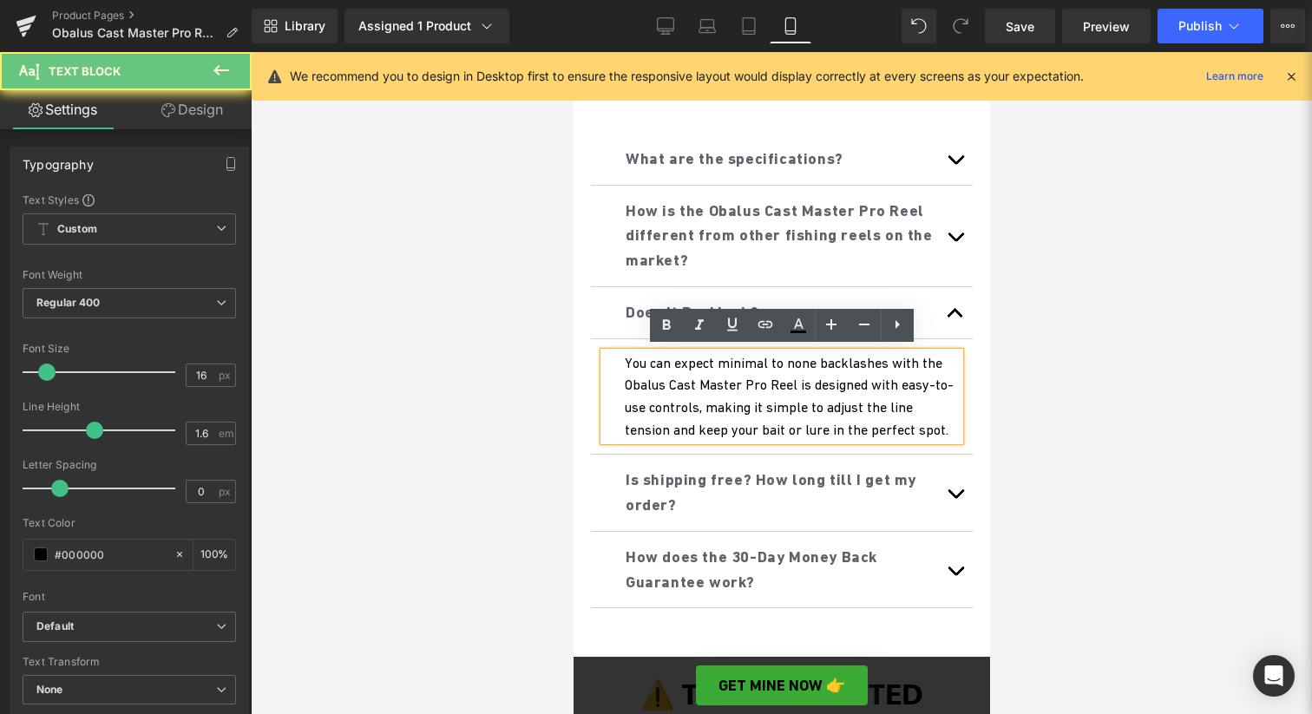
click at [813, 388] on p "You can expect minimal to none backlashes with the Obalus Cast Master Pro Reel …" at bounding box center [791, 396] width 335 height 89
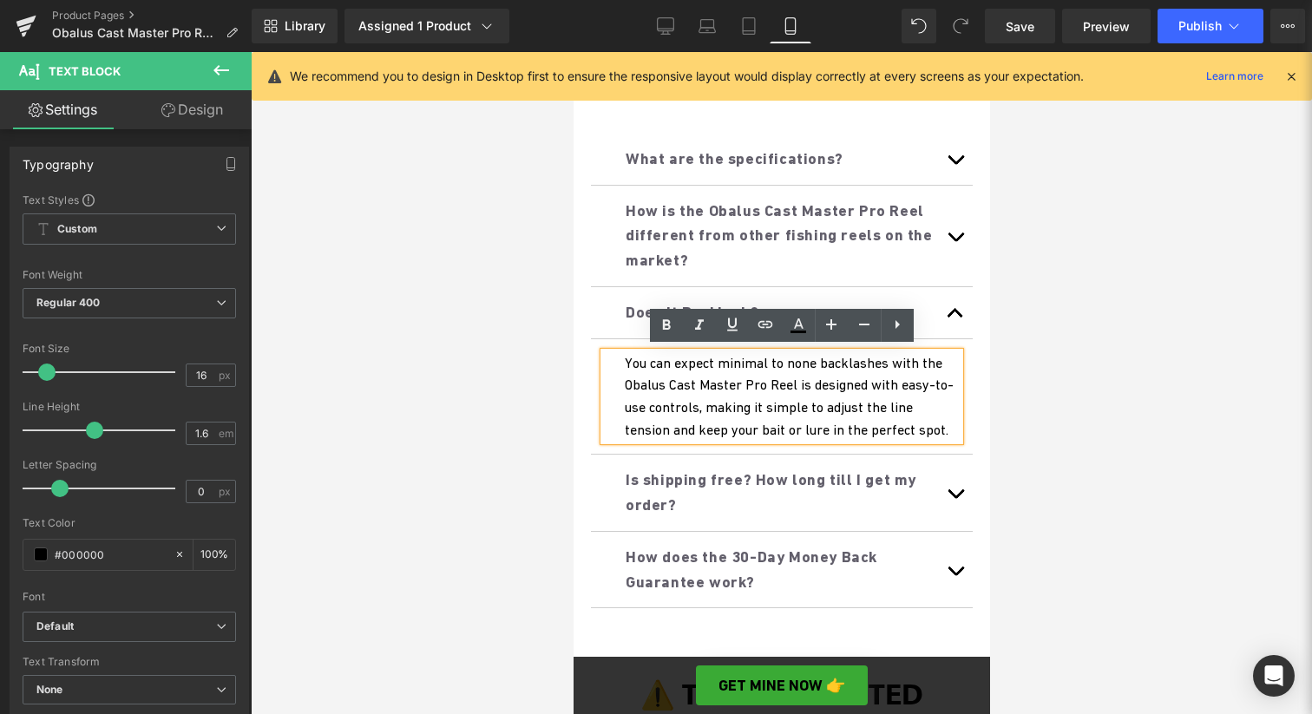
click at [813, 388] on p "You can expect minimal to none backlashes with the Obalus Cast Master Pro Reel …" at bounding box center [791, 396] width 335 height 89
click at [814, 388] on p "You can expect minimal to none backlashes with the Obalus Cast Master Pro Reel …" at bounding box center [791, 396] width 335 height 89
click at [809, 386] on p "You can expect minimal to none backlashes with the Obalus Cast Master Pro Reel …" at bounding box center [791, 396] width 335 height 89
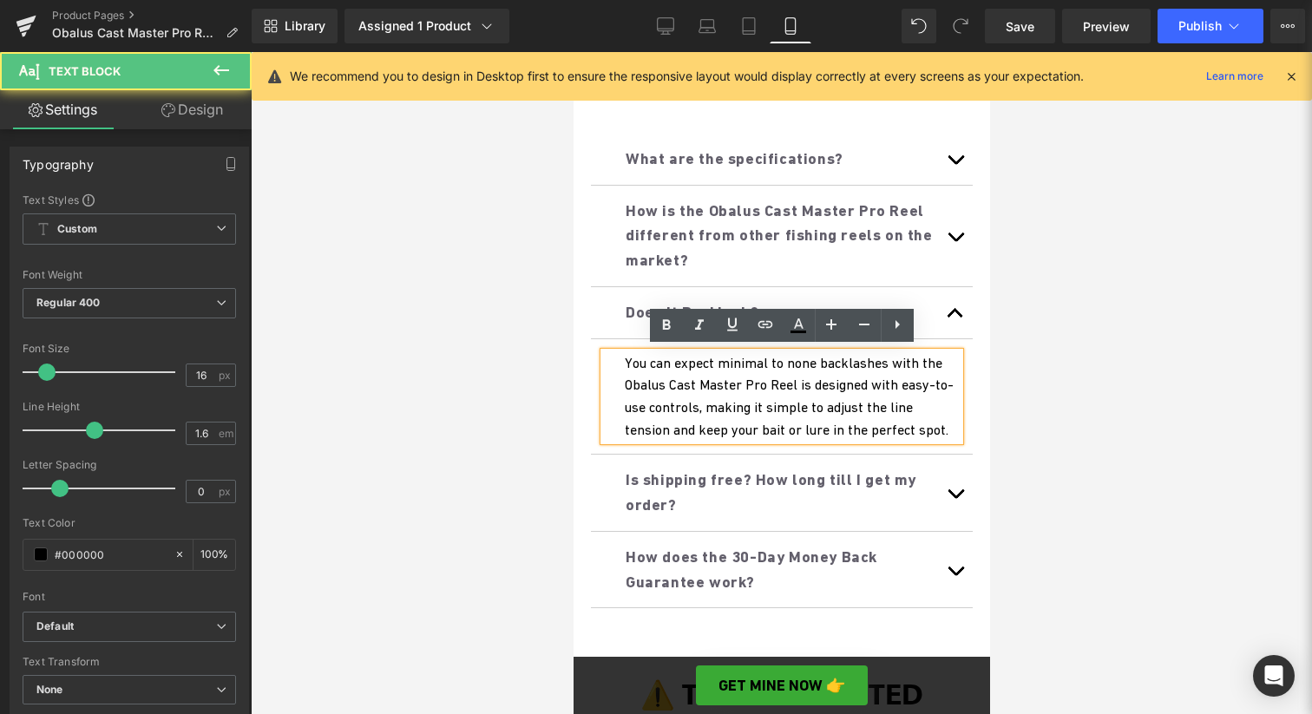
click at [807, 385] on p "You can expect minimal to none backlashes with the Obalus Cast Master Pro Reel …" at bounding box center [791, 396] width 335 height 89
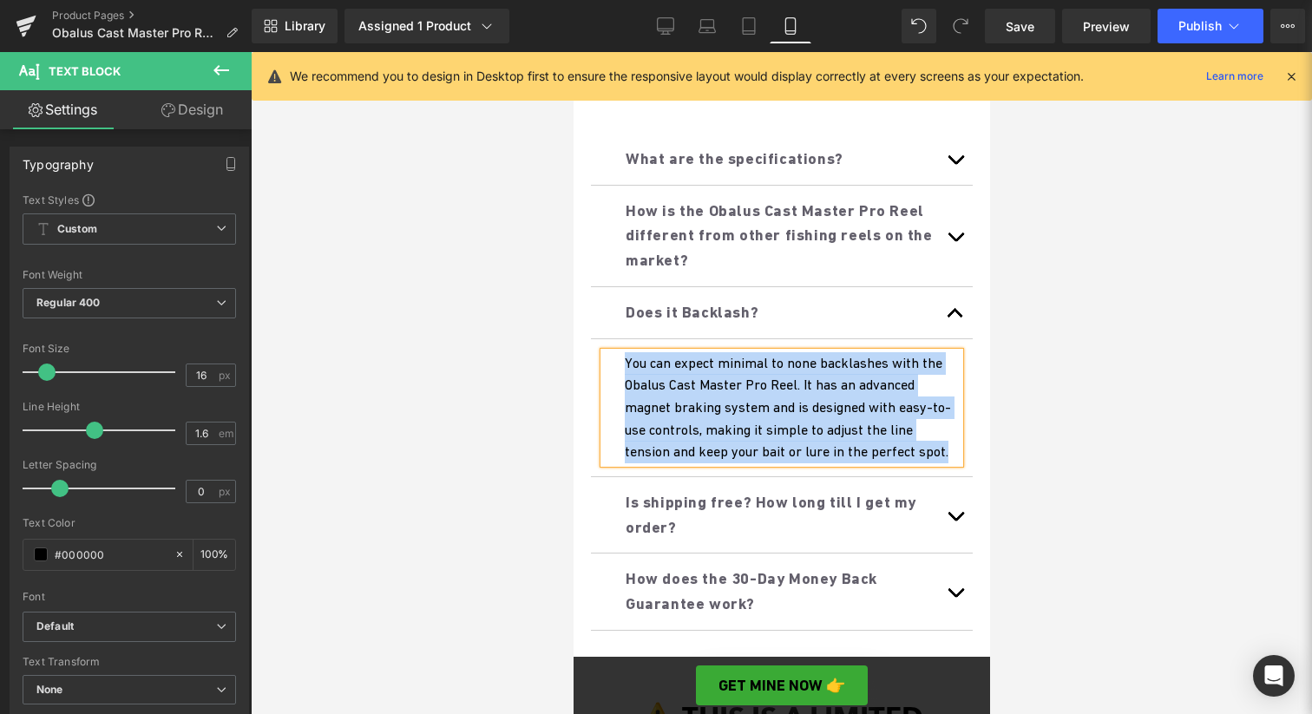
copy p "You can expect minimal to none backlashes with the Obalus Cast Master Pro Reel.…"
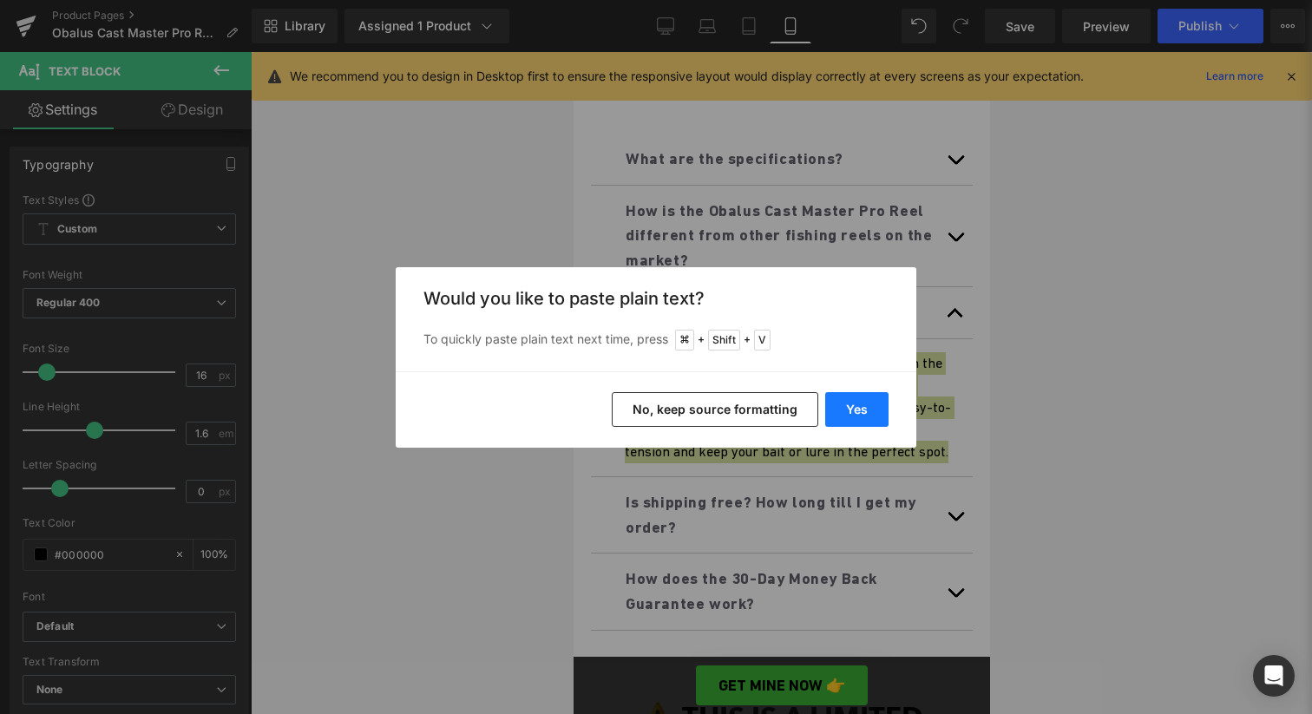
click at [869, 410] on button "Yes" at bounding box center [856, 409] width 63 height 35
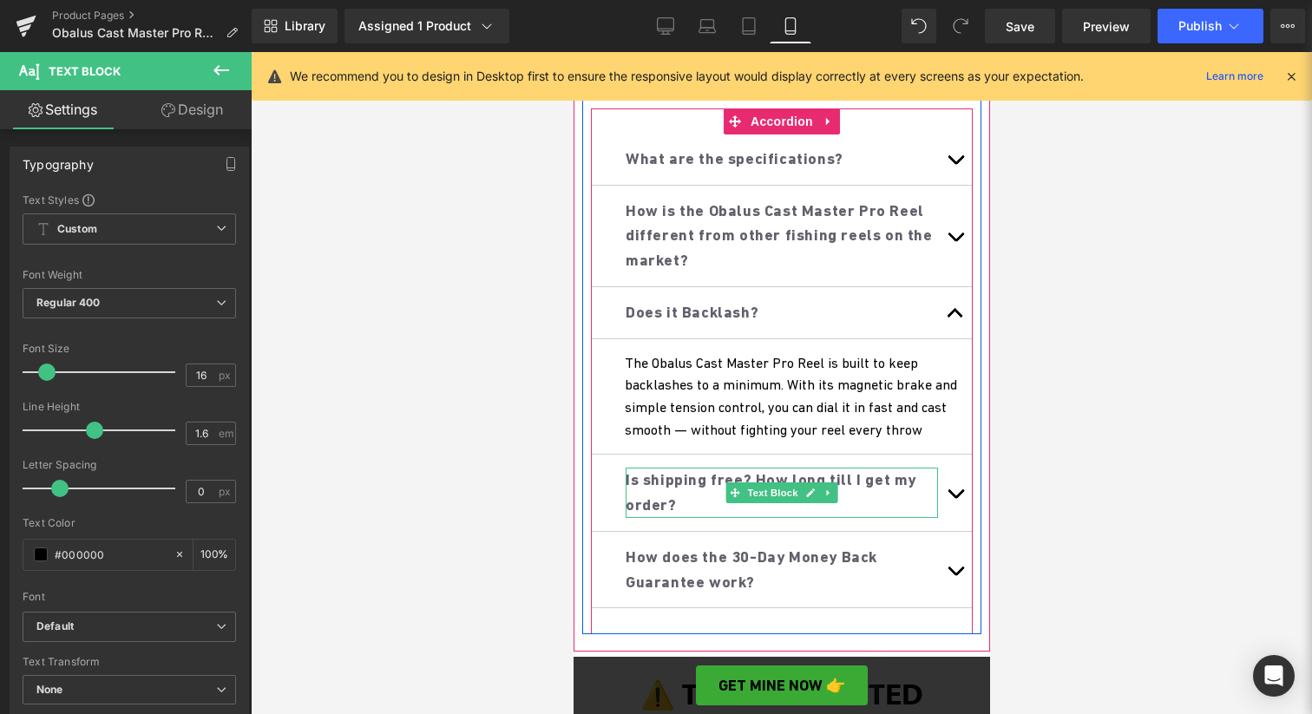
scroll to position [1196, 0]
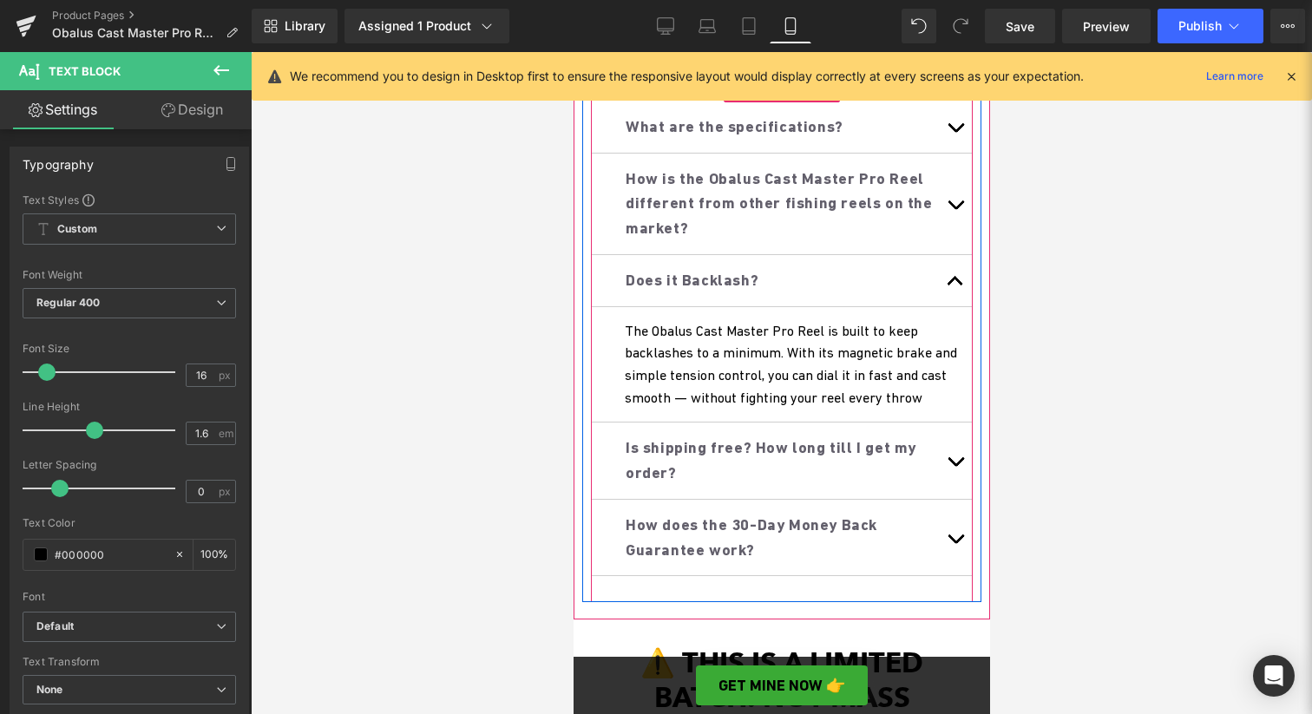
click at [958, 455] on button "button" at bounding box center [954, 461] width 35 height 76
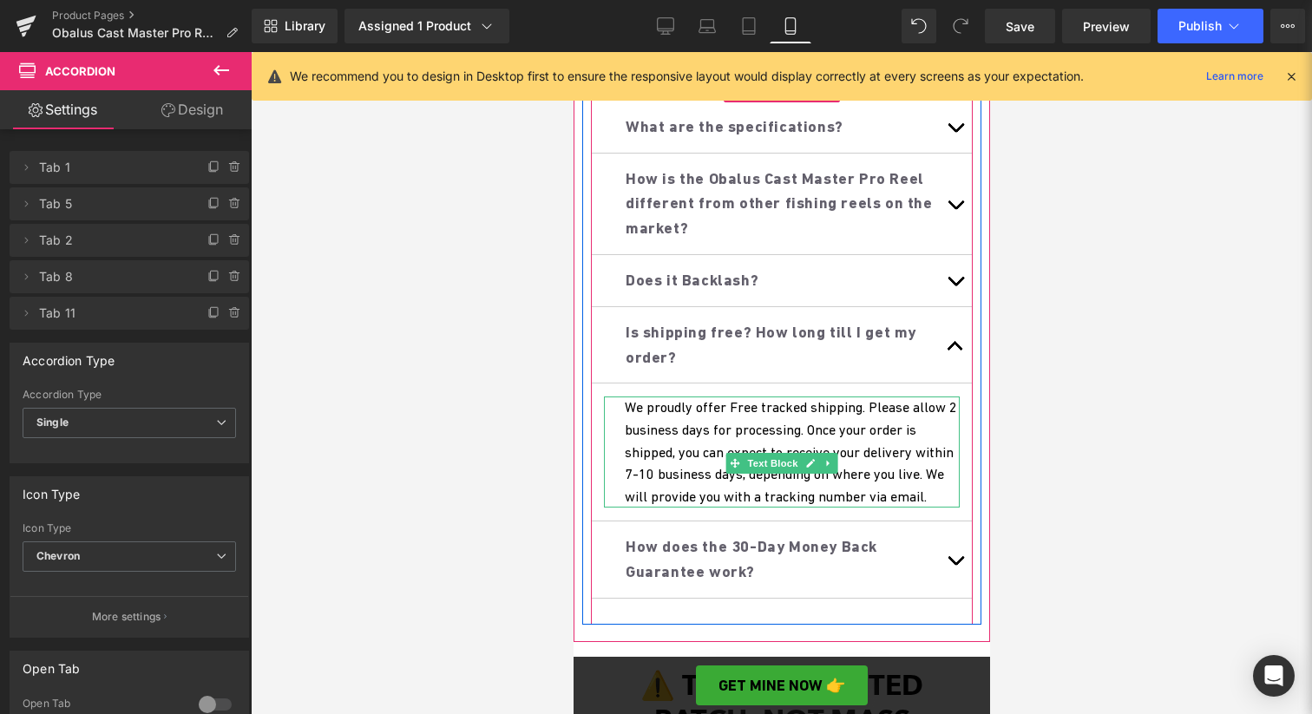
click at [859, 434] on p "We proudly offer Free tracked shipping. Please allow 2 business days for proces…" at bounding box center [791, 452] width 335 height 111
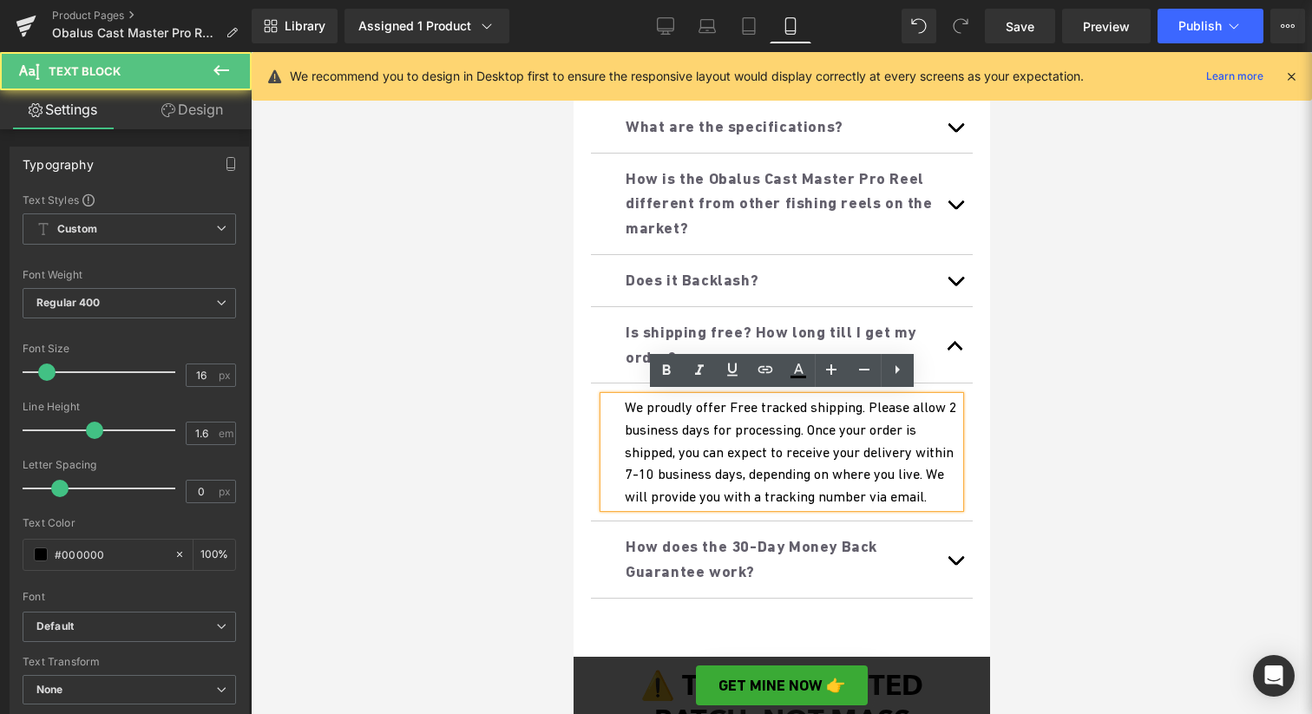
click at [871, 412] on p "We proudly offer Free tracked shipping. Please allow 2 business days for proces…" at bounding box center [791, 452] width 335 height 111
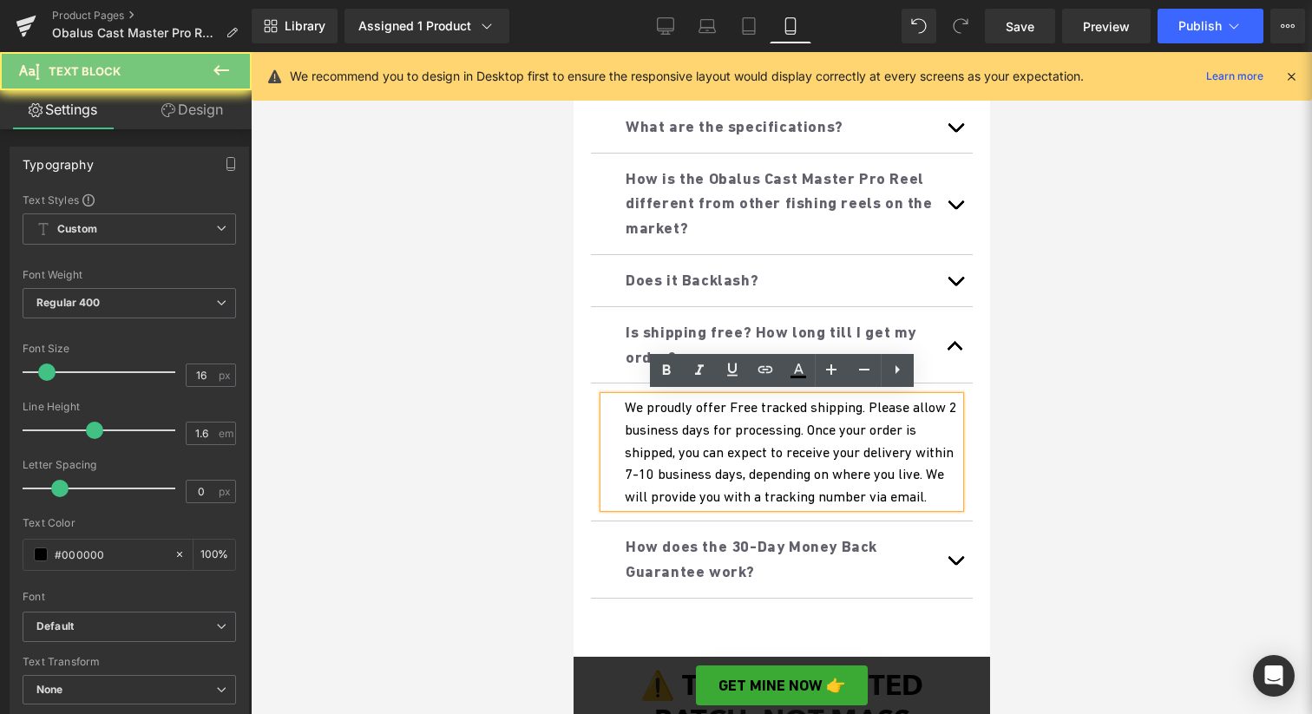
click at [871, 412] on p "We proudly offer Free tracked shipping. Please allow 2 business days for proces…" at bounding box center [791, 452] width 335 height 111
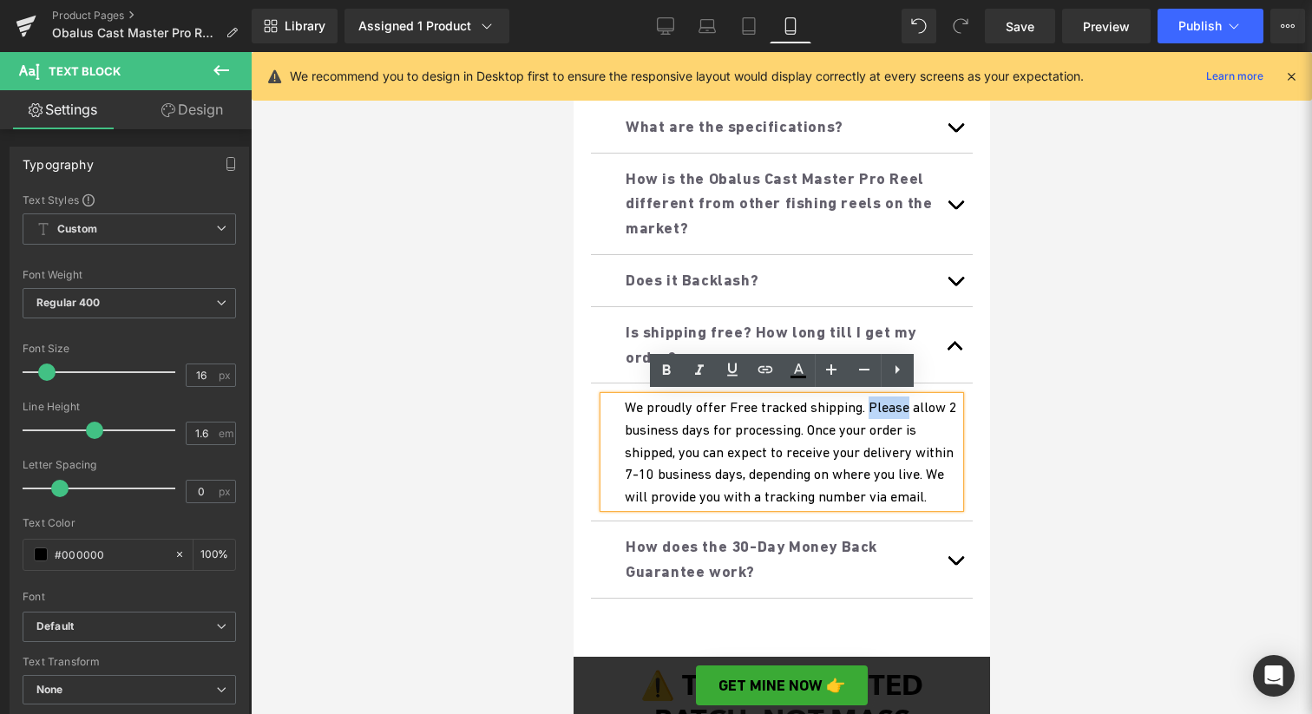
click at [871, 412] on p "We proudly offer Free tracked shipping. Please allow 2 business days for proces…" at bounding box center [791, 452] width 335 height 111
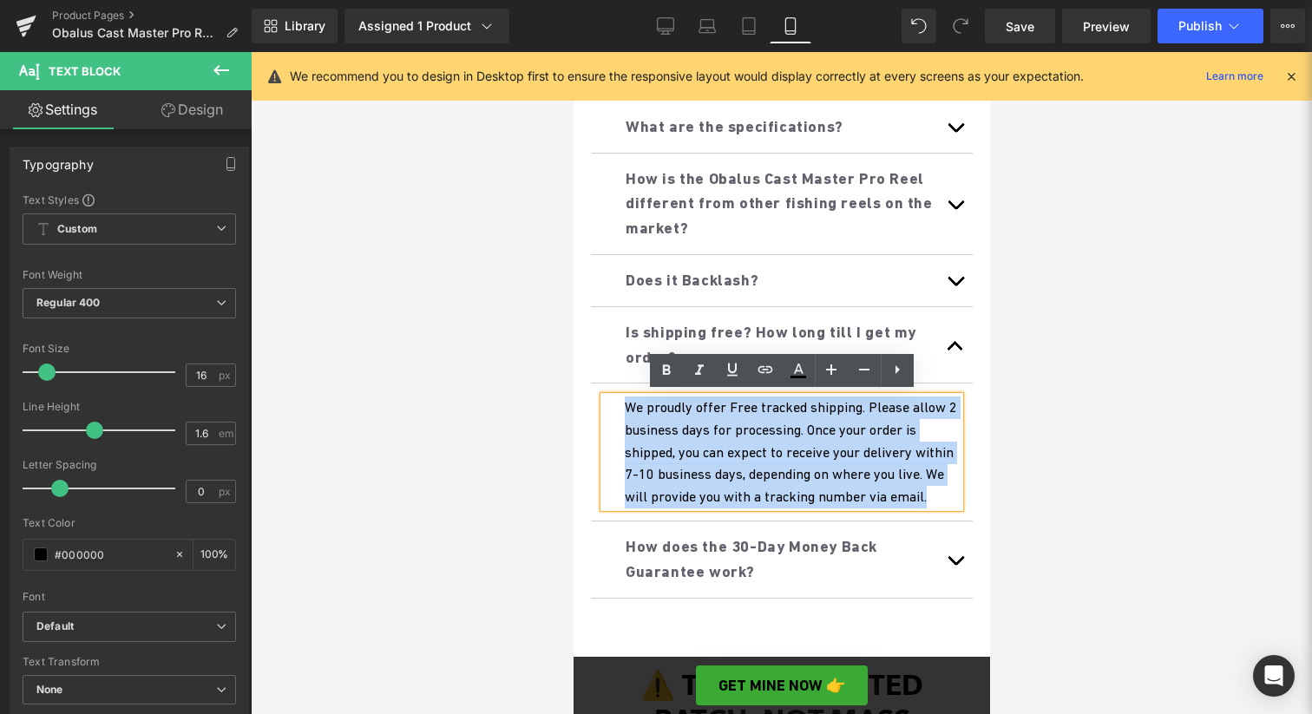
click at [853, 462] on p "We proudly offer Free tracked shipping. Please allow 2 business days for proces…" at bounding box center [791, 452] width 335 height 111
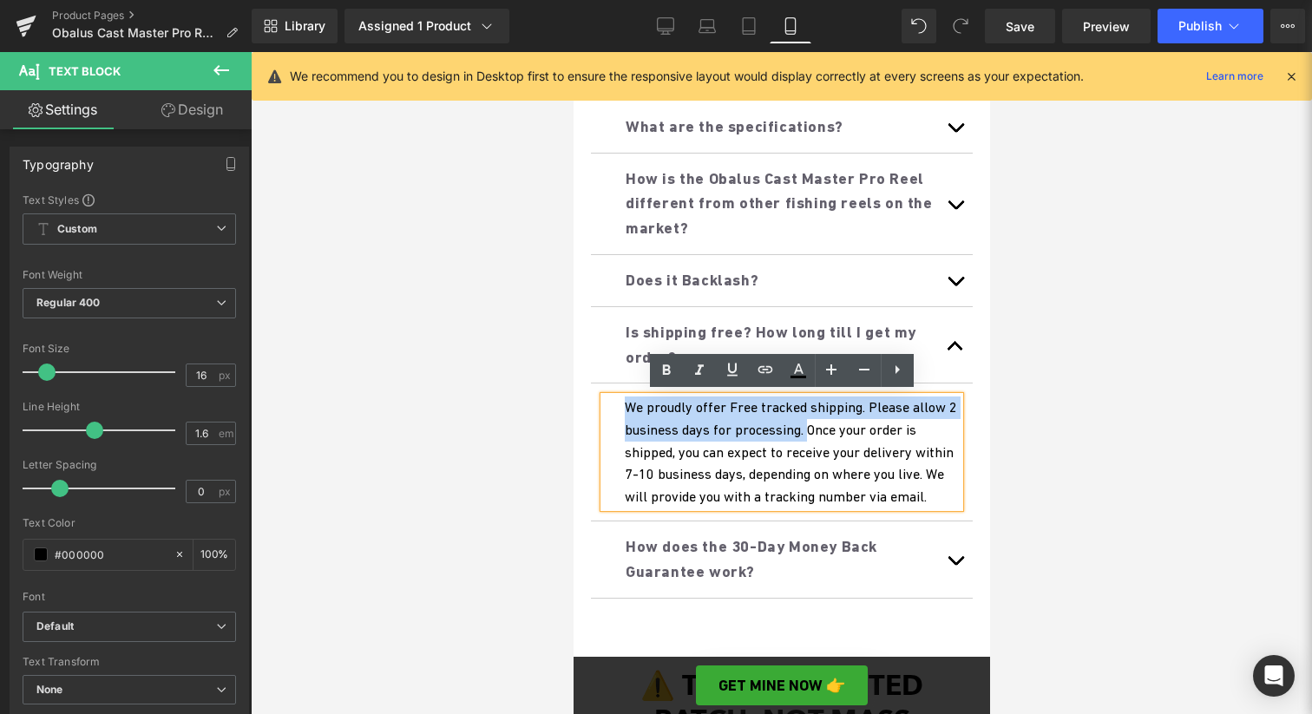
drag, startPoint x: 823, startPoint y: 425, endPoint x: 580, endPoint y: 405, distance: 244.7
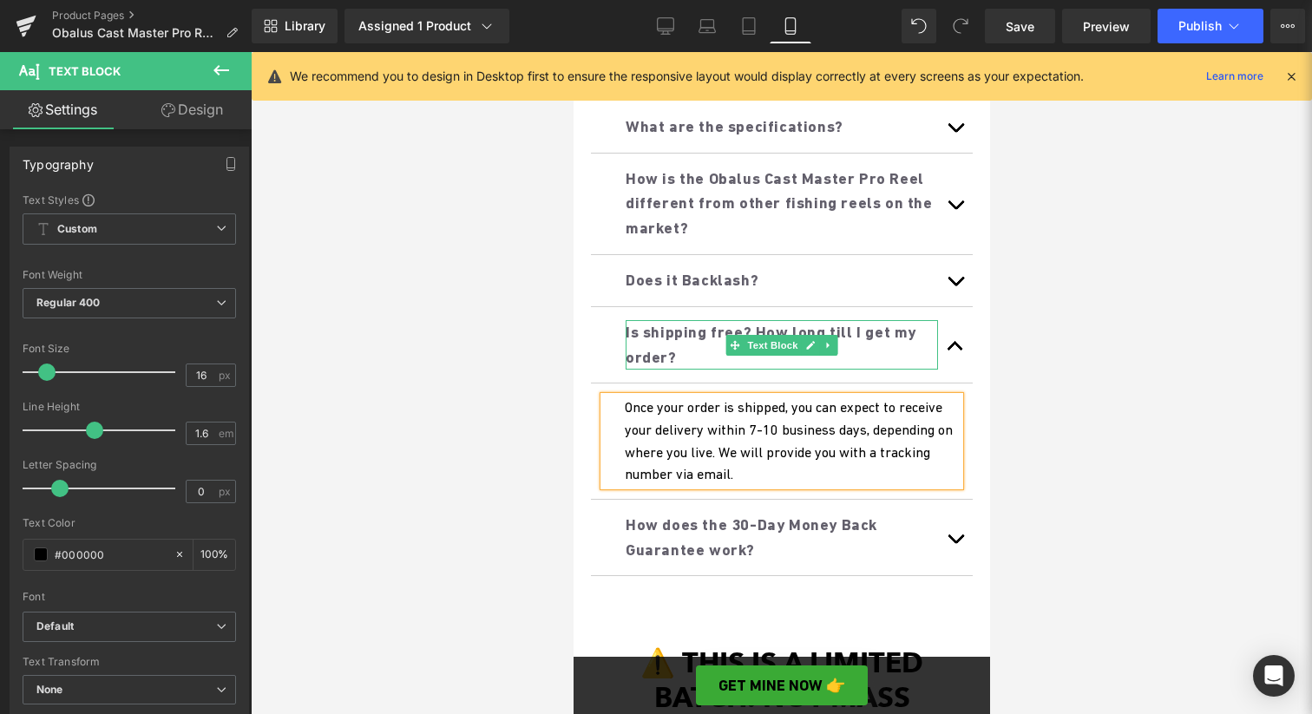
click at [876, 337] on span "Is shipping free? How long till I get my order?" at bounding box center [770, 344] width 291 height 43
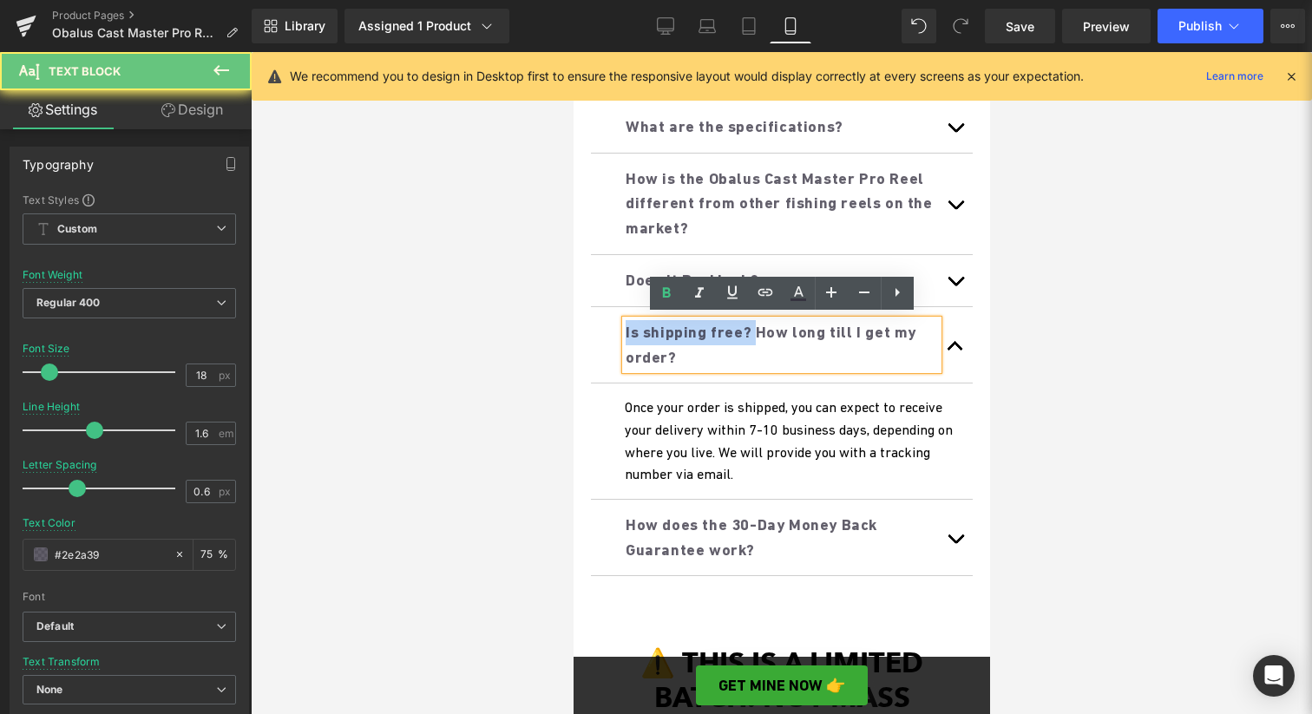
drag, startPoint x: 764, startPoint y: 330, endPoint x: 600, endPoint y: 330, distance: 164.9
click at [600, 330] on div "Is shipping free? How long till I get my order? Text Block" at bounding box center [781, 345] width 382 height 77
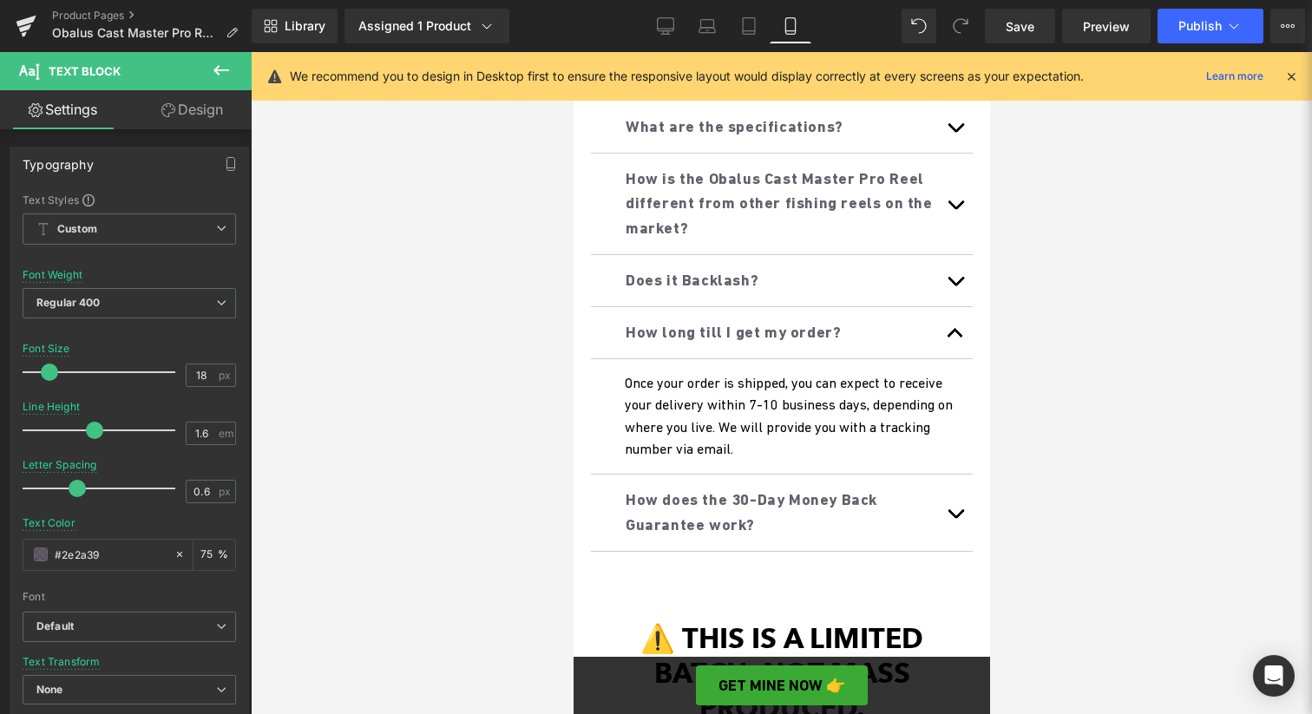
click at [1182, 378] on div at bounding box center [781, 383] width 1061 height 662
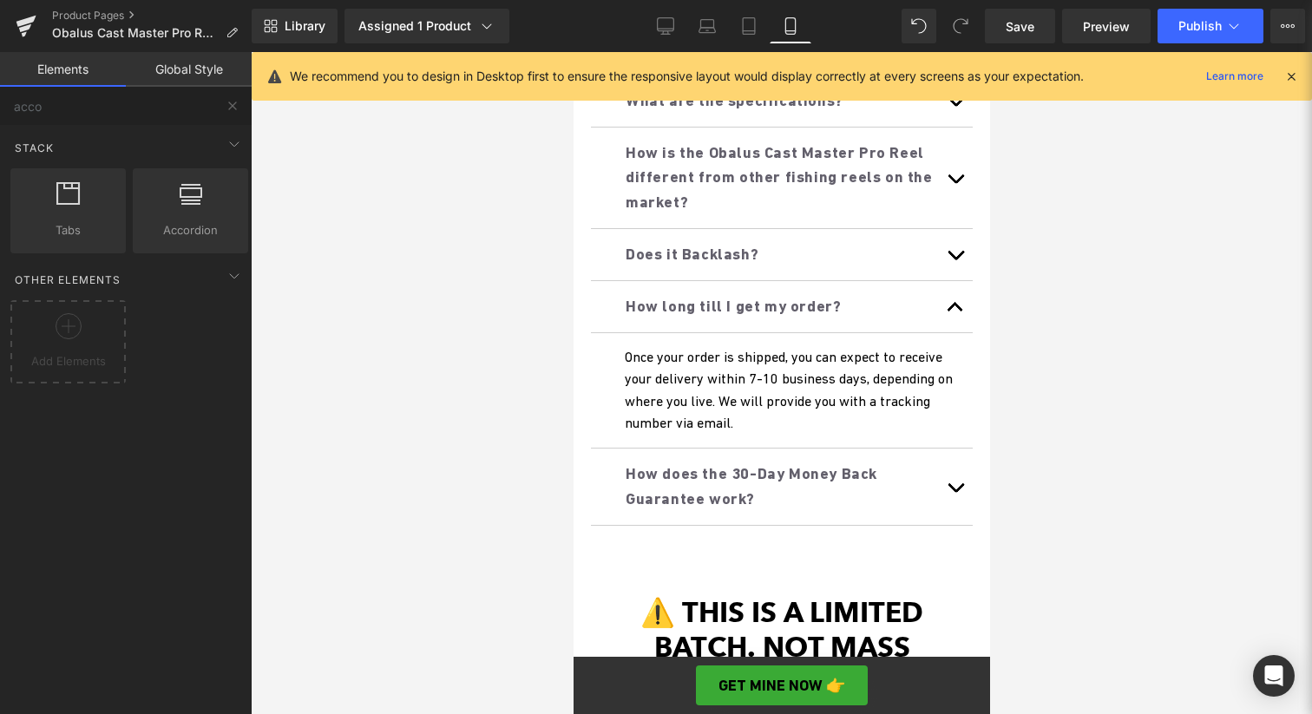
scroll to position [1236, 0]
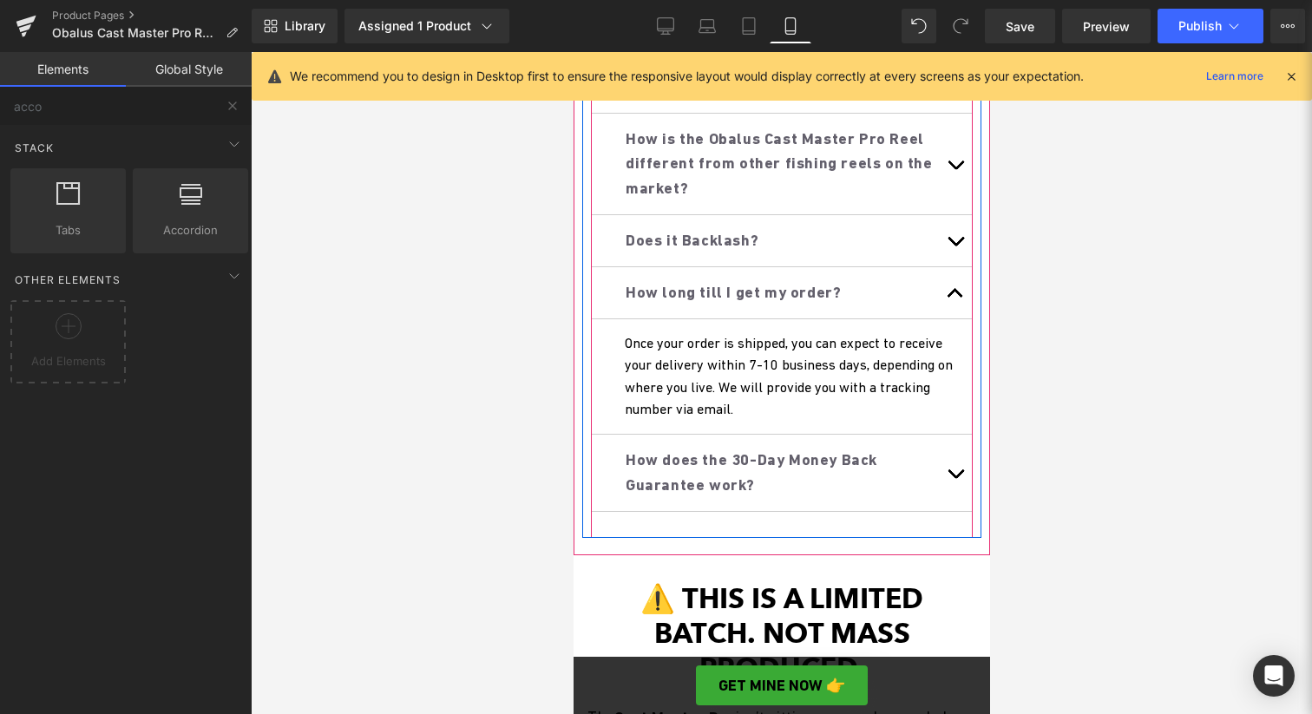
click at [876, 454] on span "How does the 30-Day Money Back Guarantee work?" at bounding box center [751, 471] width 252 height 43
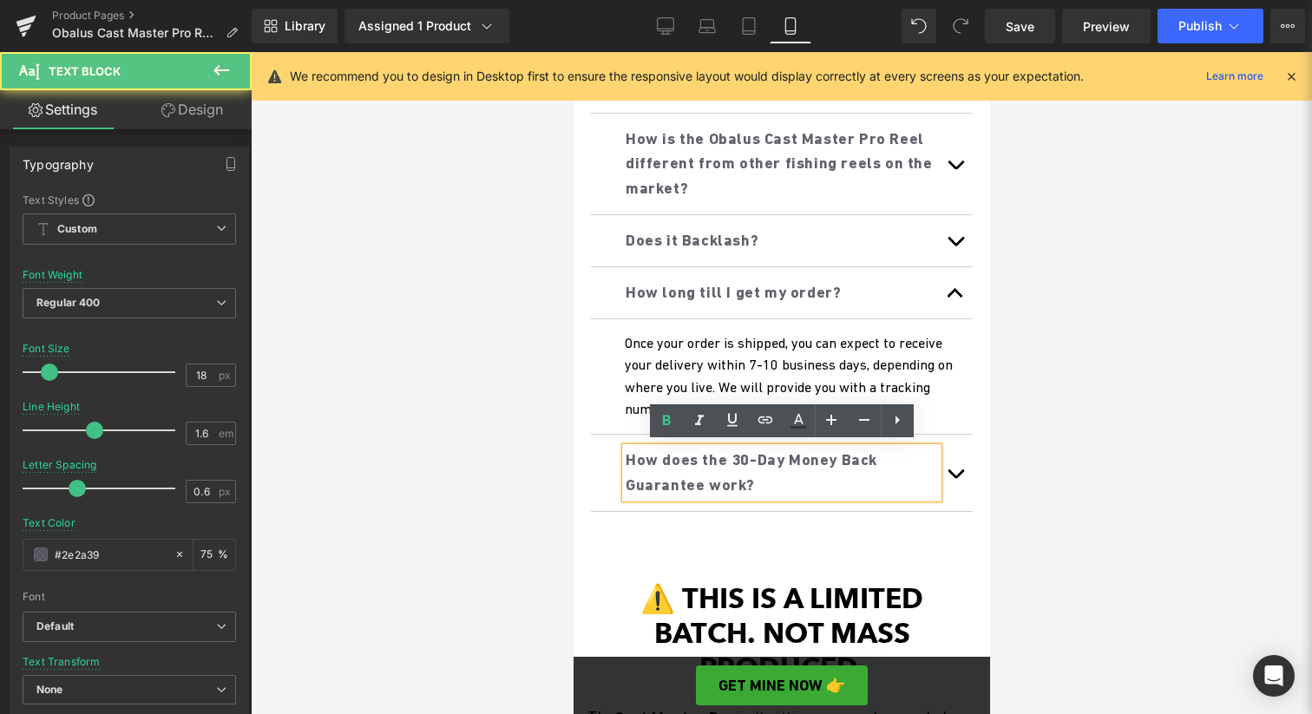
click at [955, 466] on button "button" at bounding box center [954, 473] width 35 height 76
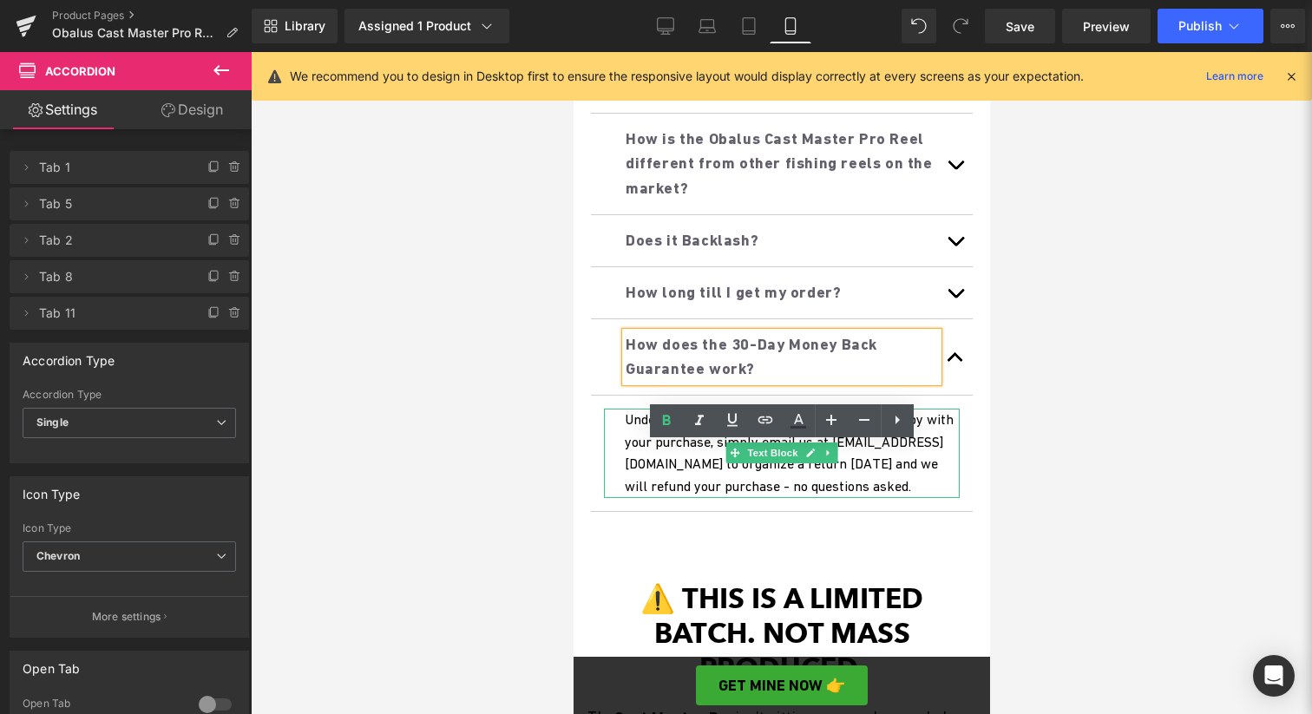
click at [886, 475] on p "Under any circumstances where you aren't happy with your purchase, simply email…" at bounding box center [791, 453] width 335 height 89
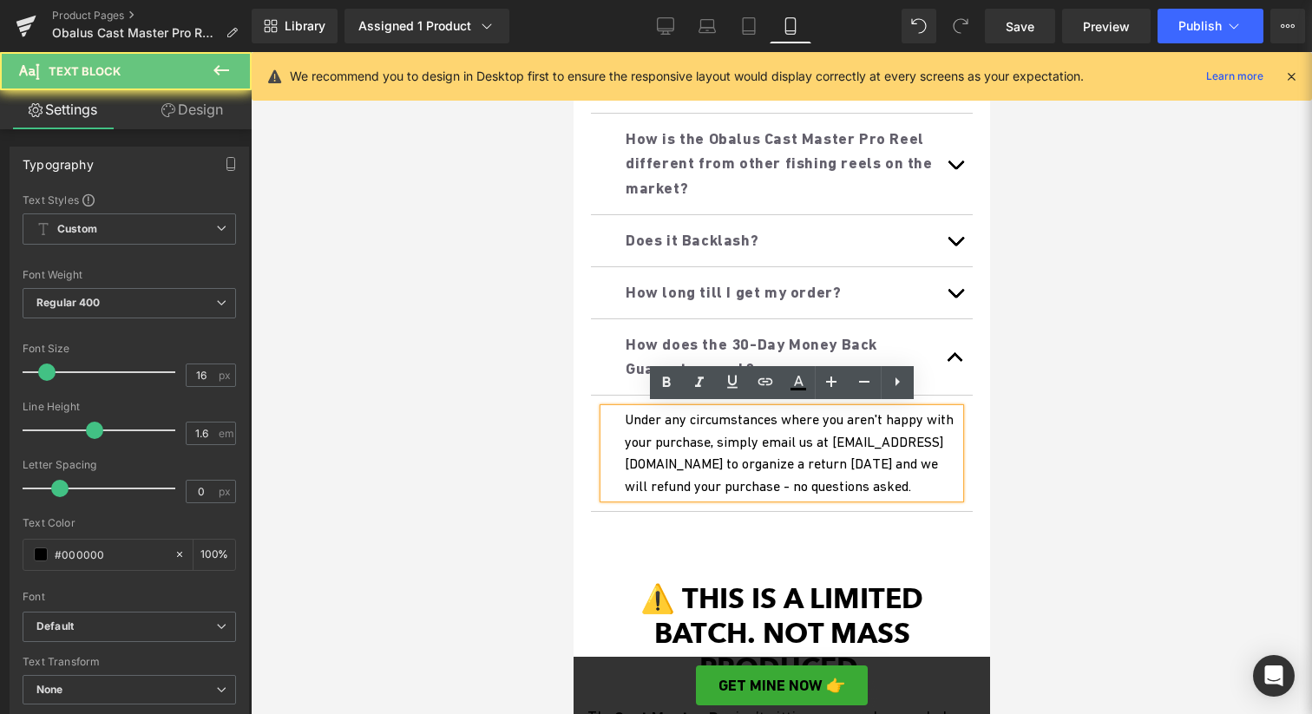
click at [799, 425] on p "Under any circumstances where you aren't happy with your purchase, simply email…" at bounding box center [791, 453] width 335 height 89
click at [779, 425] on p "Under any circumstances where you aren't happy with your purchase, simply email…" at bounding box center [791, 453] width 335 height 89
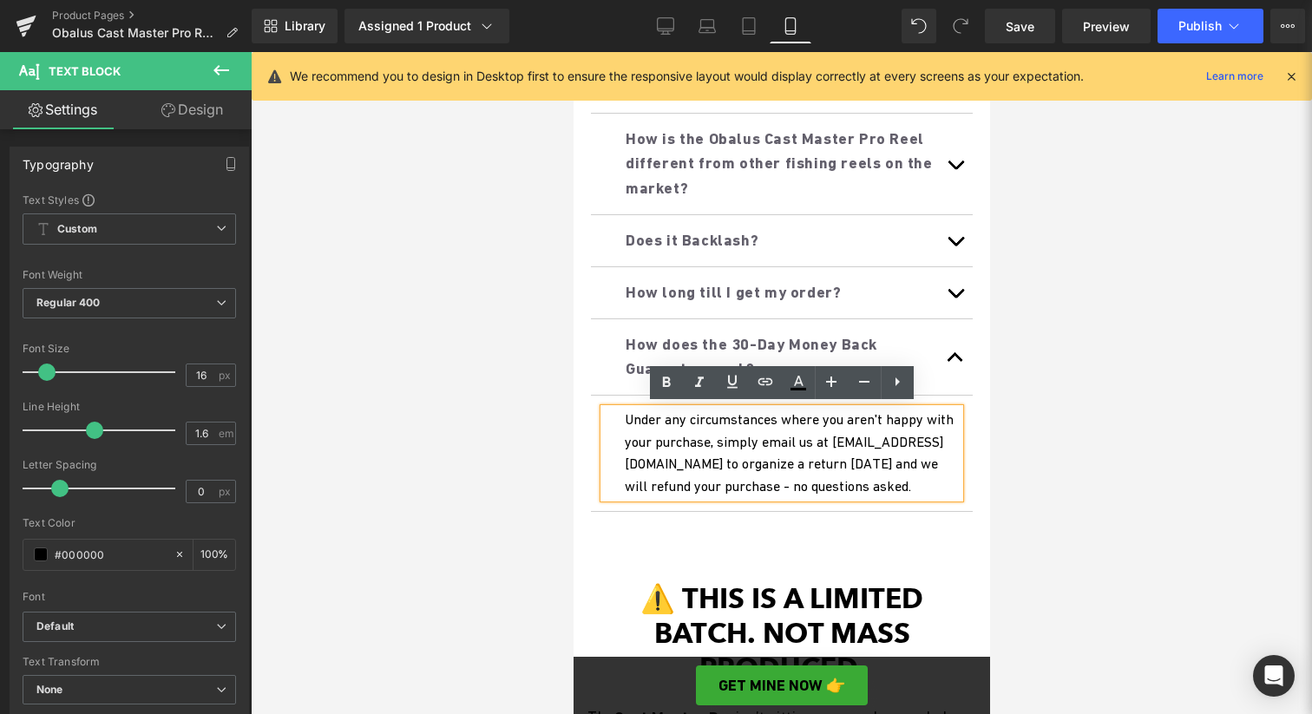
scroll to position [1247, 0]
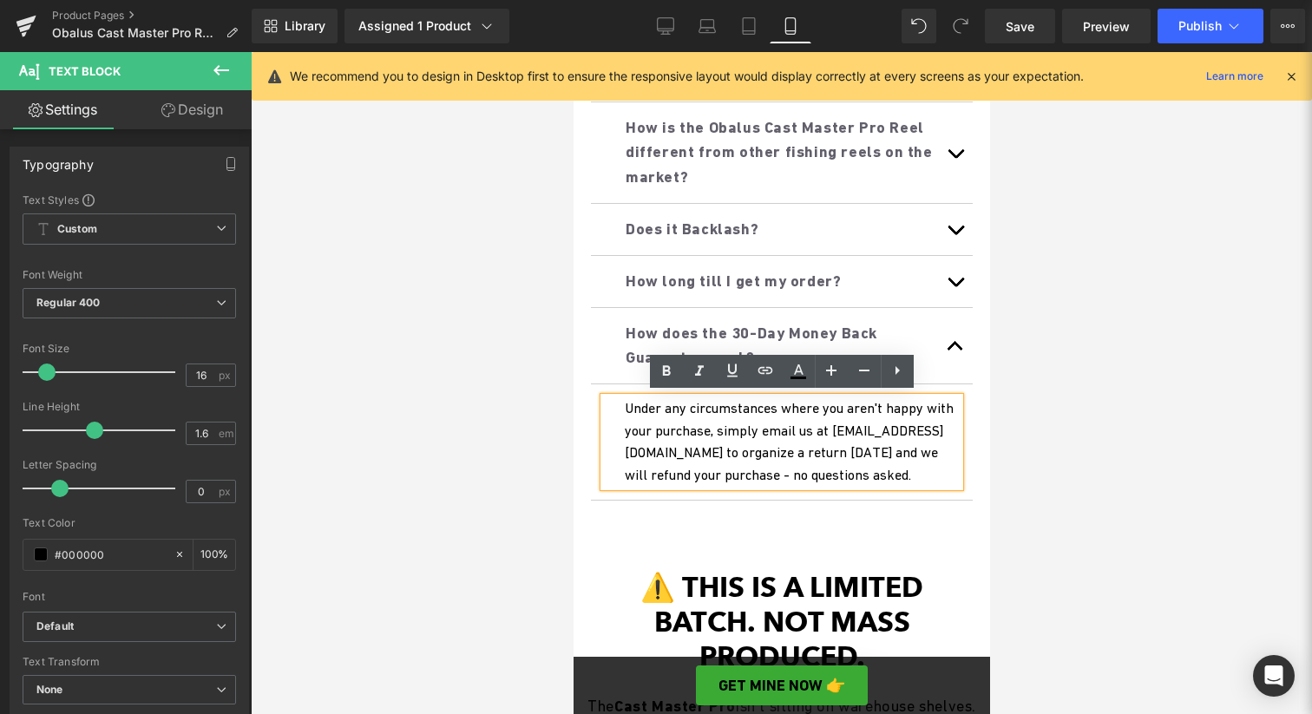
click at [875, 465] on p "Under any circumstances where you aren't happy with your purchase, simply email…" at bounding box center [791, 441] width 335 height 89
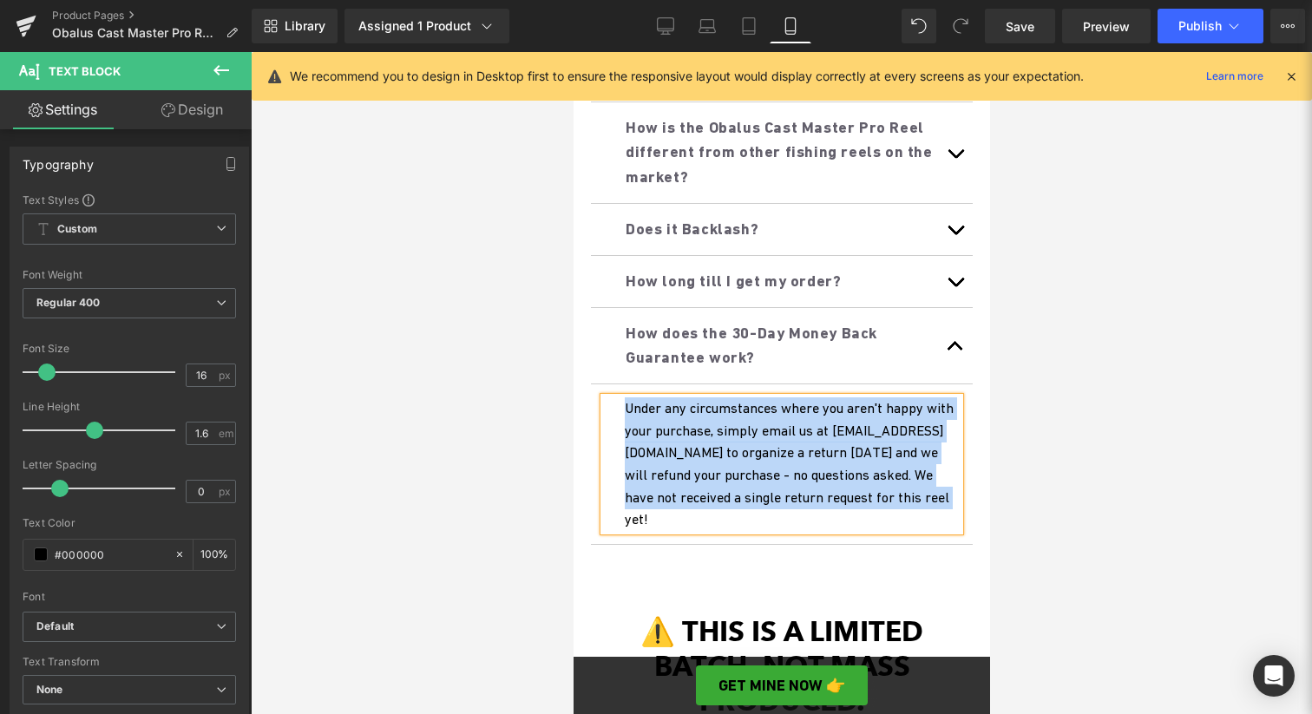
copy p "Under any circumstances where you aren't happy with your purchase, simply email…"
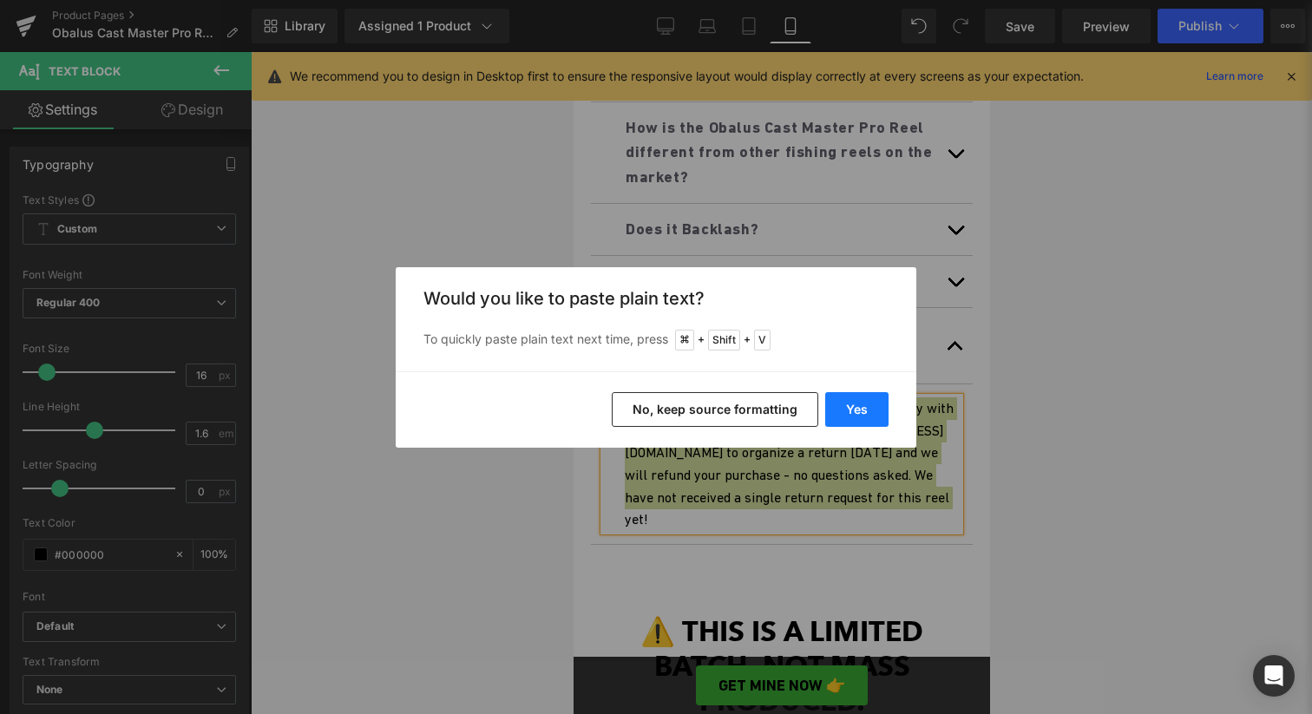
click at [856, 404] on button "Yes" at bounding box center [856, 409] width 63 height 35
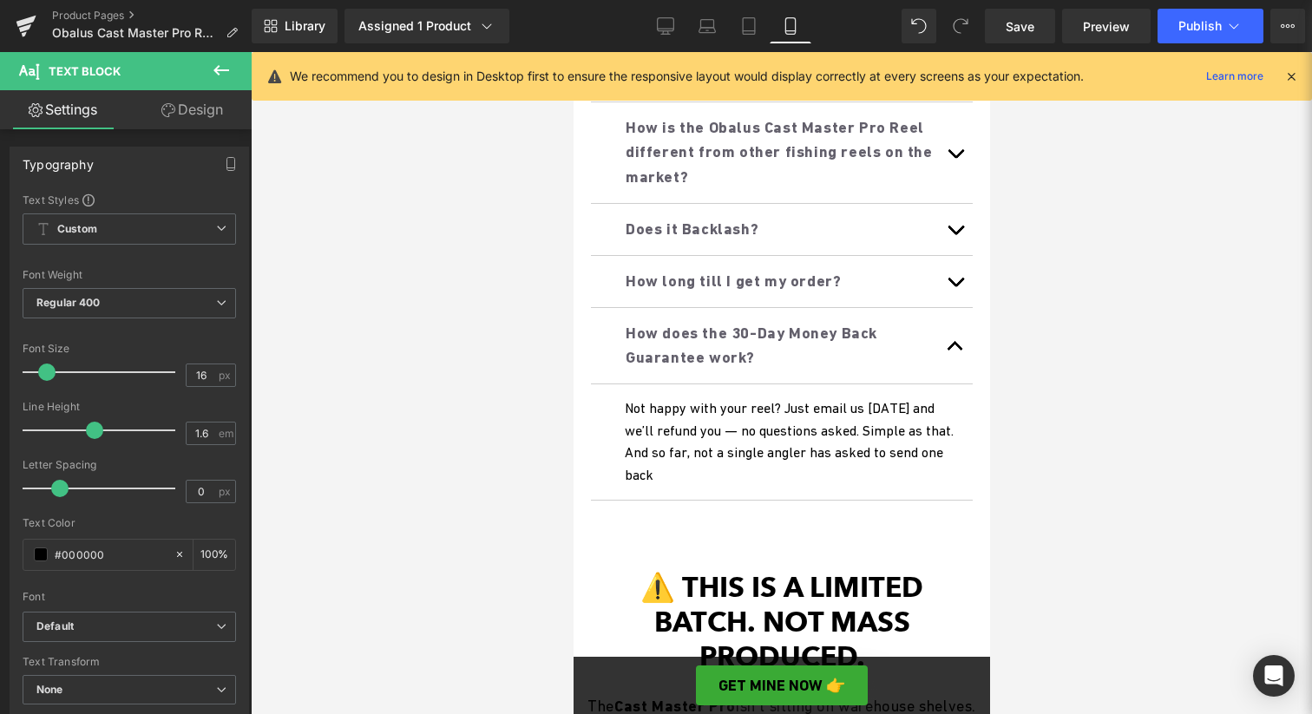
click at [1007, 490] on div at bounding box center [781, 383] width 1061 height 662
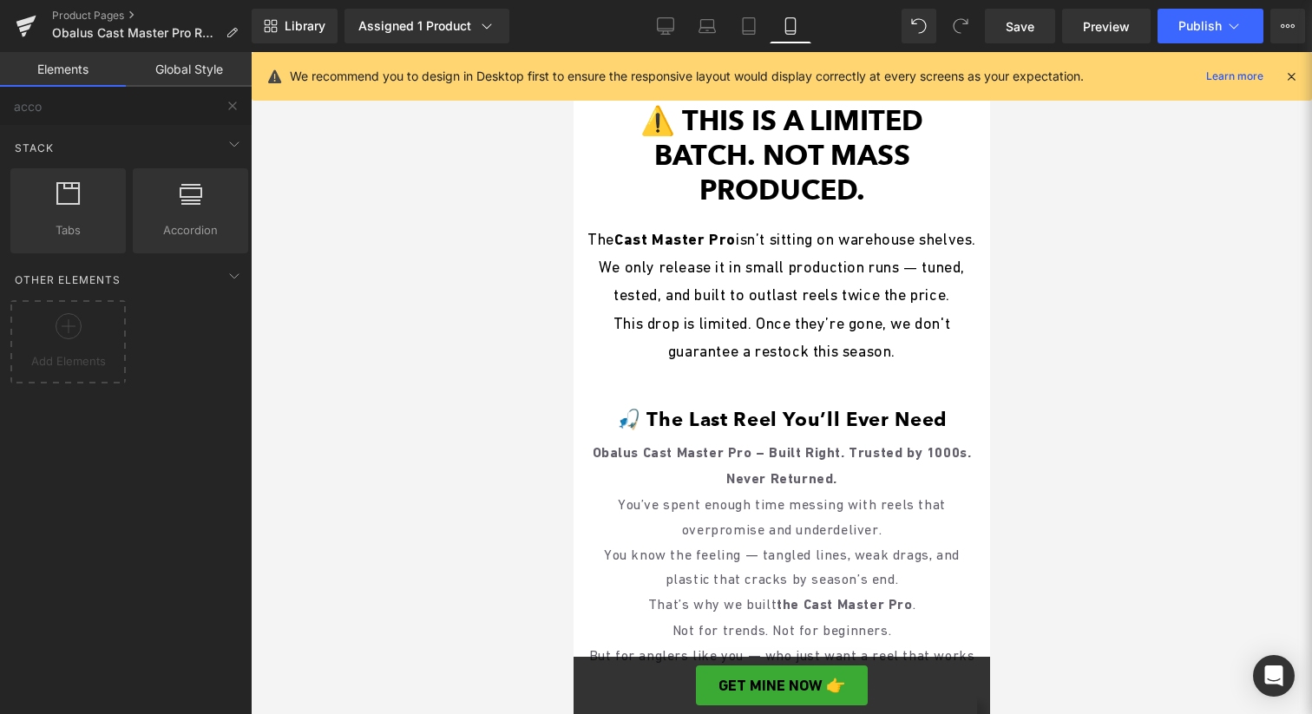
scroll to position [1823, 0]
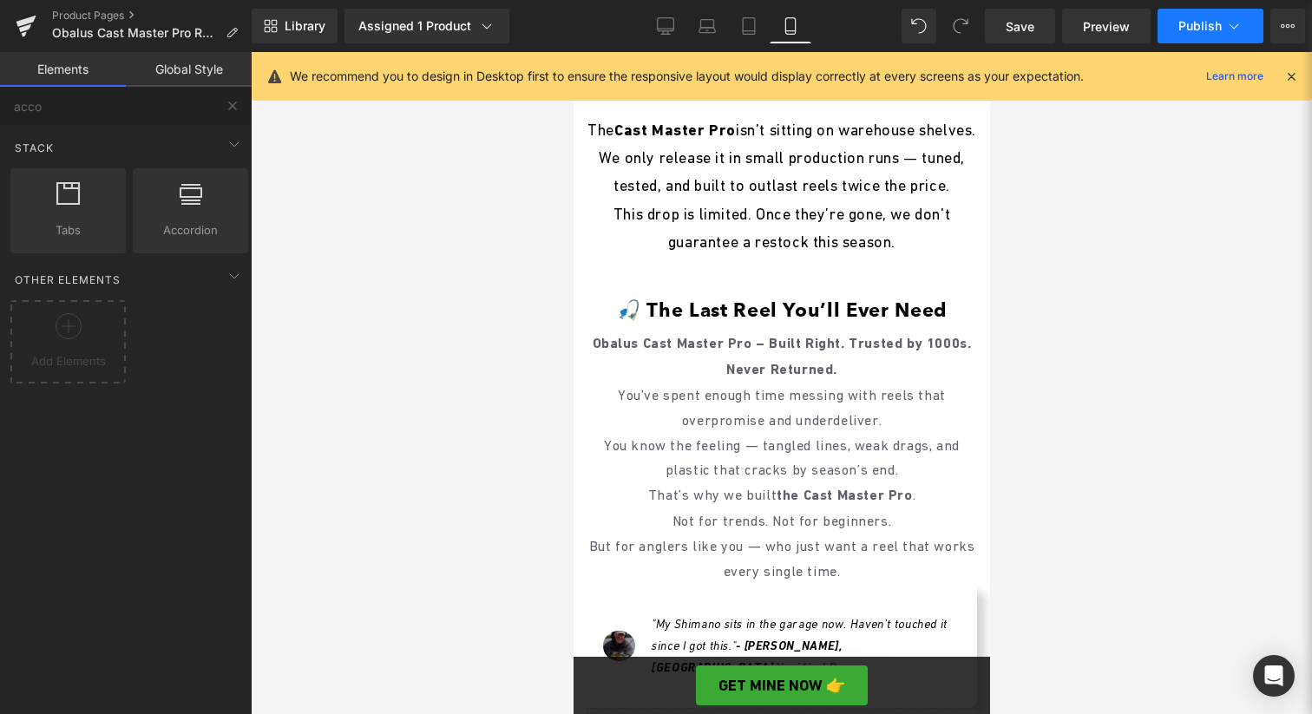
click at [1223, 28] on button "Publish" at bounding box center [1211, 26] width 106 height 35
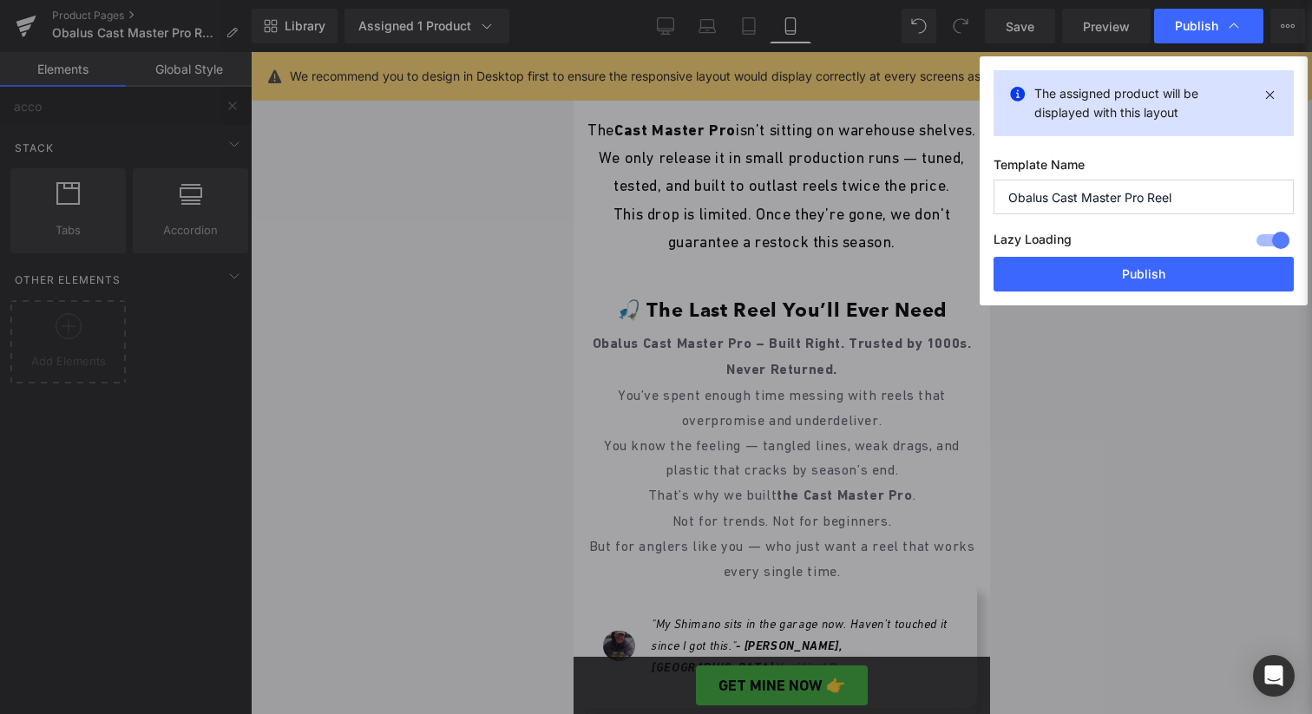
click at [1106, 281] on button "Publish" at bounding box center [1144, 274] width 300 height 35
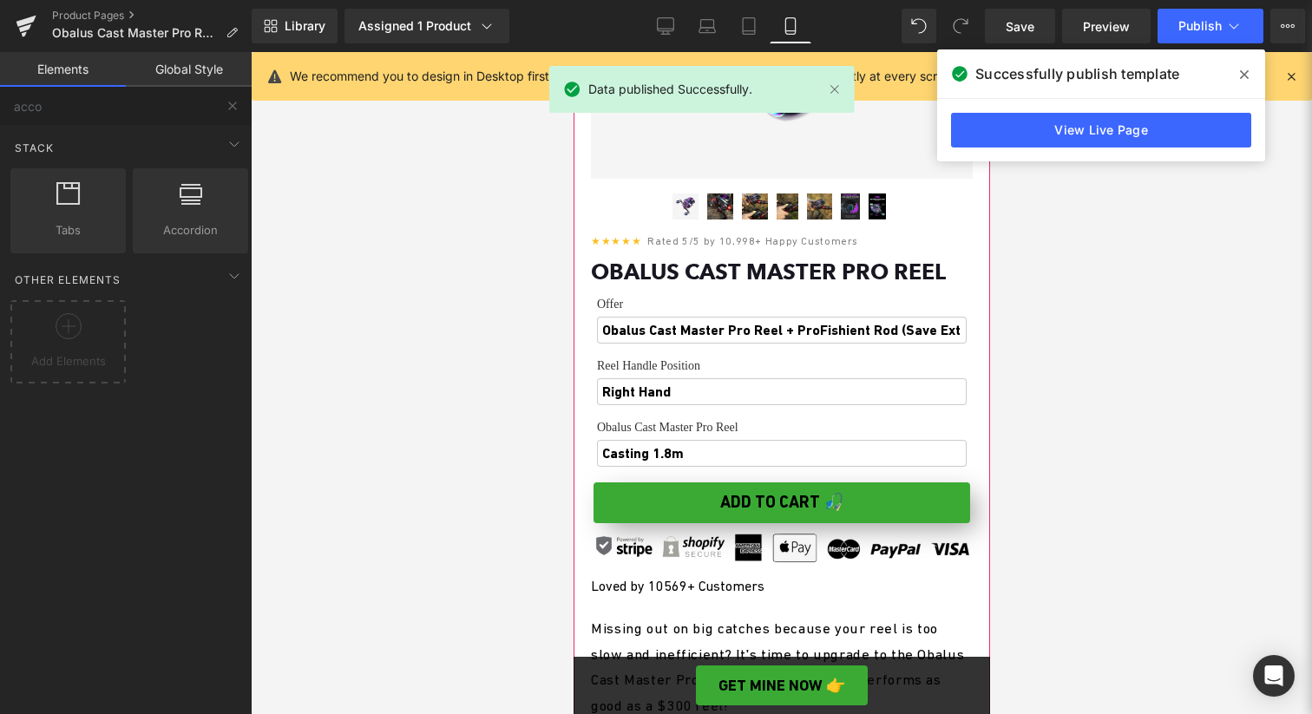
scroll to position [402, 0]
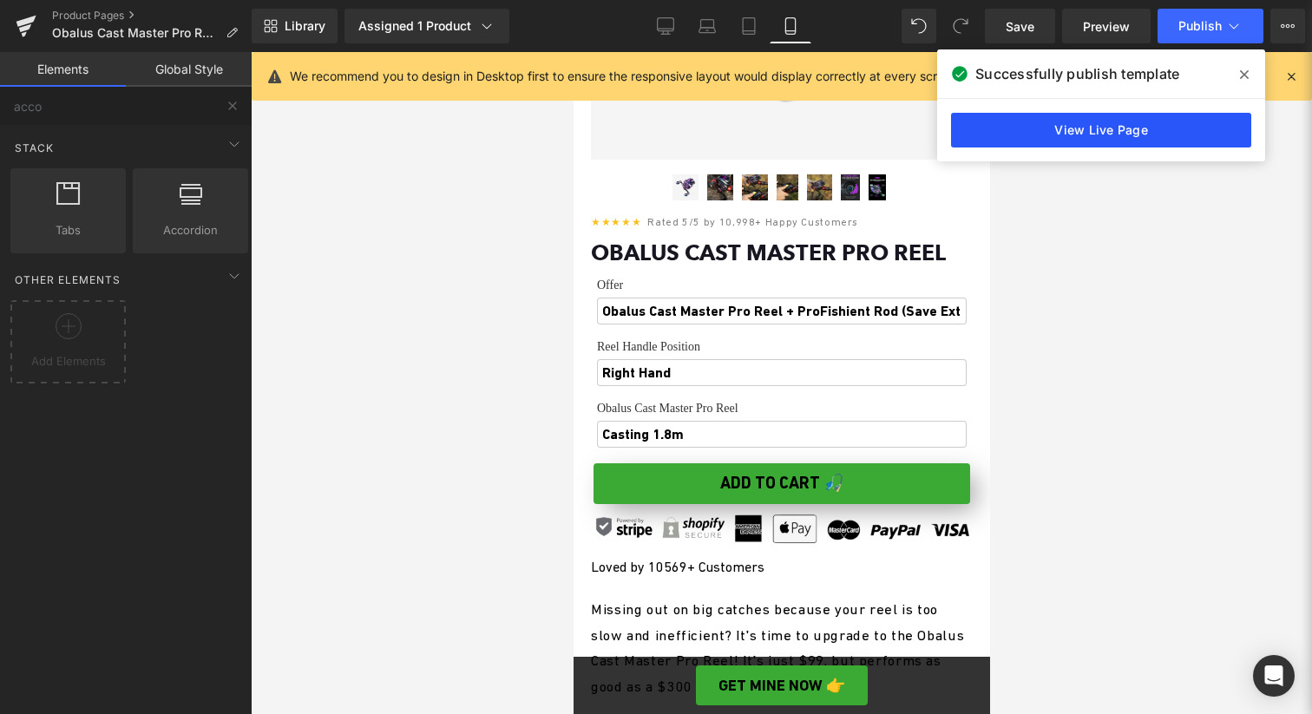
click at [1086, 142] on link "View Live Page" at bounding box center [1101, 130] width 300 height 35
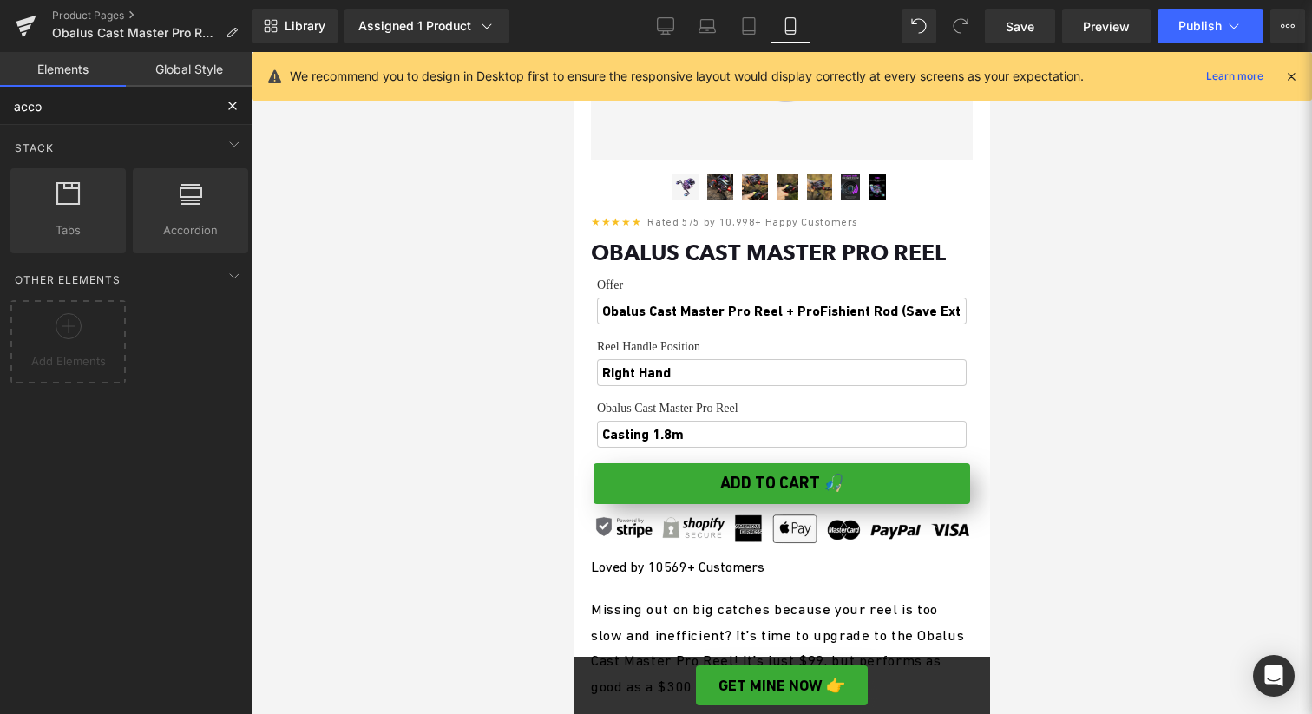
click at [131, 110] on input "acco" at bounding box center [106, 106] width 213 height 38
click at [130, 110] on input "acco" at bounding box center [106, 106] width 213 height 38
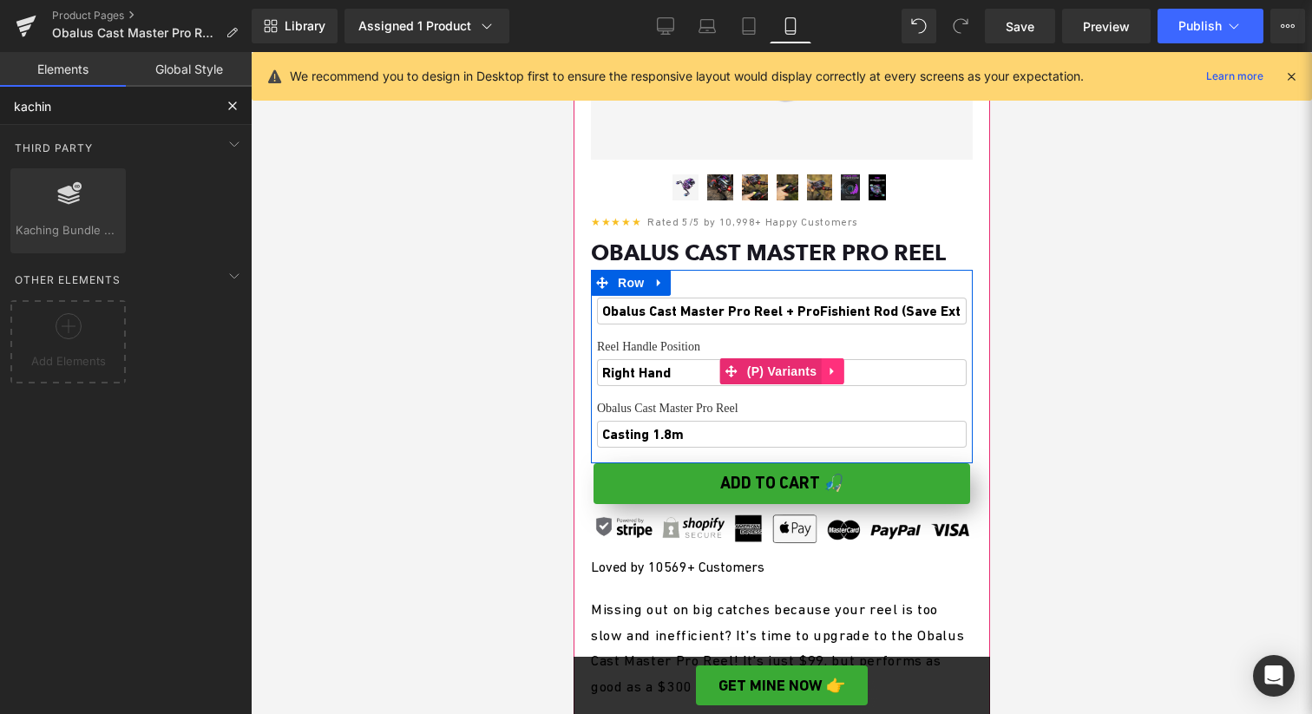
type input "kachin"
click at [830, 377] on icon at bounding box center [831, 370] width 12 height 13
click at [846, 373] on icon at bounding box center [843, 371] width 12 height 12
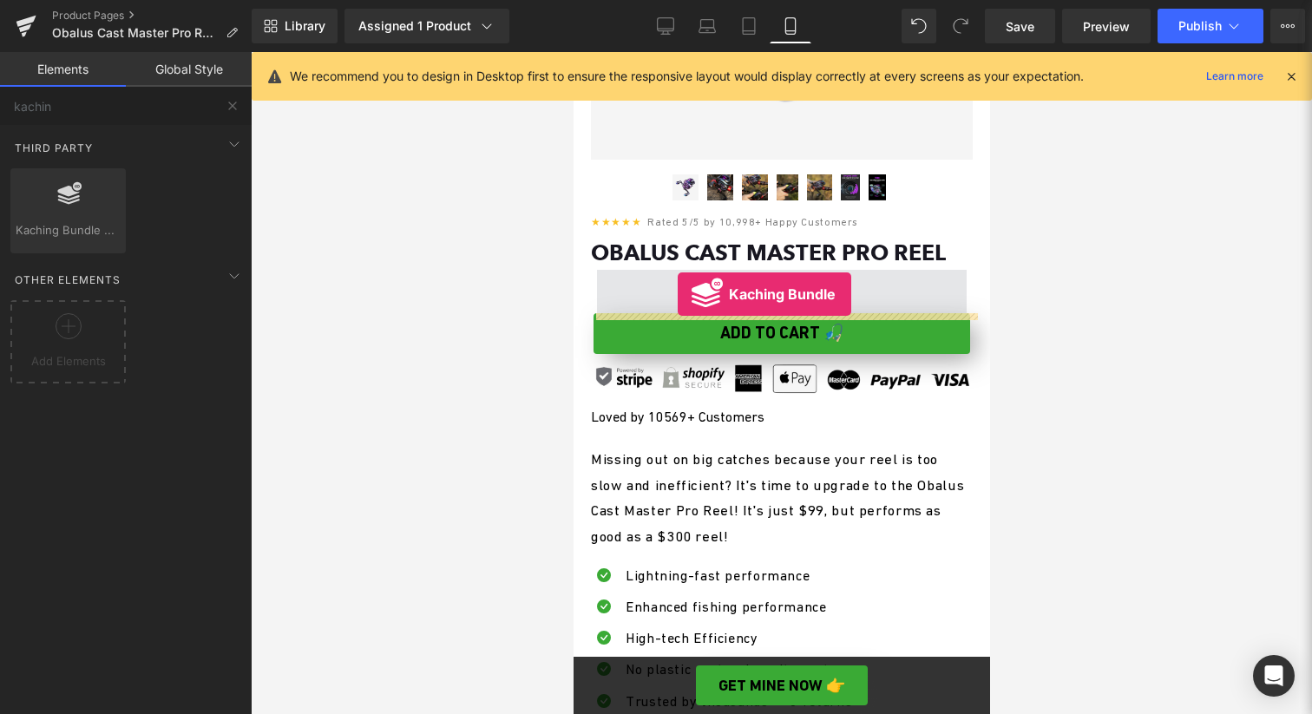
drag, startPoint x: 616, startPoint y: 269, endPoint x: 677, endPoint y: 294, distance: 65.7
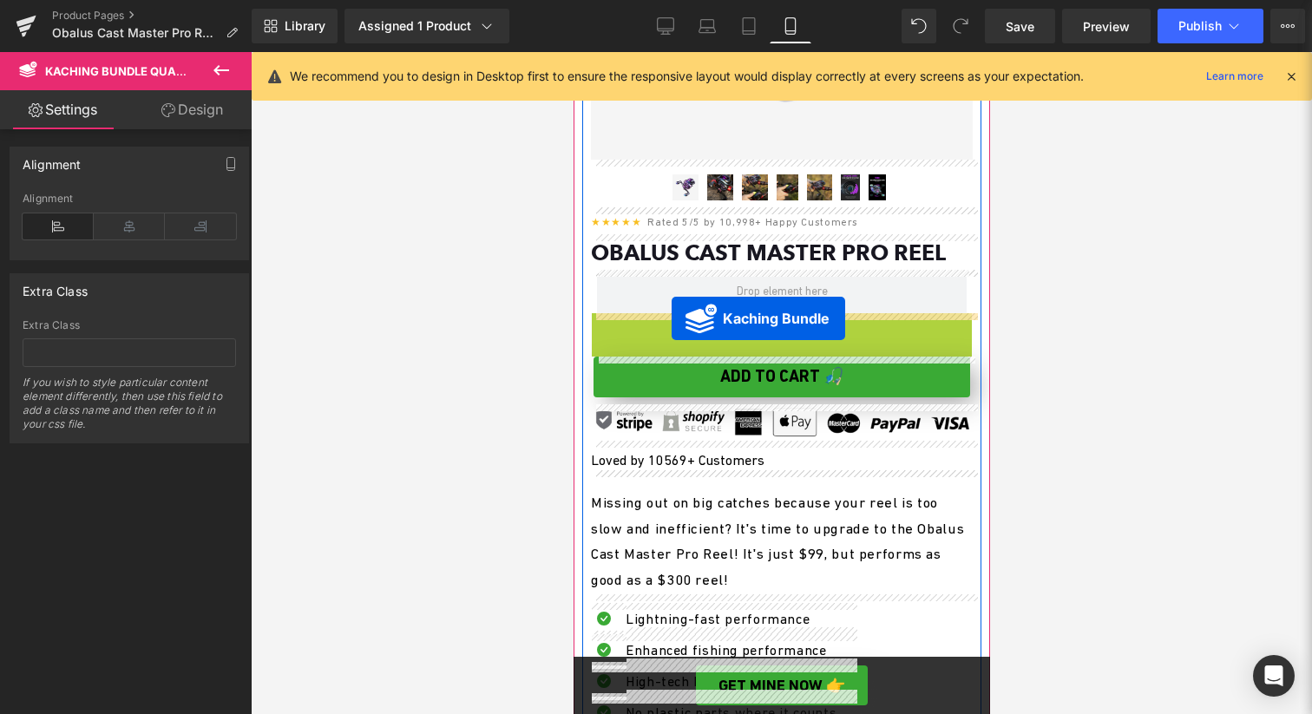
drag, startPoint x: 674, startPoint y: 330, endPoint x: 671, endPoint y: 318, distance: 12.6
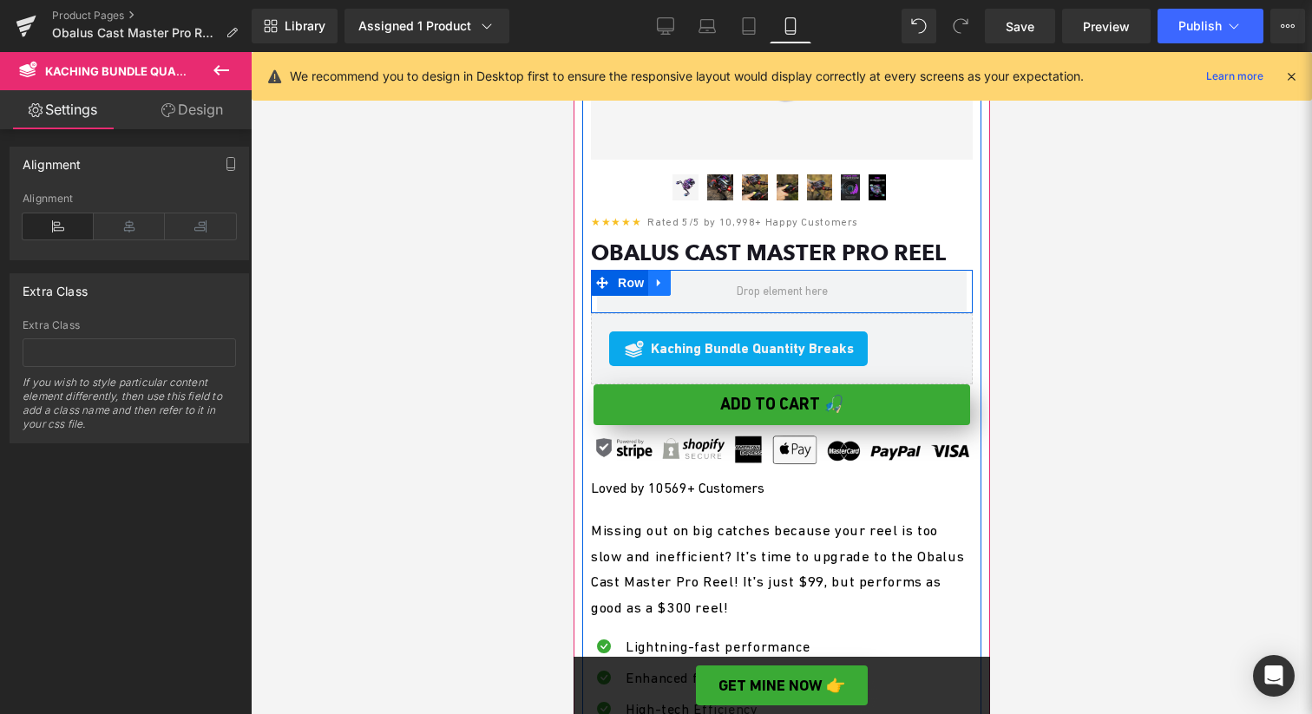
click at [665, 277] on icon at bounding box center [659, 283] width 12 height 13
click at [704, 282] on icon at bounding box center [704, 283] width 12 height 12
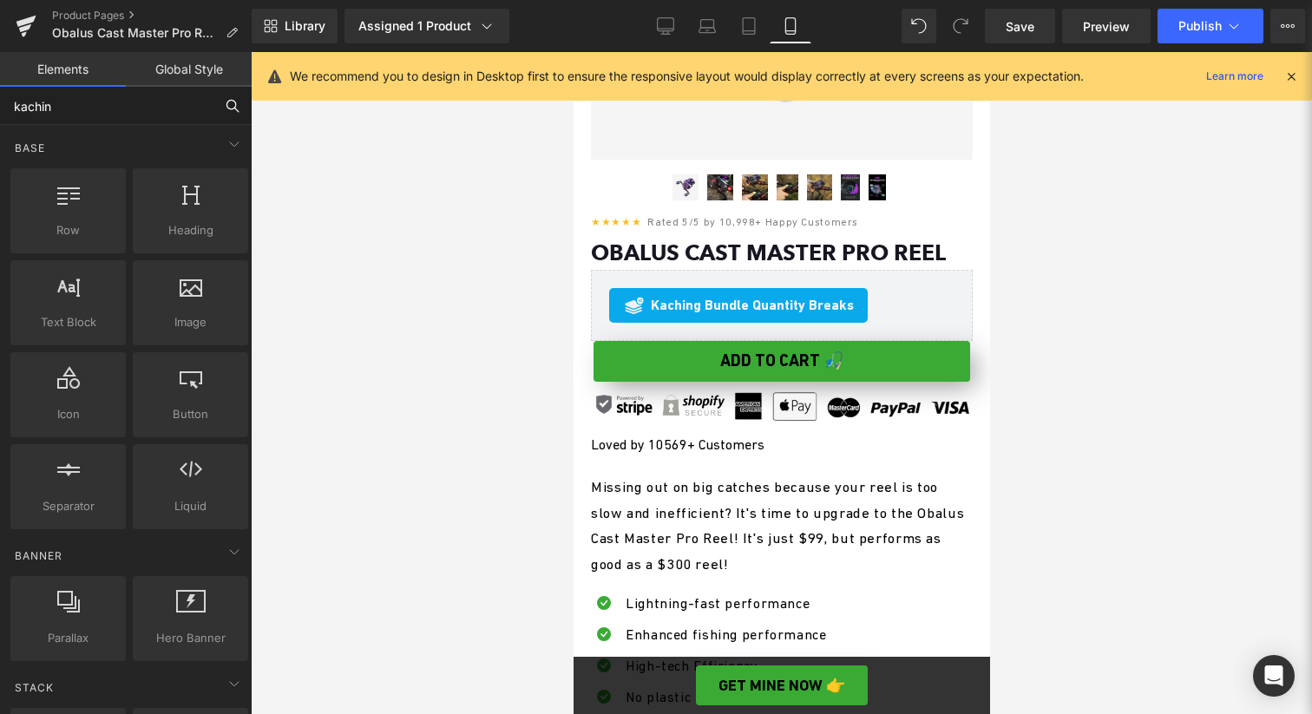
click at [186, 114] on input "kachin" at bounding box center [106, 106] width 213 height 38
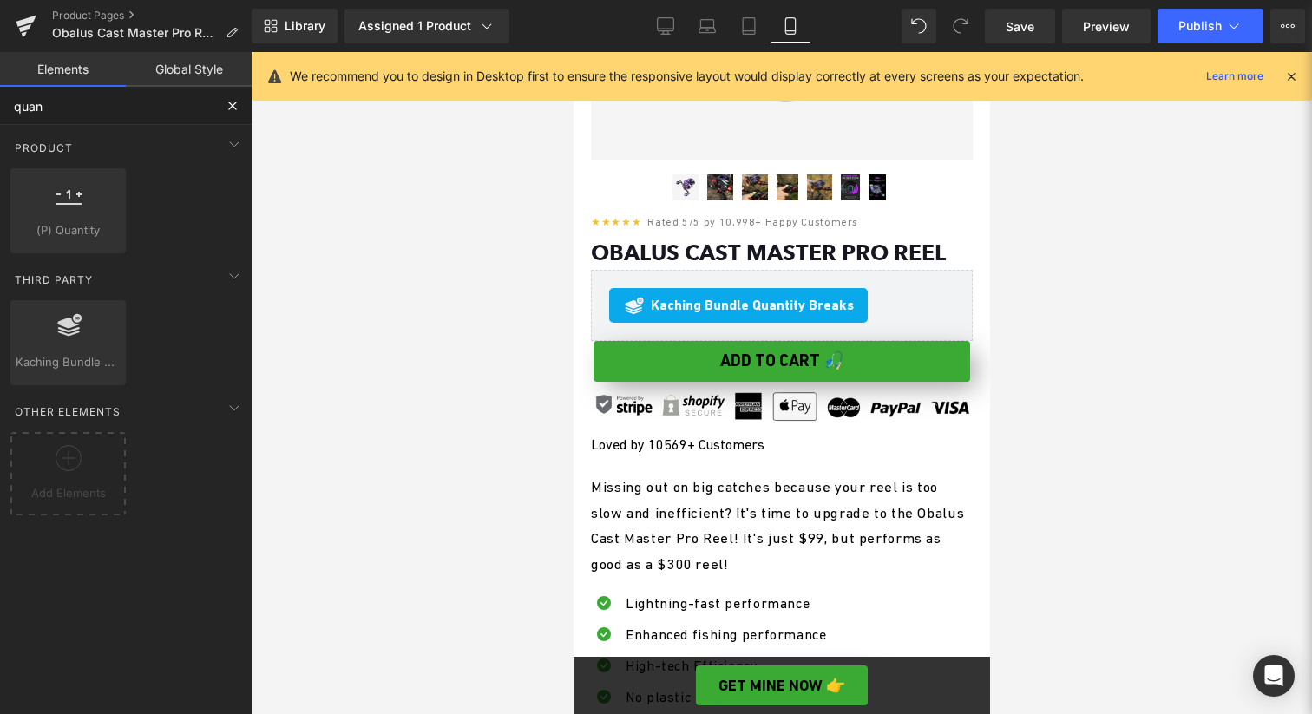
type input "quant"
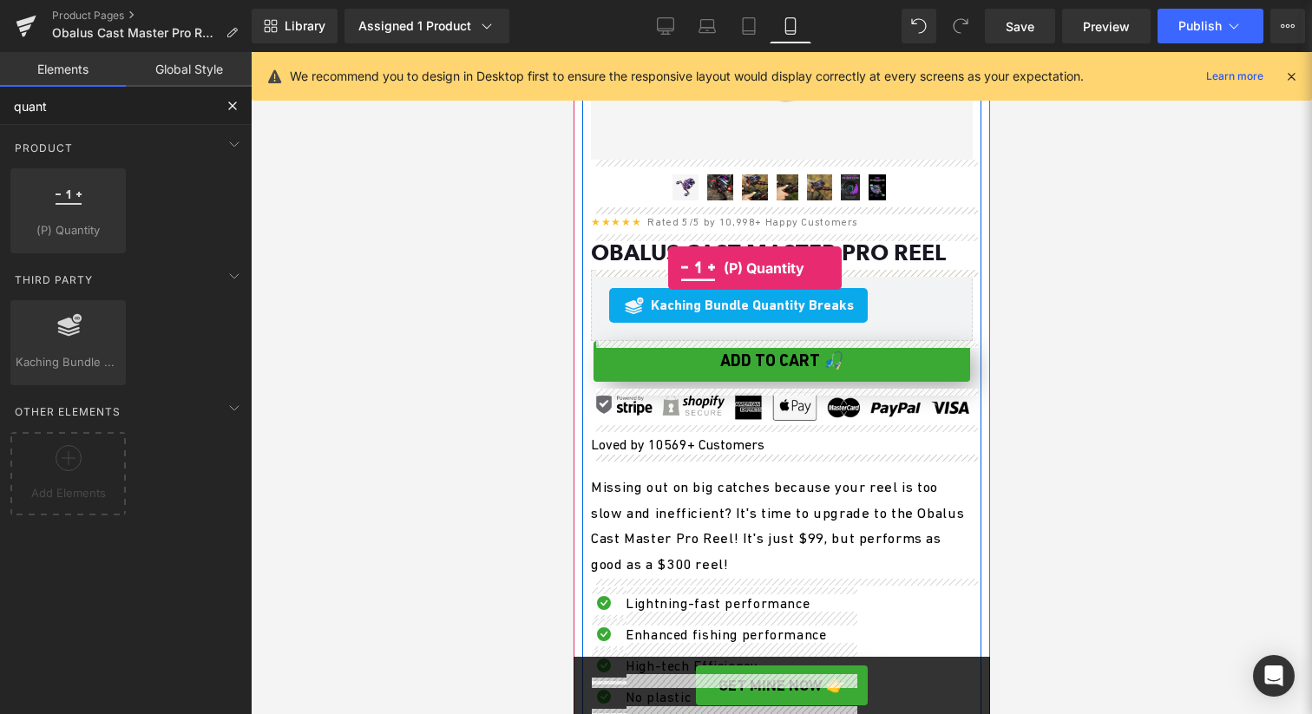
drag, startPoint x: 639, startPoint y: 270, endPoint x: 667, endPoint y: 268, distance: 28.7
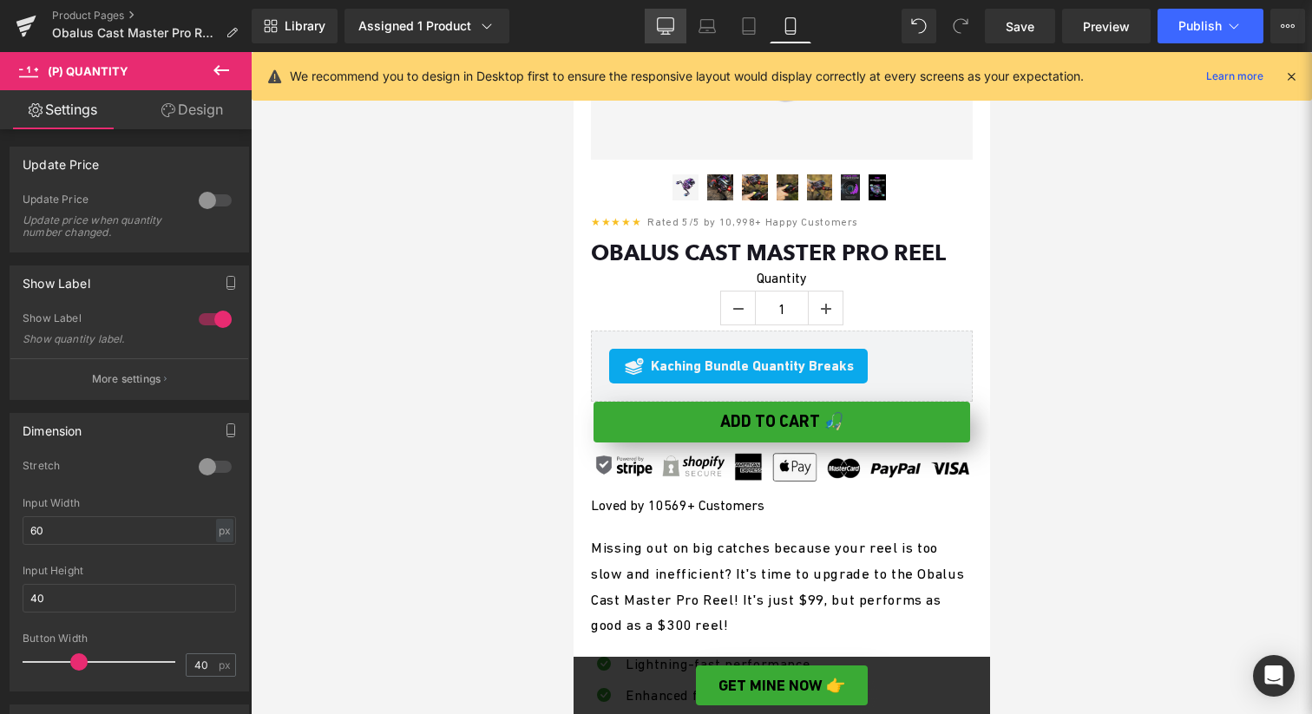
click at [671, 20] on icon at bounding box center [665, 25] width 17 height 17
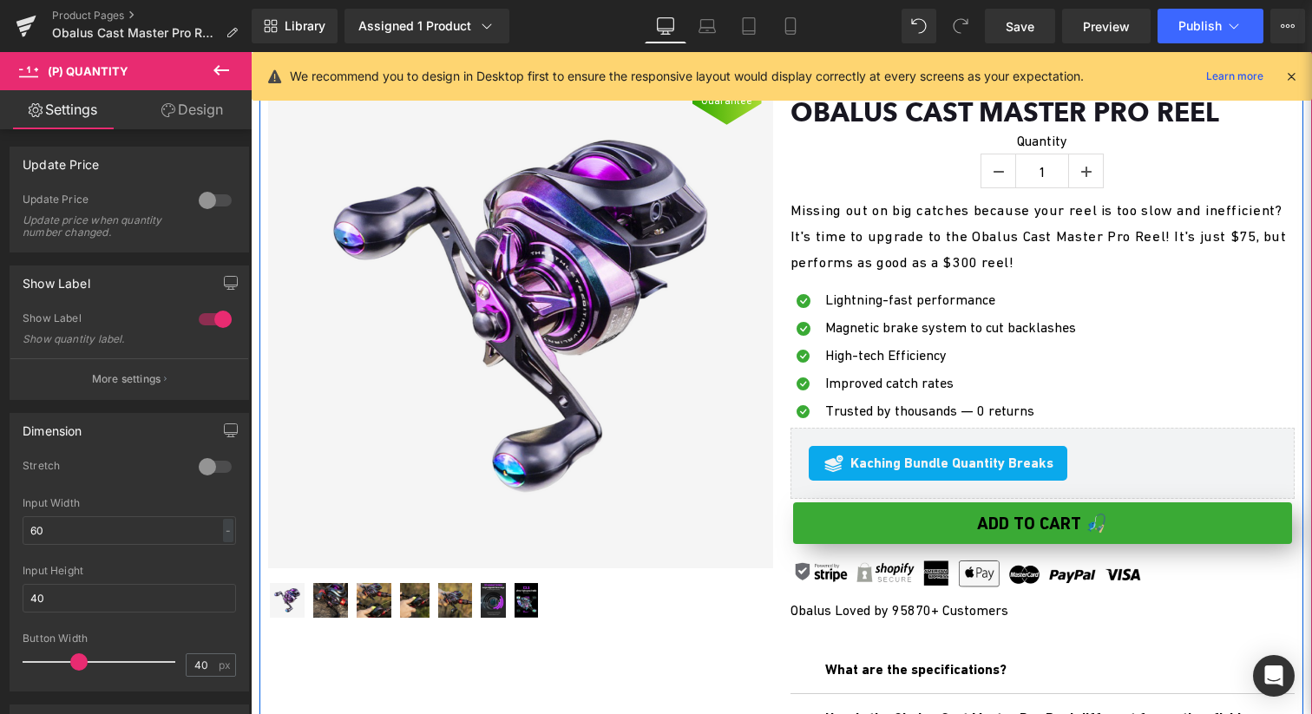
scroll to position [154, 0]
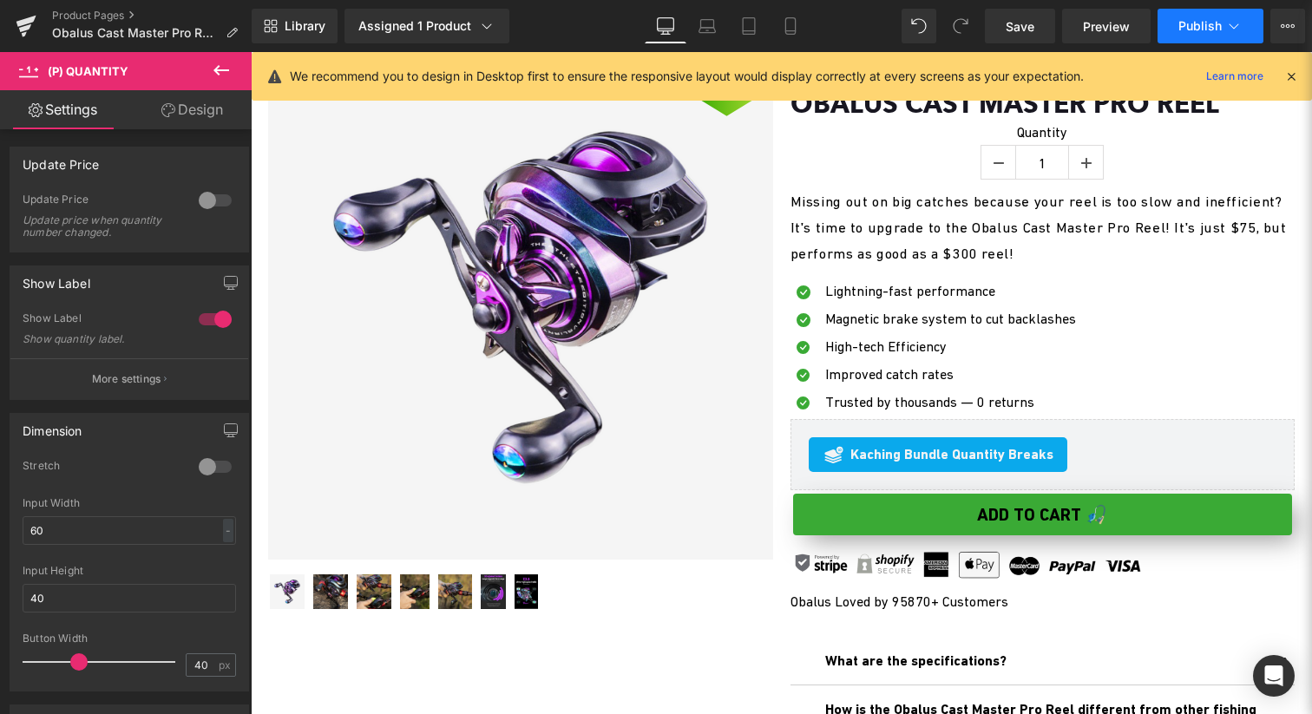
click at [1206, 27] on span "Publish" at bounding box center [1199, 26] width 43 height 14
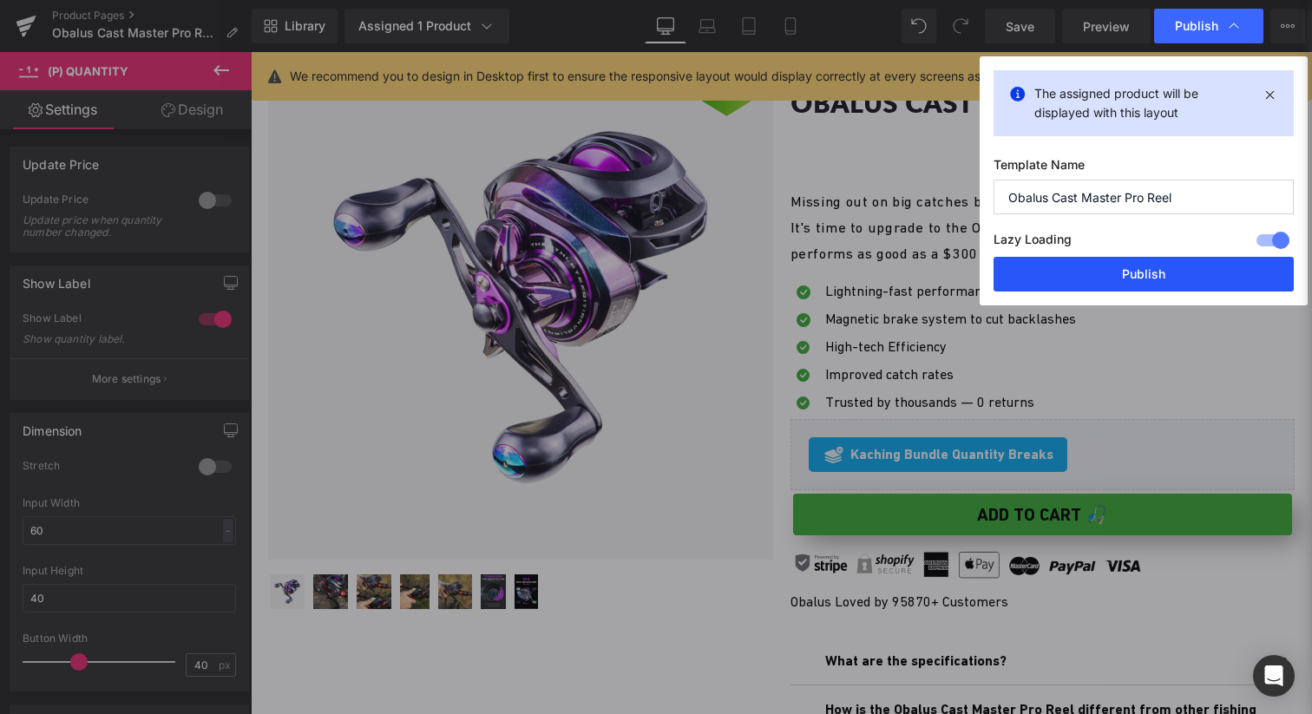
click at [1085, 271] on button "Publish" at bounding box center [1144, 274] width 300 height 35
